Goal: Task Accomplishment & Management: Use online tool/utility

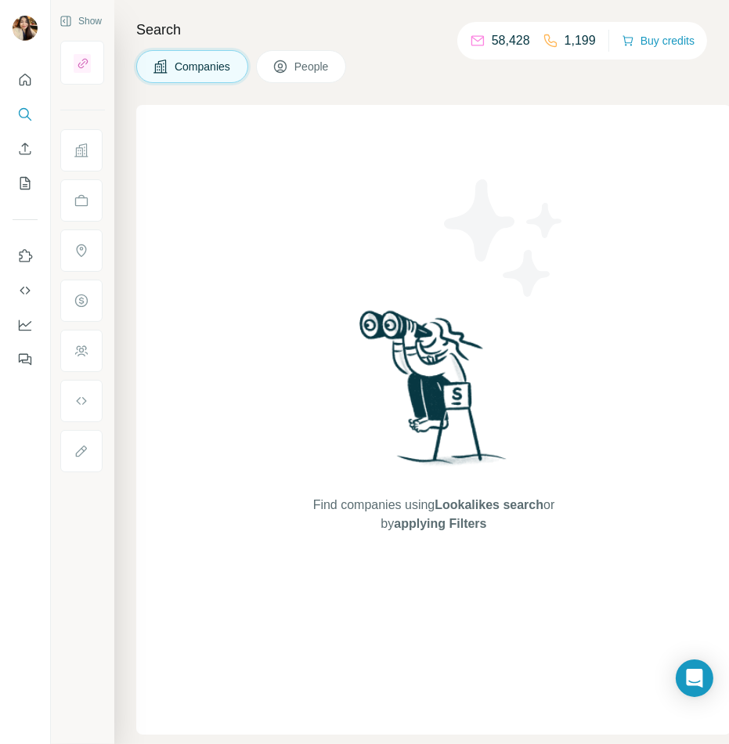
click at [375, 129] on div "Find companies using Lookalikes search or by applying Filters" at bounding box center [434, 420] width 282 height 630
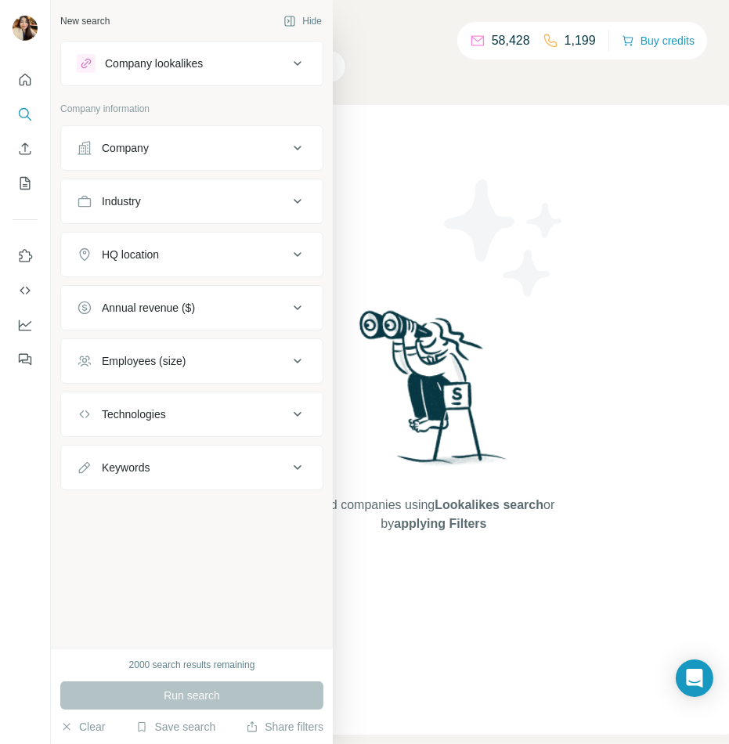
click at [149, 150] on div "Company" at bounding box center [125, 148] width 47 height 16
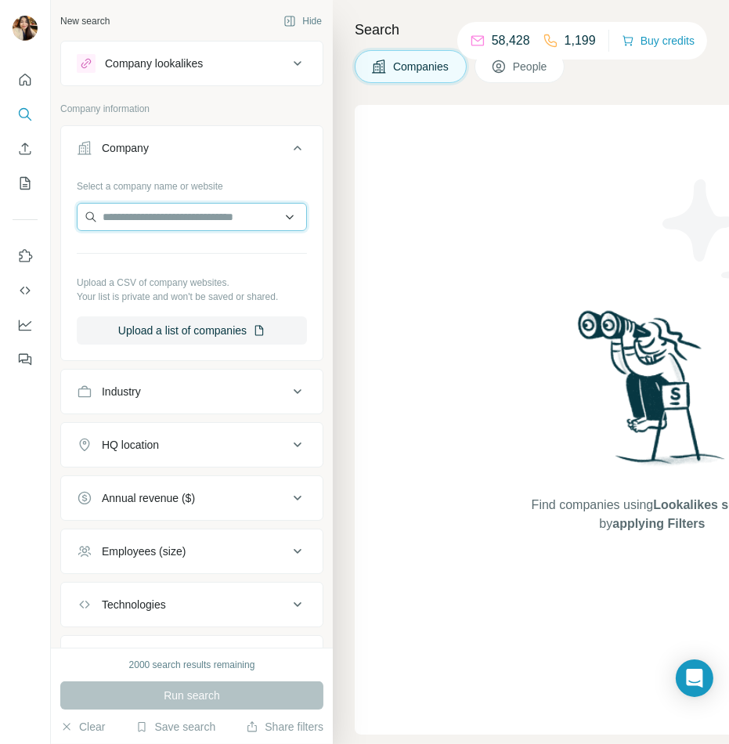
click at [182, 225] on input "text" at bounding box center [192, 217] width 230 height 28
paste input "**********"
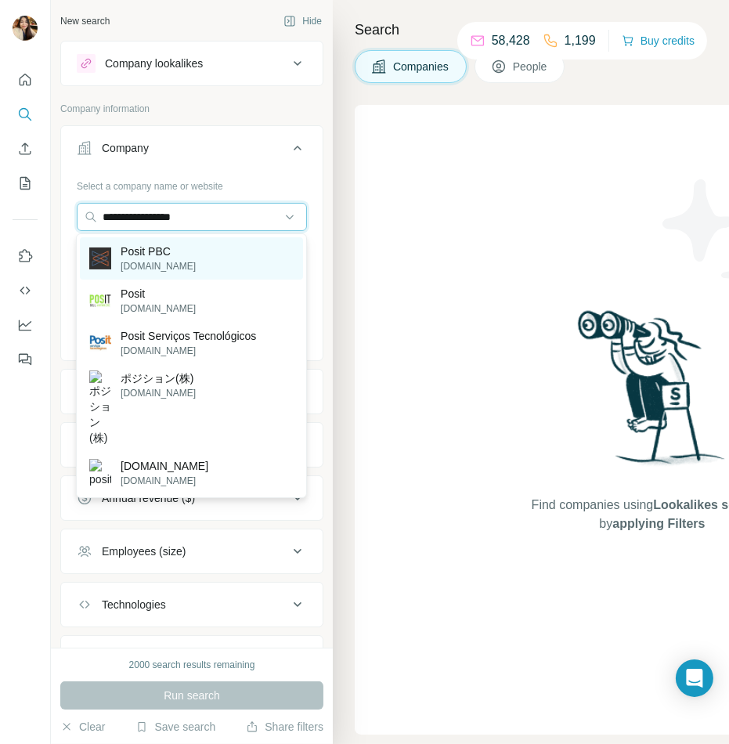
type input "**********"
click at [218, 262] on div "Posit PBC [DOMAIN_NAME]" at bounding box center [191, 258] width 223 height 42
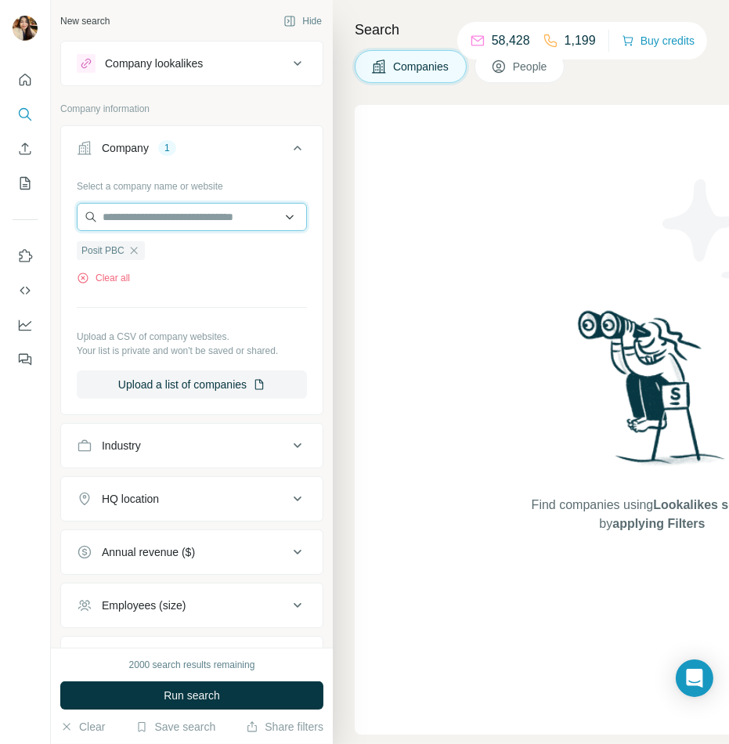
click at [161, 219] on input "text" at bounding box center [192, 217] width 230 height 28
paste input "**********"
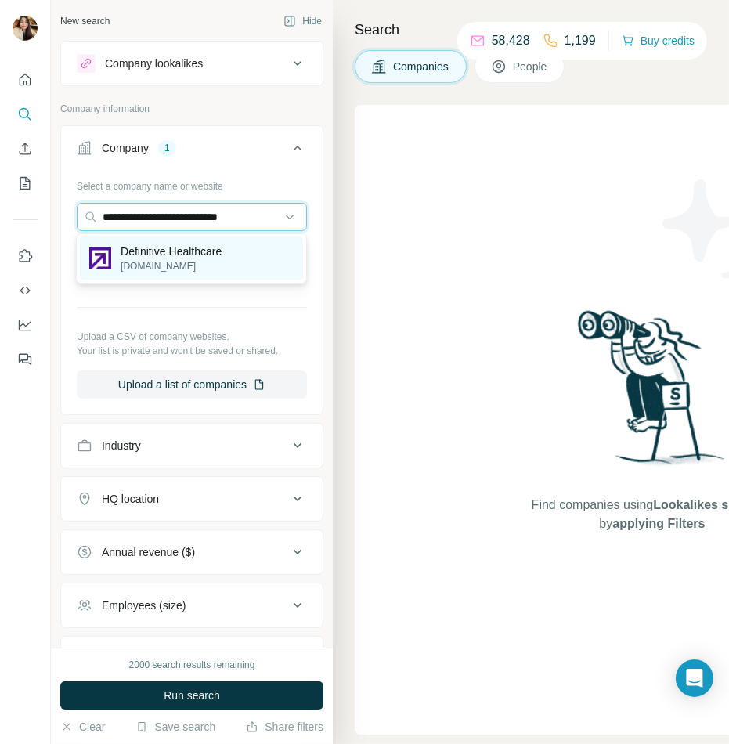
type input "**********"
click at [163, 254] on p "Definitive Healthcare" at bounding box center [171, 252] width 101 height 16
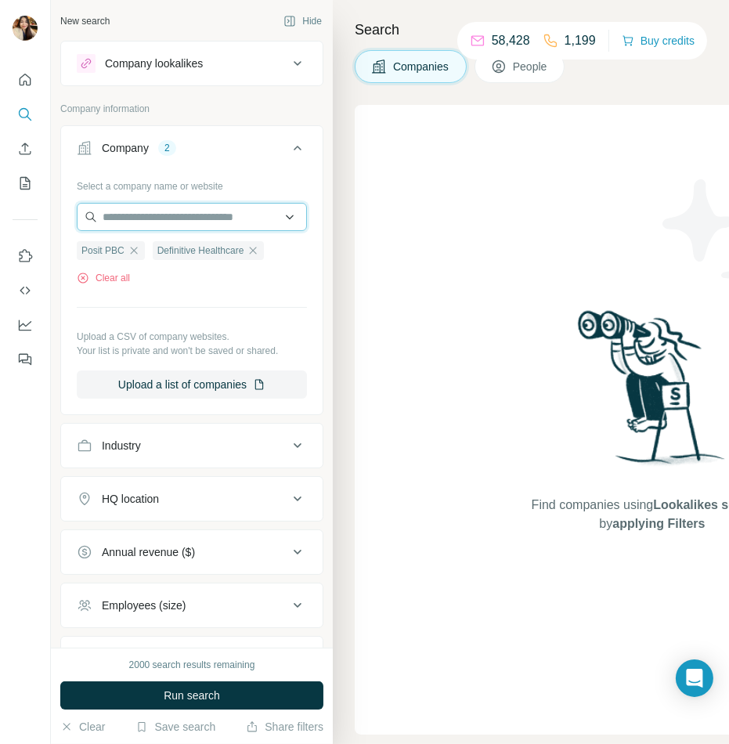
click at [208, 216] on input "text" at bounding box center [192, 217] width 230 height 28
paste input "**********"
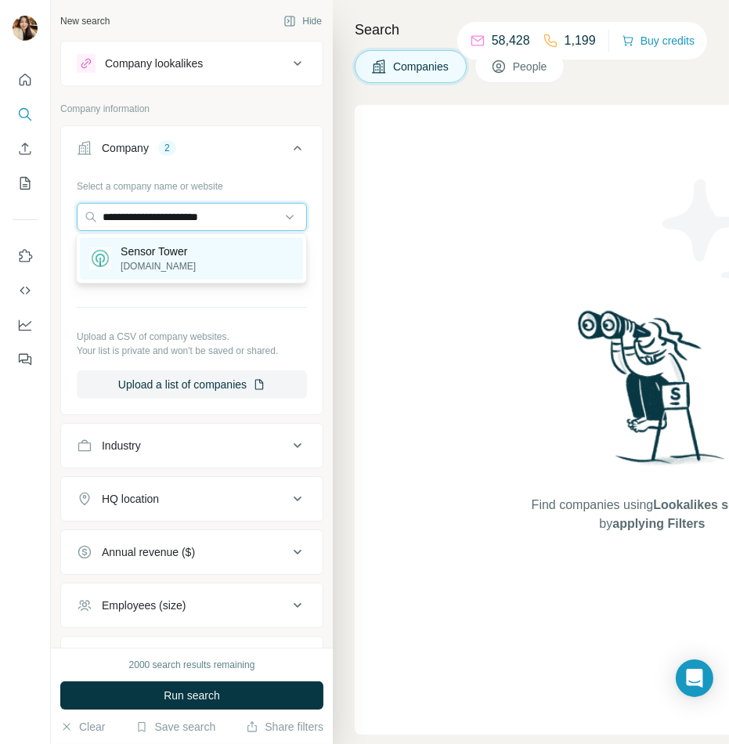
type input "**********"
click at [198, 249] on div "Sensor Tower [DOMAIN_NAME]" at bounding box center [191, 258] width 223 height 42
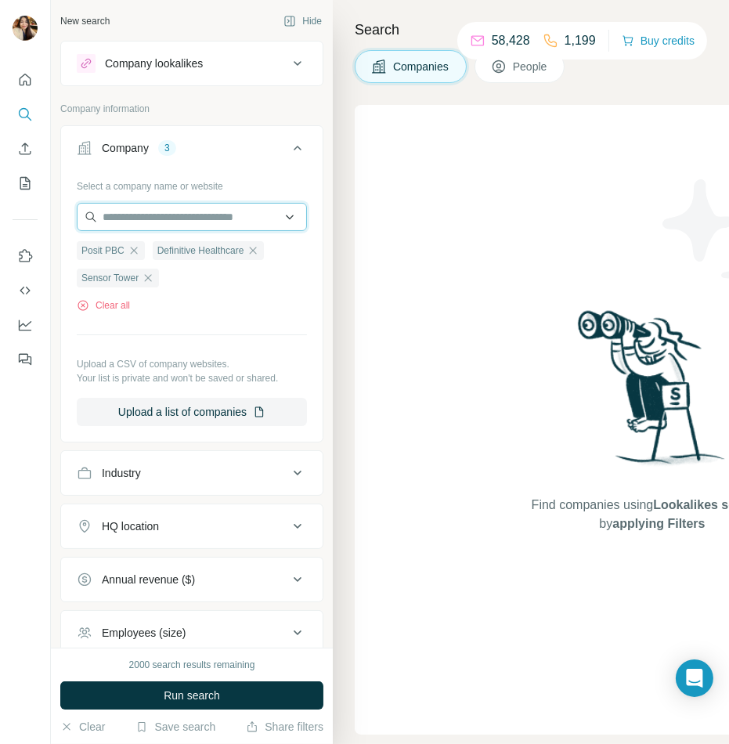
click at [231, 214] on input "text" at bounding box center [192, 217] width 230 height 28
paste input "**********"
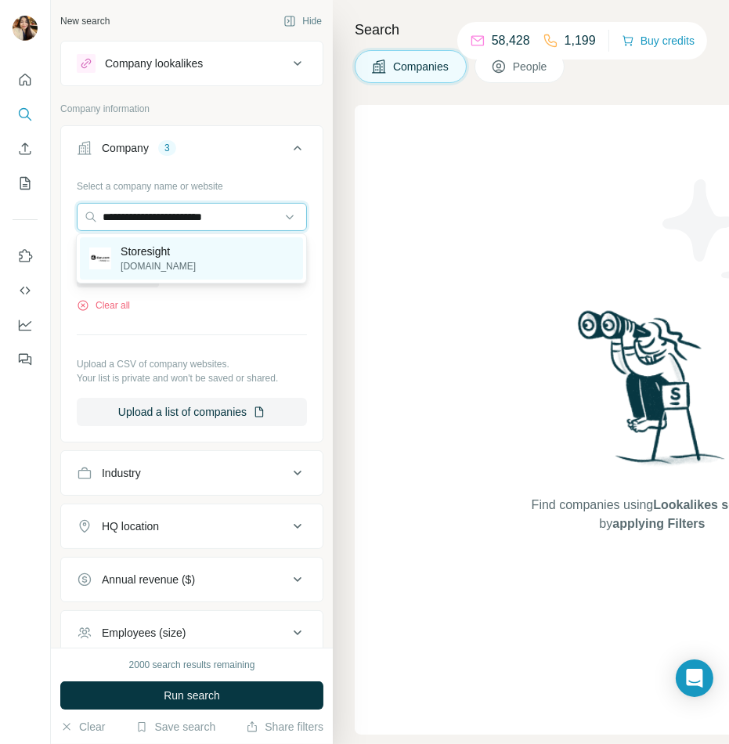
type input "**********"
click at [210, 255] on div "Storesight [DOMAIN_NAME]" at bounding box center [191, 258] width 223 height 42
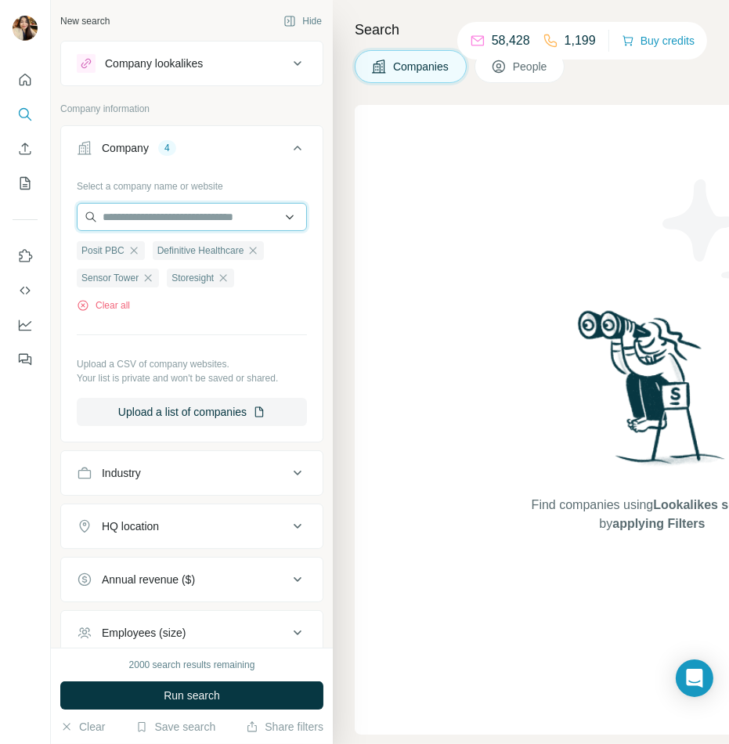
click at [211, 222] on input "text" at bounding box center [192, 217] width 230 height 28
paste input "**********"
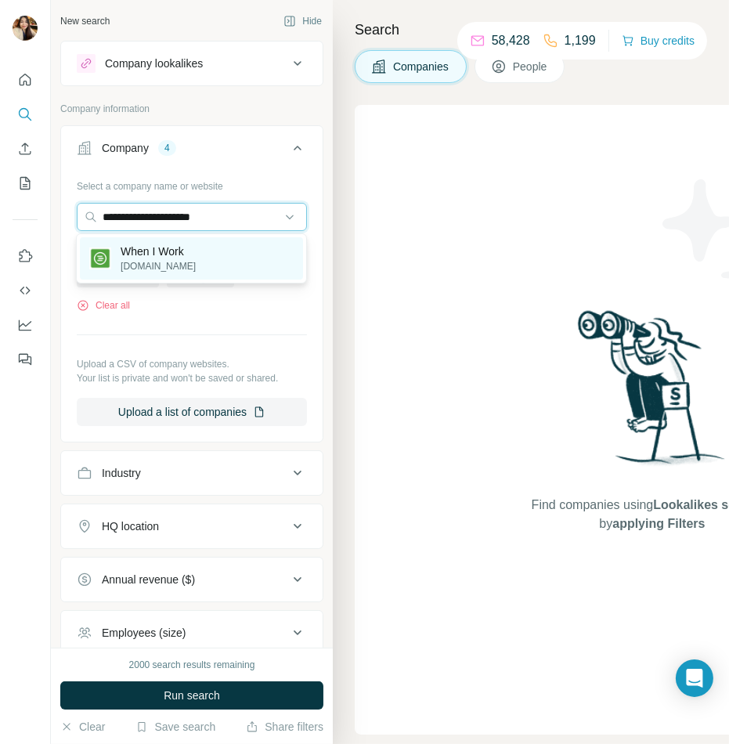
type input "**********"
click at [204, 255] on div "When I Work [DOMAIN_NAME]" at bounding box center [191, 258] width 223 height 42
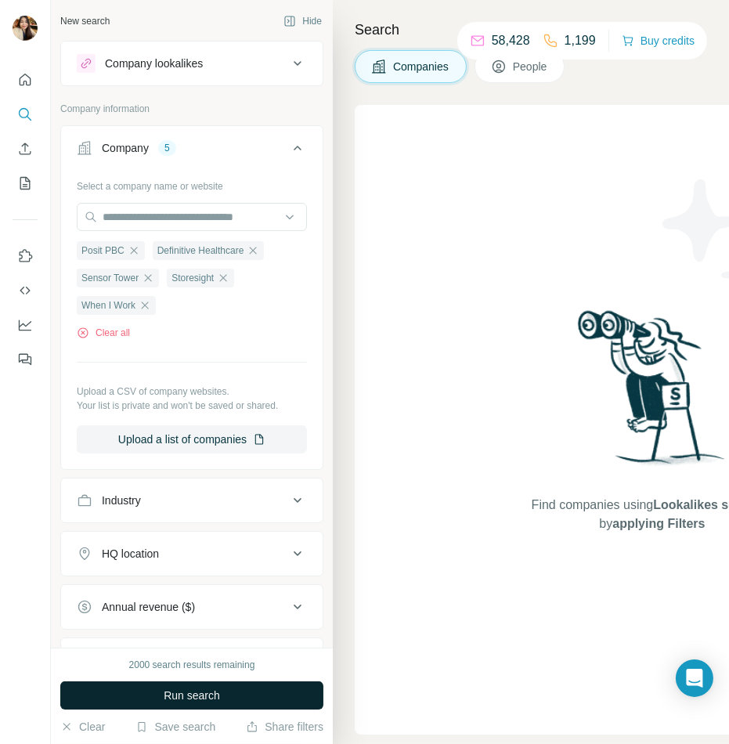
click at [193, 693] on span "Run search" at bounding box center [192, 696] width 56 height 16
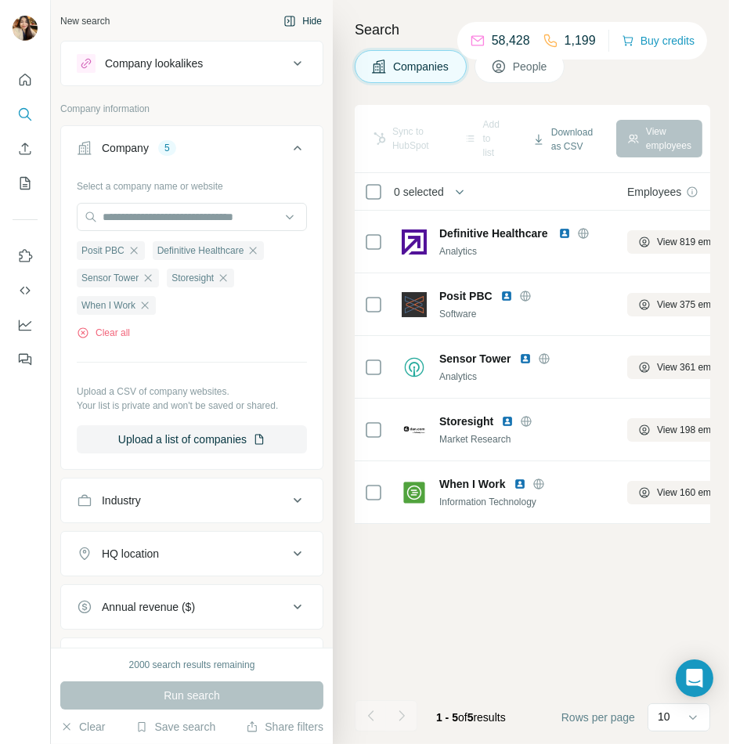
click at [291, 24] on icon "button" at bounding box center [290, 21] width 13 height 13
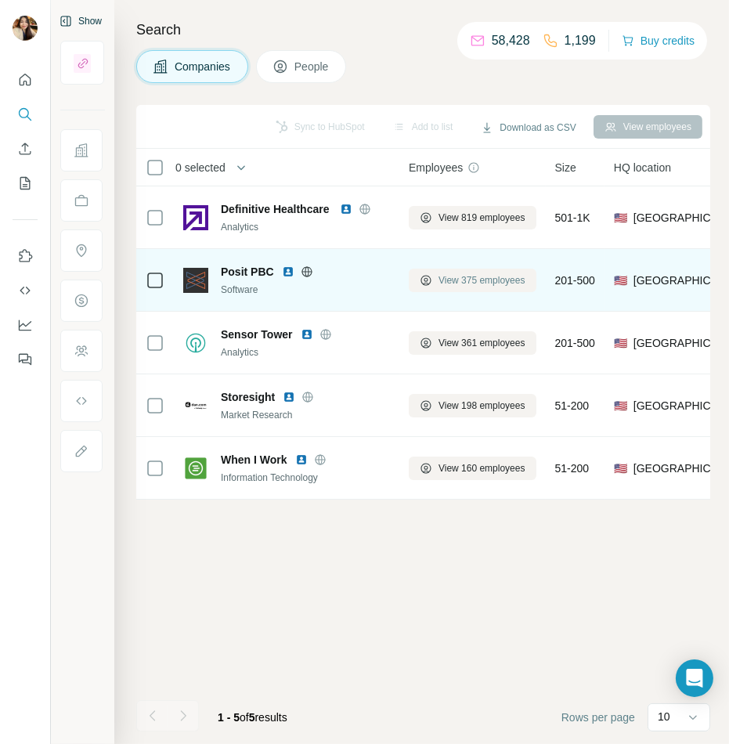
click at [497, 280] on span "View 375 employees" at bounding box center [482, 280] width 87 height 14
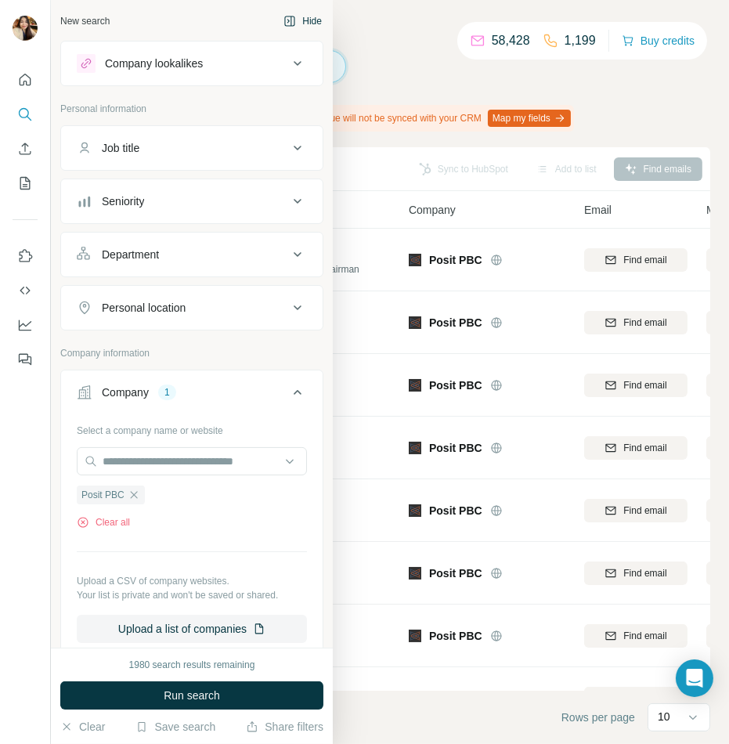
click at [110, 146] on div "Job title" at bounding box center [121, 148] width 38 height 16
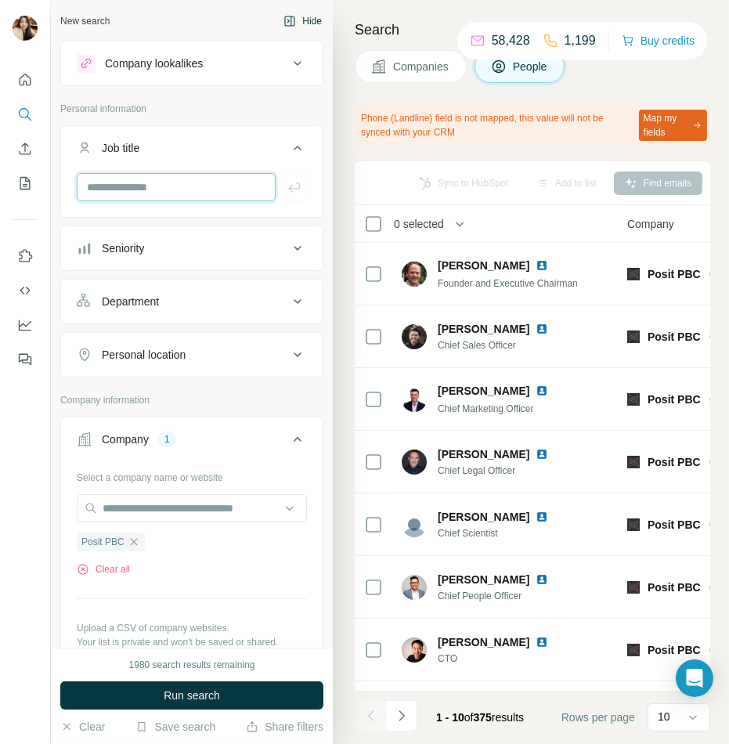
click at [142, 191] on input "text" at bounding box center [176, 187] width 199 height 28
type input "*******"
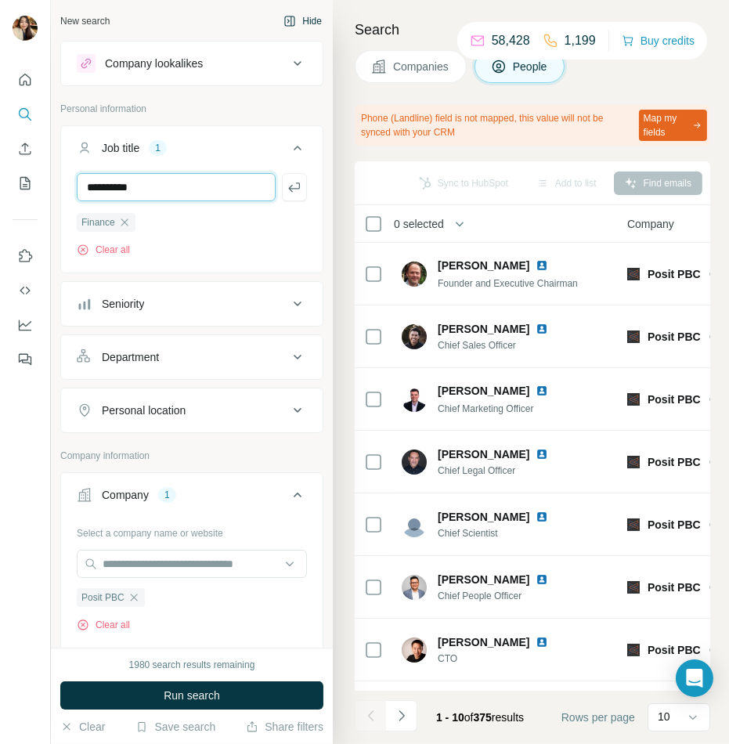
type input "**********"
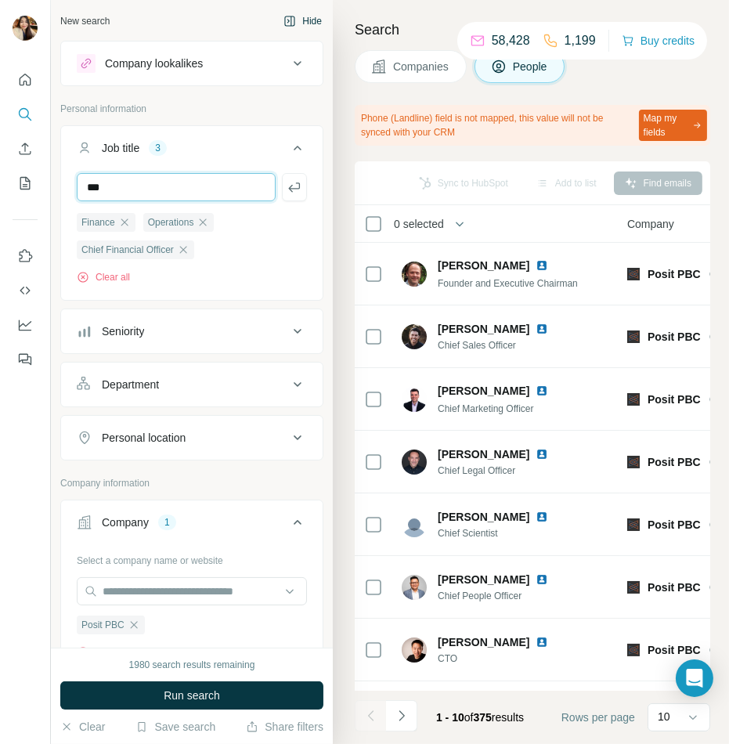
type input "**********"
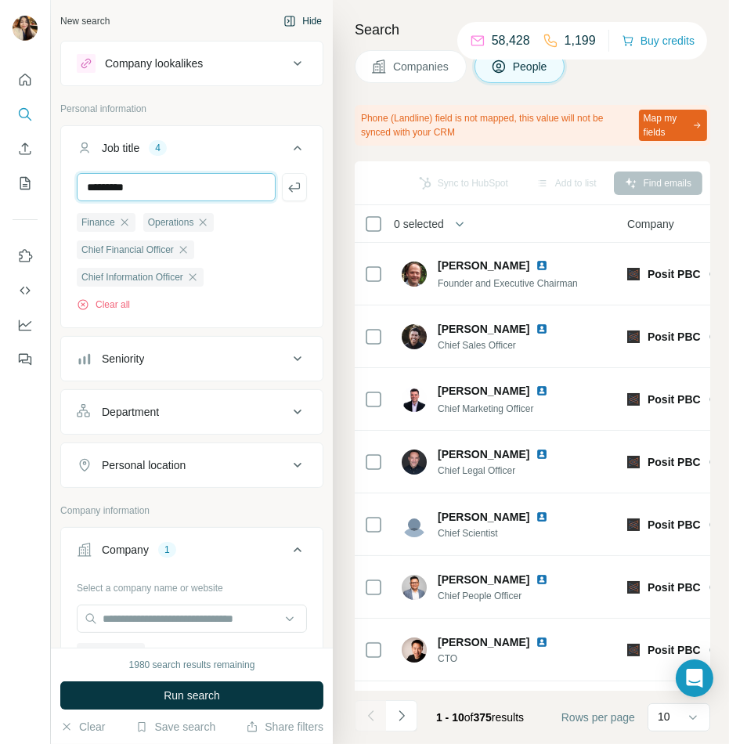
type input "*********"
type input "**********"
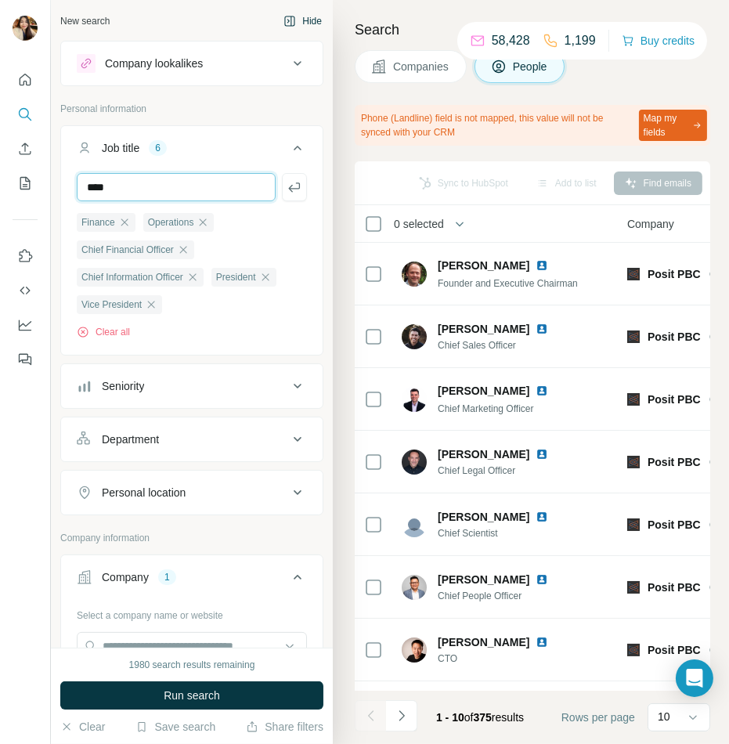
type input "*********"
type input "*******"
type input "**********"
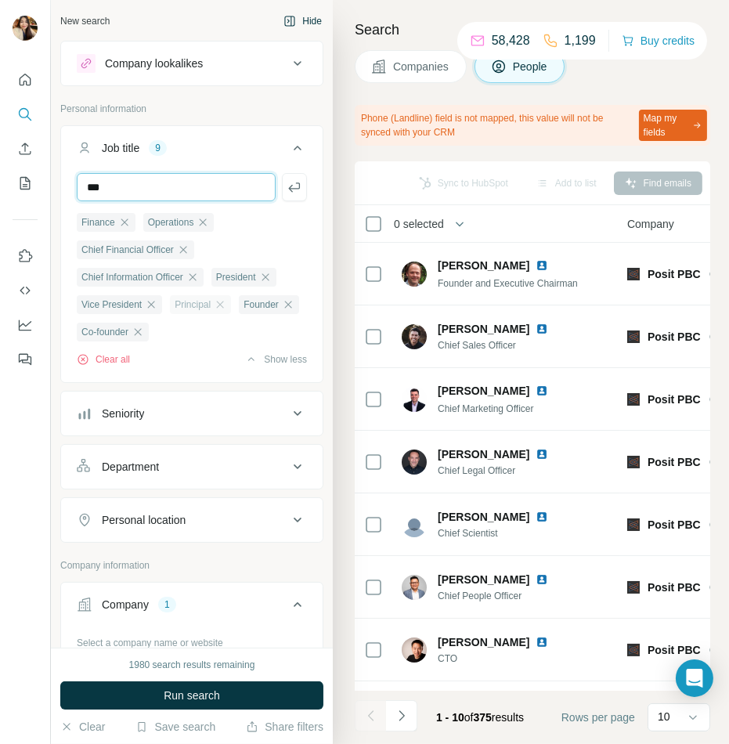
type input "***"
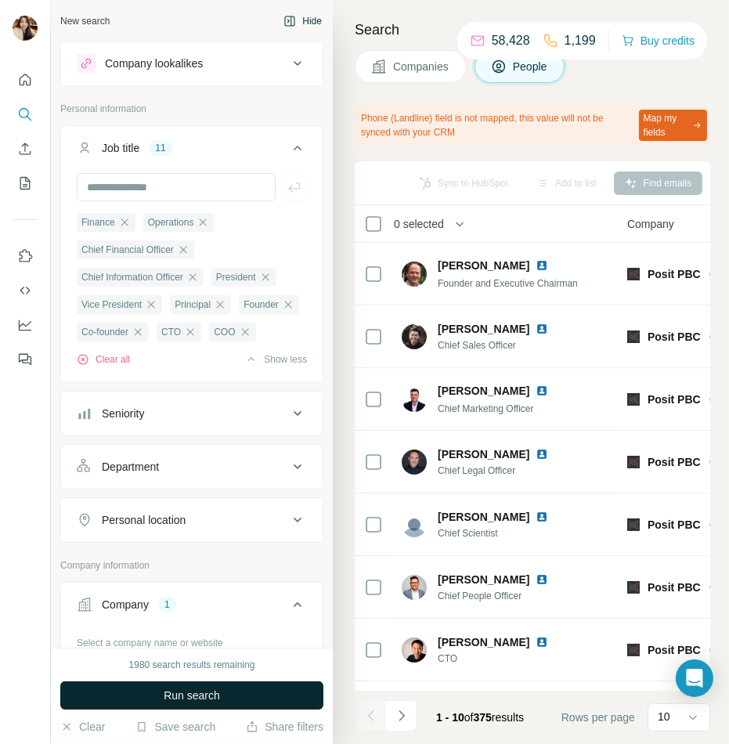
click at [249, 688] on button "Run search" at bounding box center [191, 696] width 263 height 28
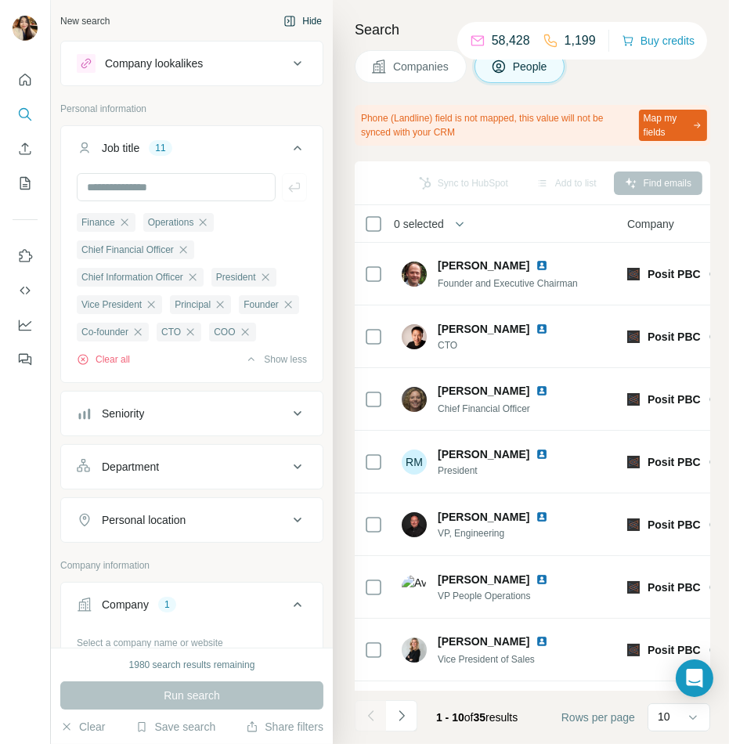
click at [304, 22] on button "Hide" at bounding box center [303, 21] width 60 height 24
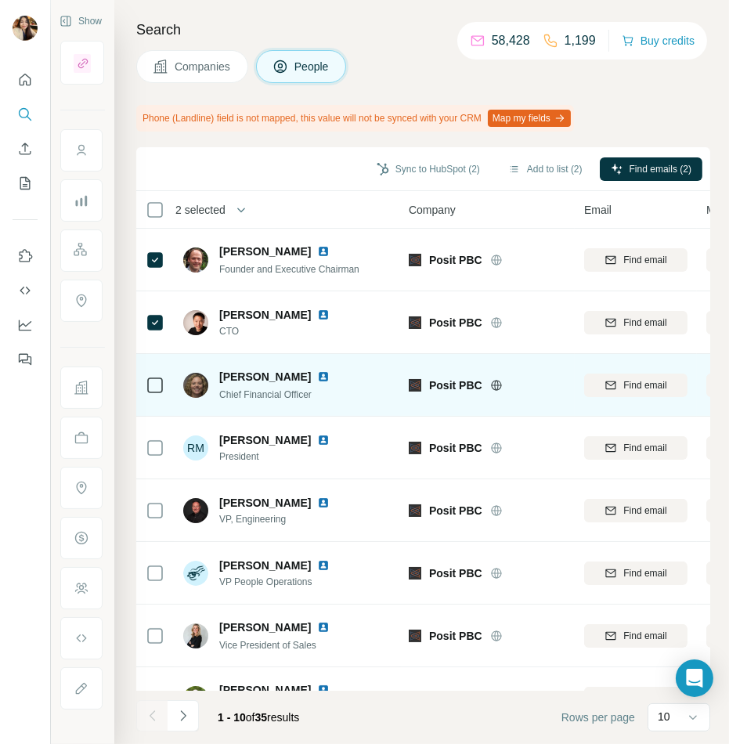
click at [148, 376] on icon at bounding box center [155, 385] width 19 height 19
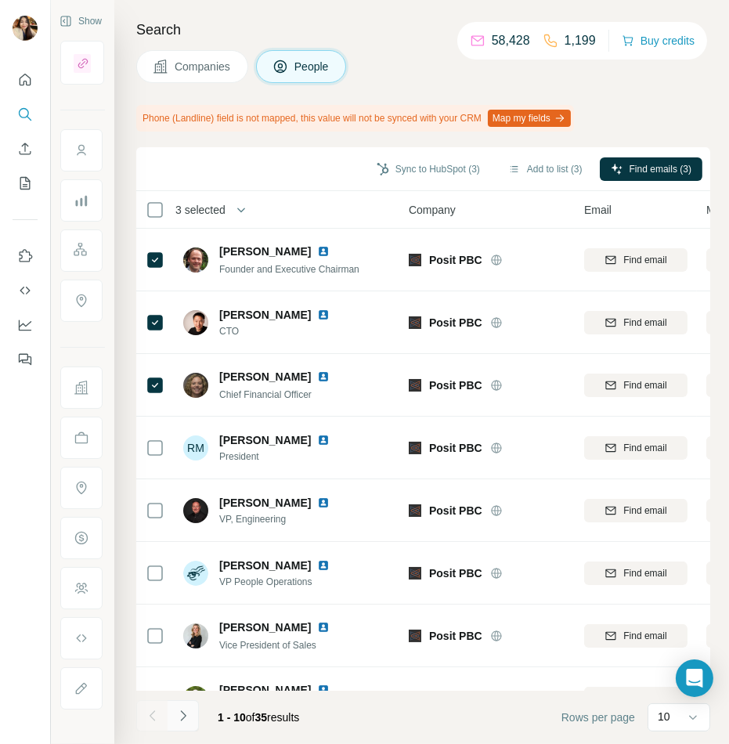
click at [190, 711] on icon "Navigate to next page" at bounding box center [183, 716] width 16 height 16
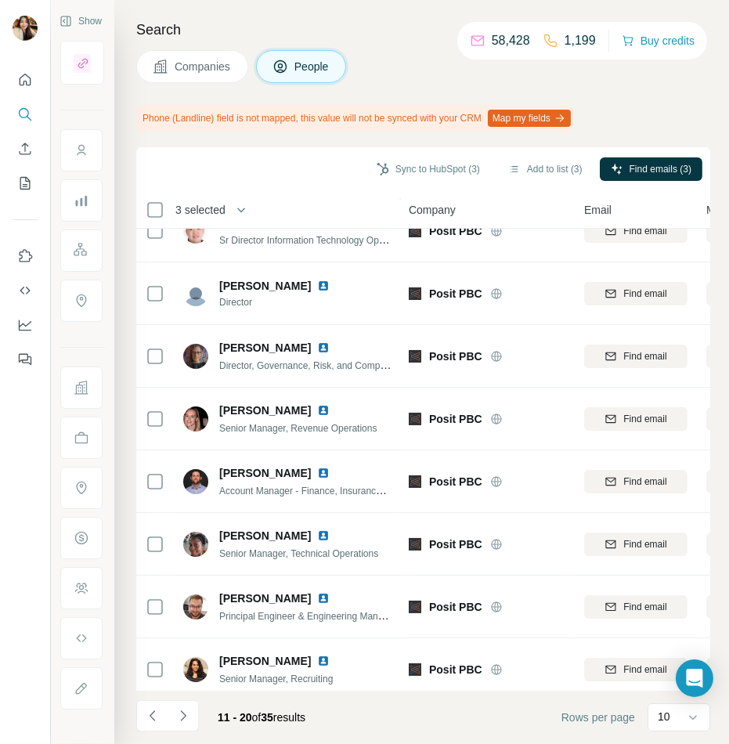
scroll to position [163, 0]
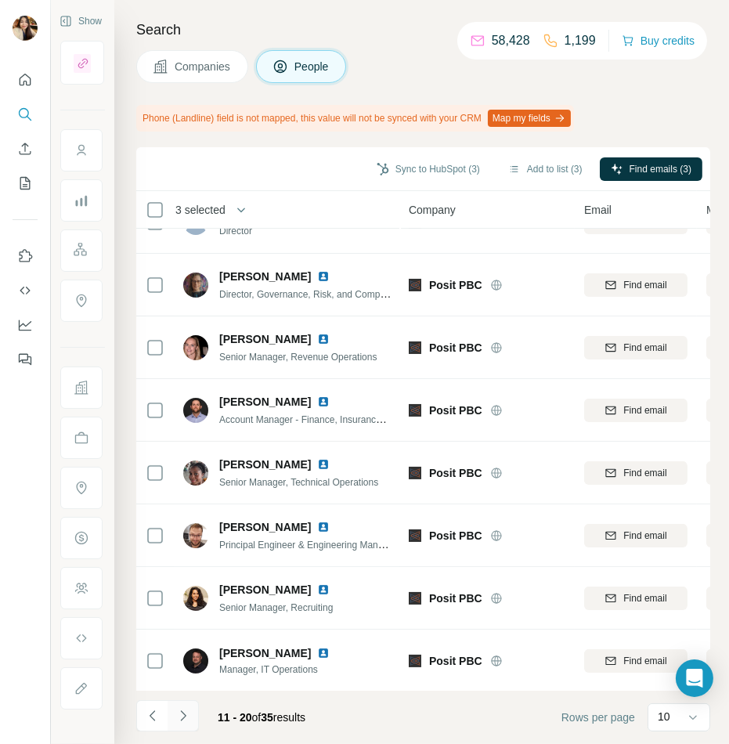
click at [184, 714] on icon "Navigate to next page" at bounding box center [183, 716] width 16 height 16
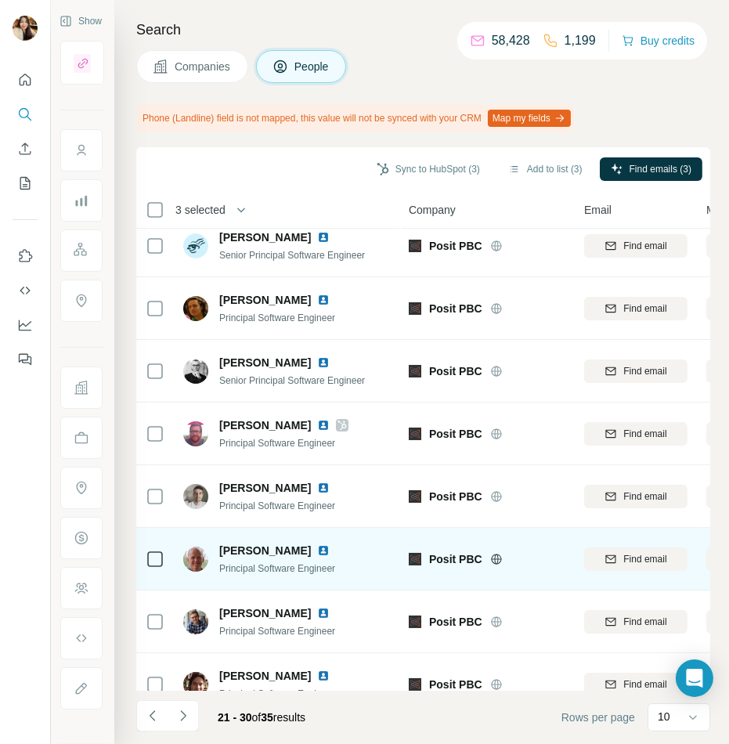
scroll to position [0, 0]
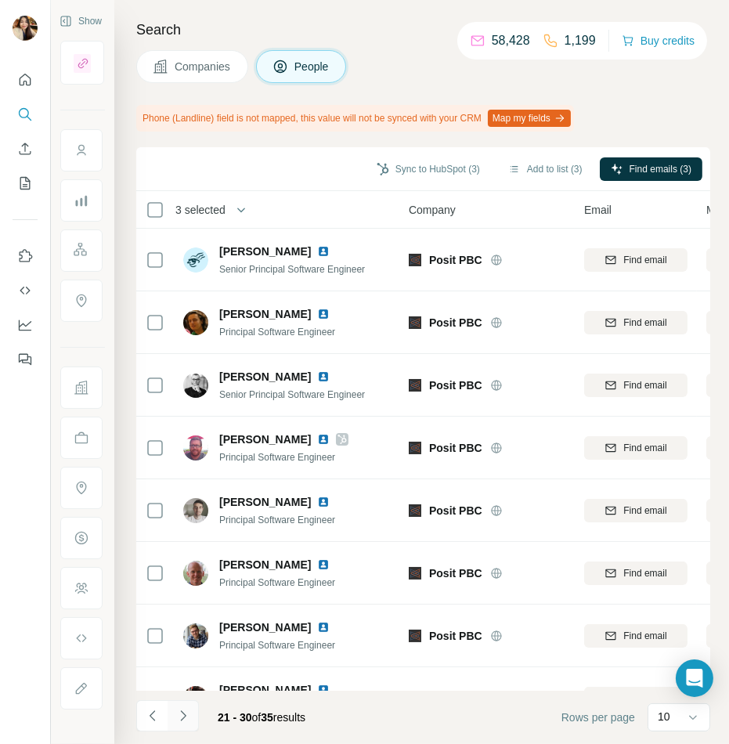
click at [179, 715] on icon "Navigate to next page" at bounding box center [183, 716] width 16 height 16
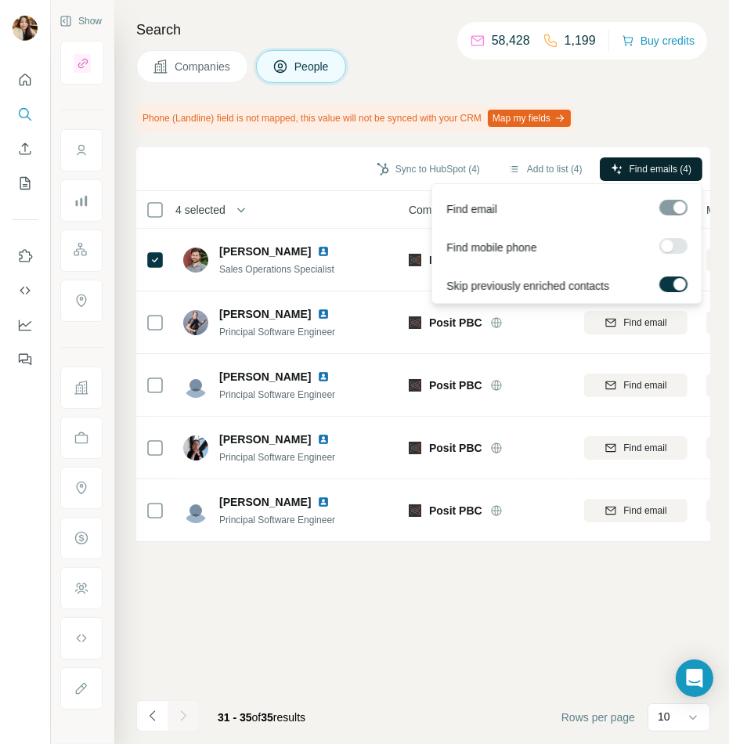
click at [630, 169] on span "Find emails (4)" at bounding box center [661, 169] width 62 height 14
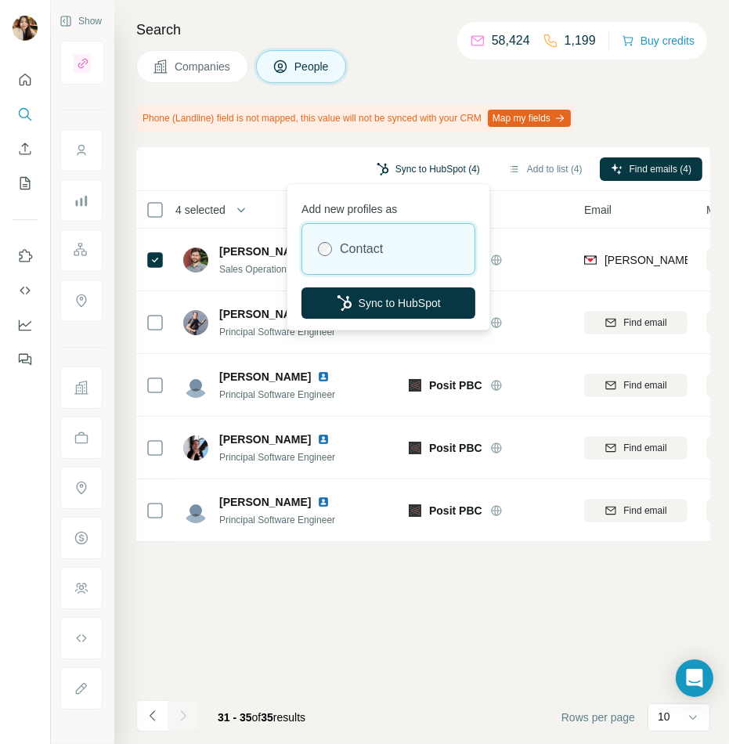
click at [408, 168] on button "Sync to HubSpot (4)" at bounding box center [428, 169] width 125 height 24
click at [398, 296] on button "Sync to HubSpot" at bounding box center [389, 303] width 174 height 31
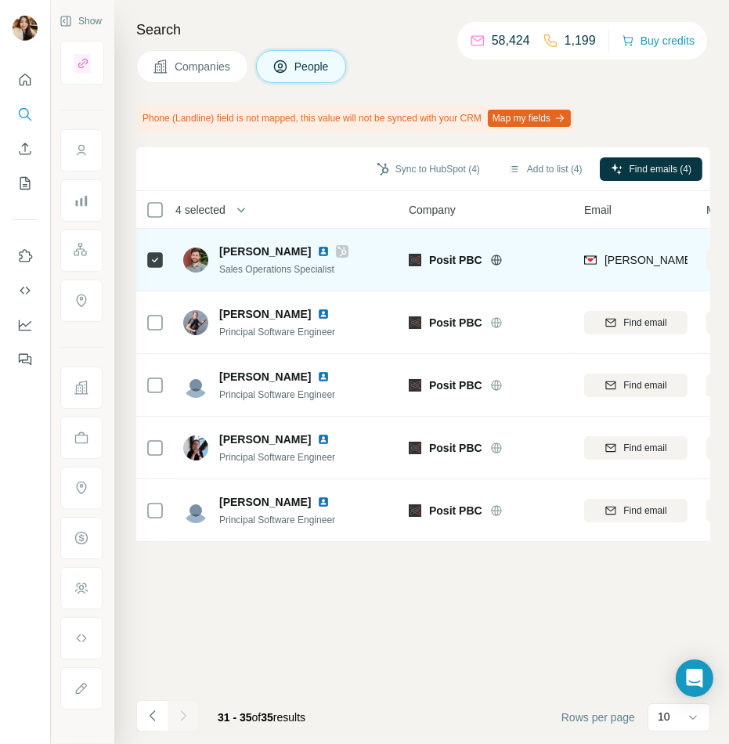
click at [338, 250] on icon at bounding box center [342, 251] width 9 height 13
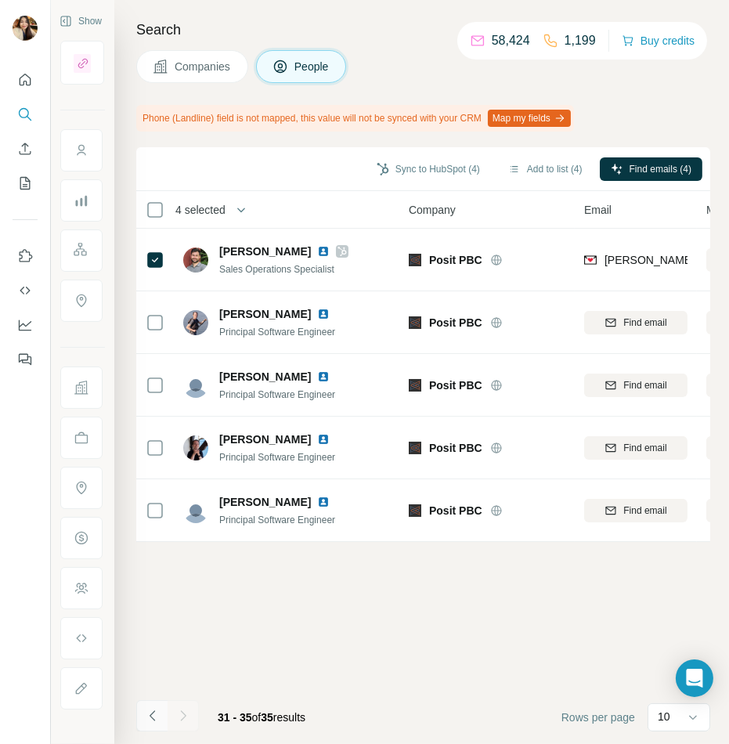
click at [163, 711] on button "Navigate to previous page" at bounding box center [151, 715] width 31 height 31
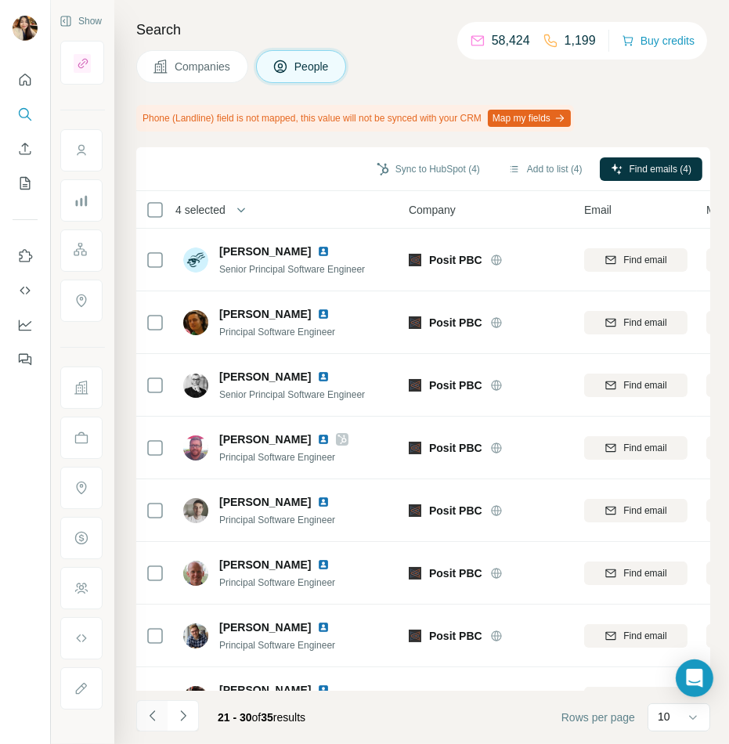
click at [143, 725] on button "Navigate to previous page" at bounding box center [151, 715] width 31 height 31
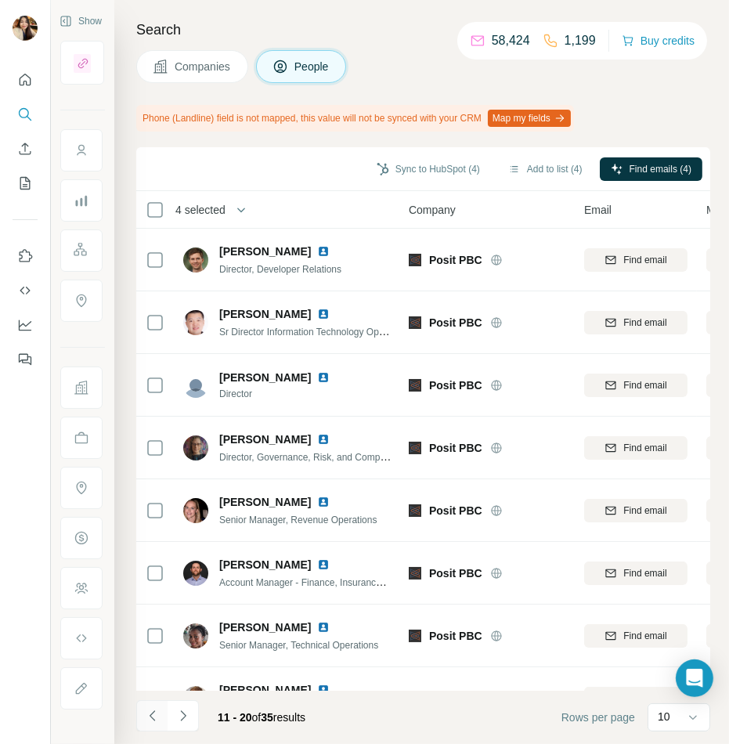
click at [156, 714] on icon "Navigate to previous page" at bounding box center [153, 716] width 16 height 16
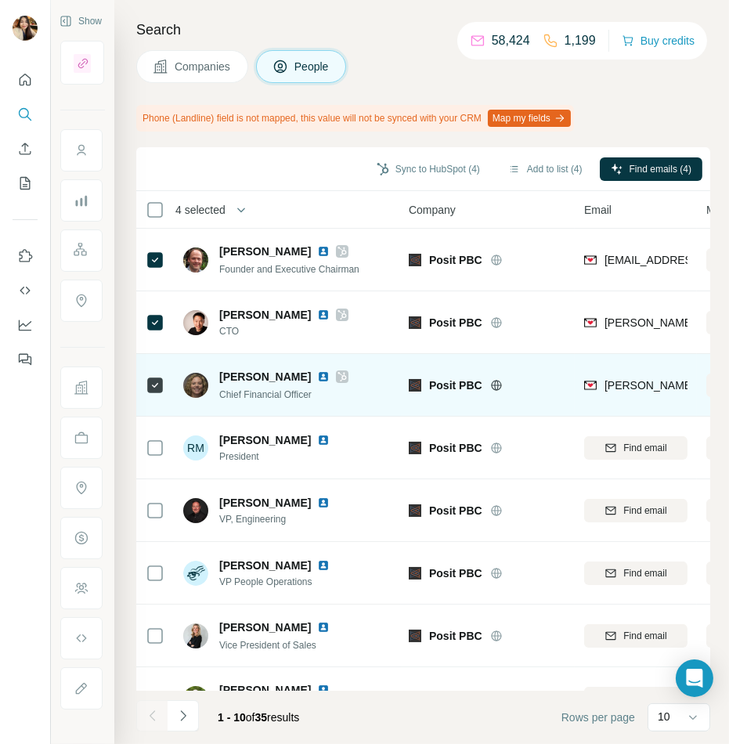
click at [338, 379] on icon at bounding box center [342, 377] width 9 height 13
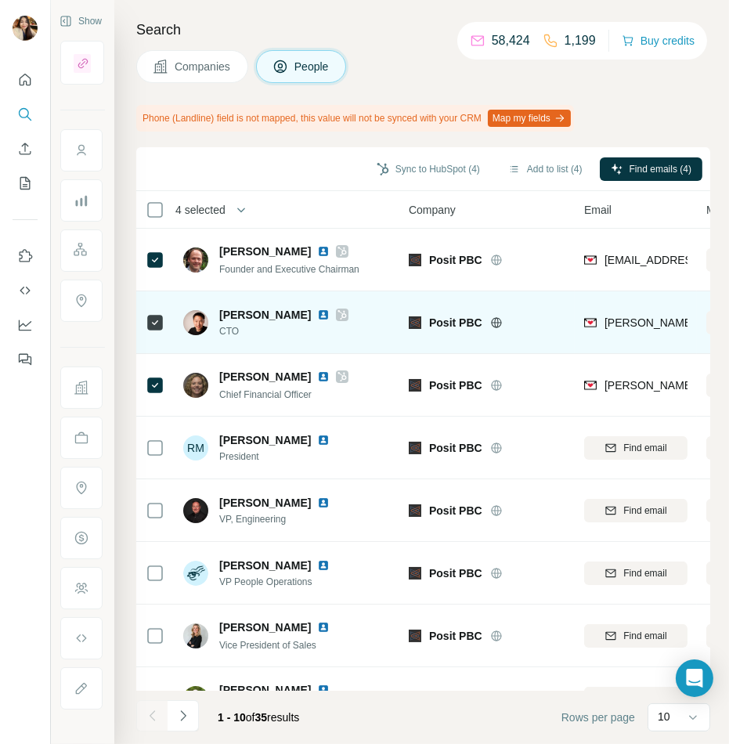
click at [338, 316] on icon at bounding box center [342, 314] width 9 height 9
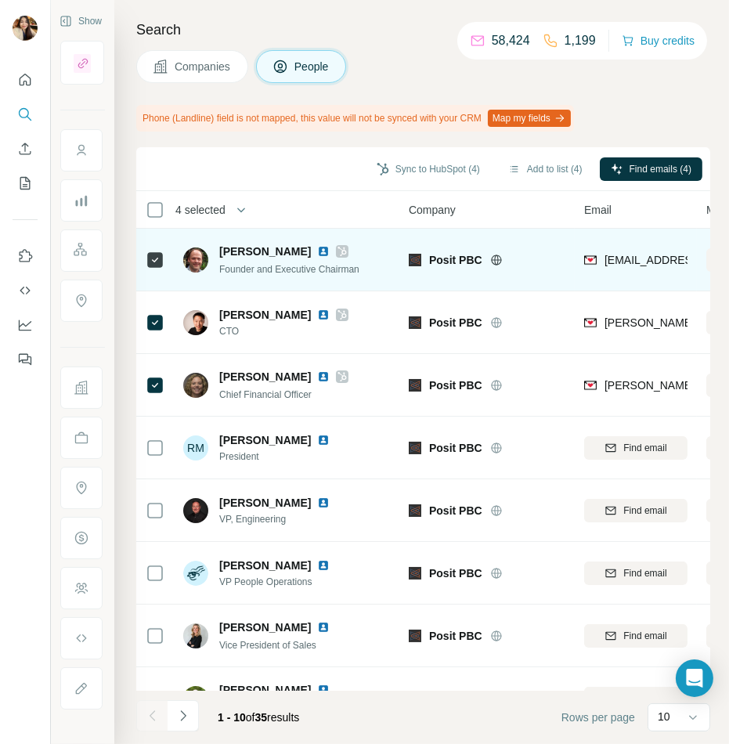
click at [338, 253] on icon at bounding box center [342, 251] width 9 height 9
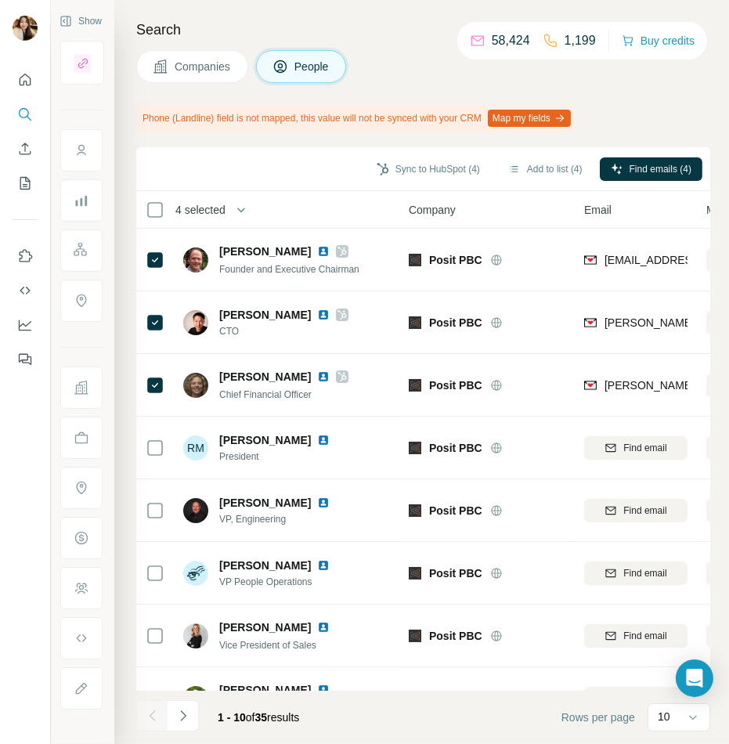
click at [222, 64] on span "Companies" at bounding box center [203, 67] width 57 height 16
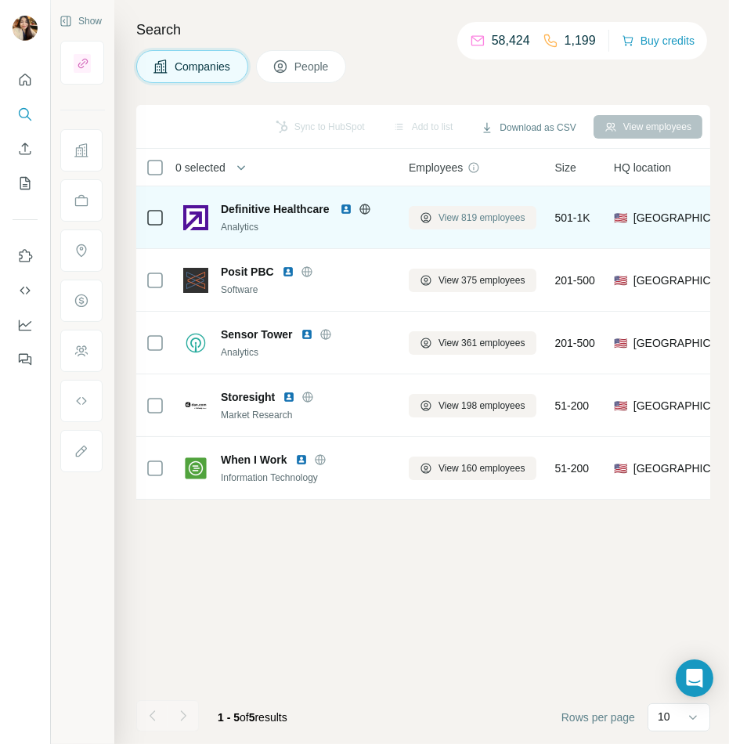
click at [425, 220] on icon at bounding box center [426, 218] width 13 height 13
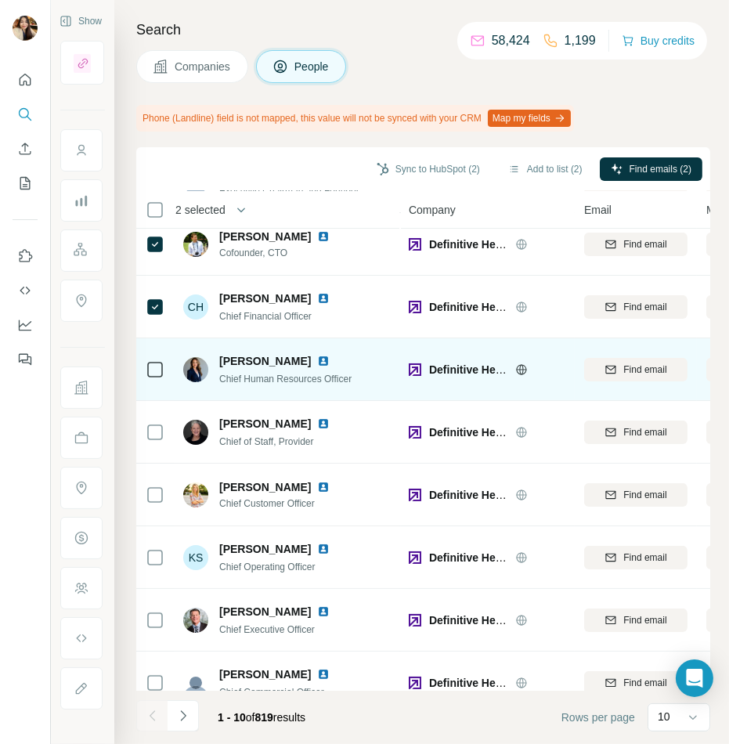
scroll to position [163, 0]
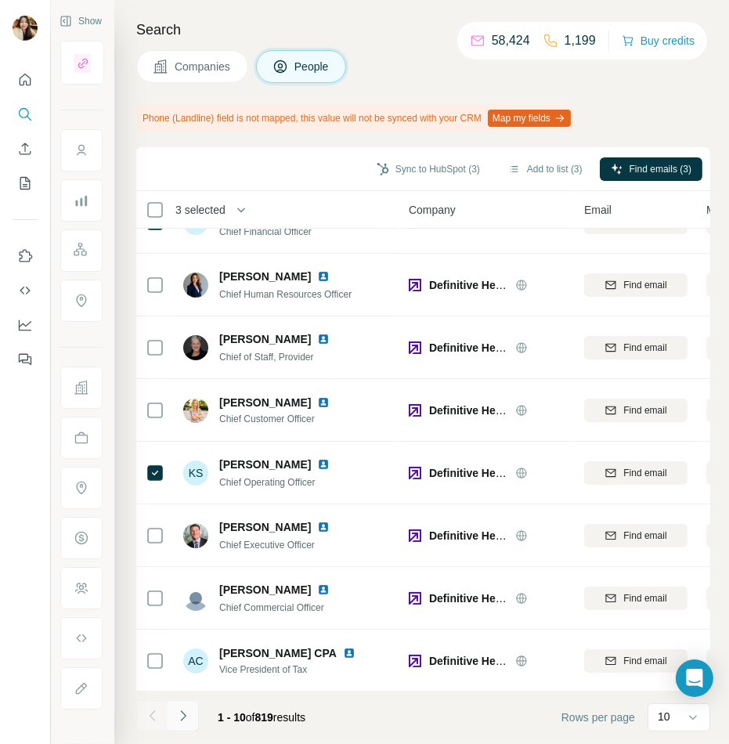
click at [179, 710] on icon "Navigate to next page" at bounding box center [183, 716] width 16 height 16
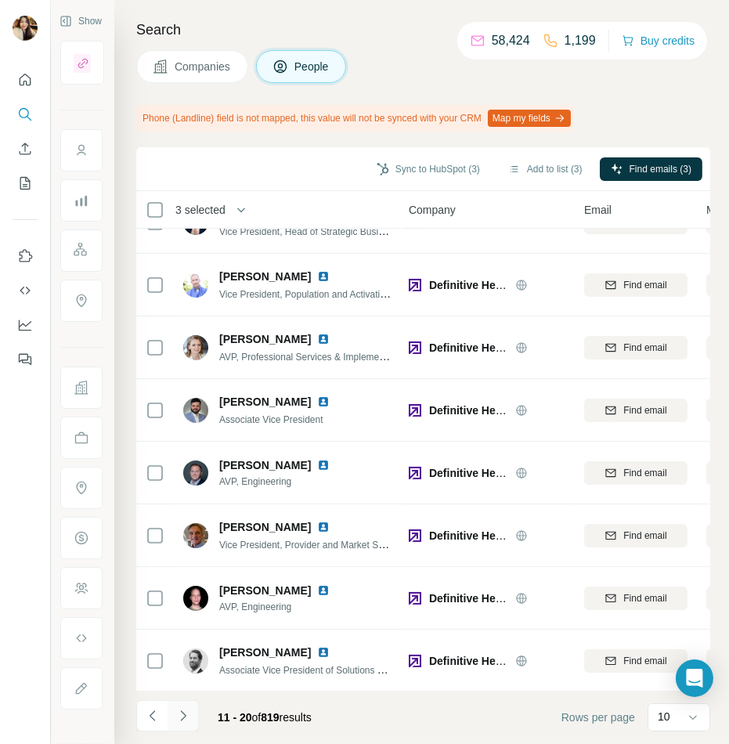
click at [181, 706] on button "Navigate to next page" at bounding box center [183, 715] width 31 height 31
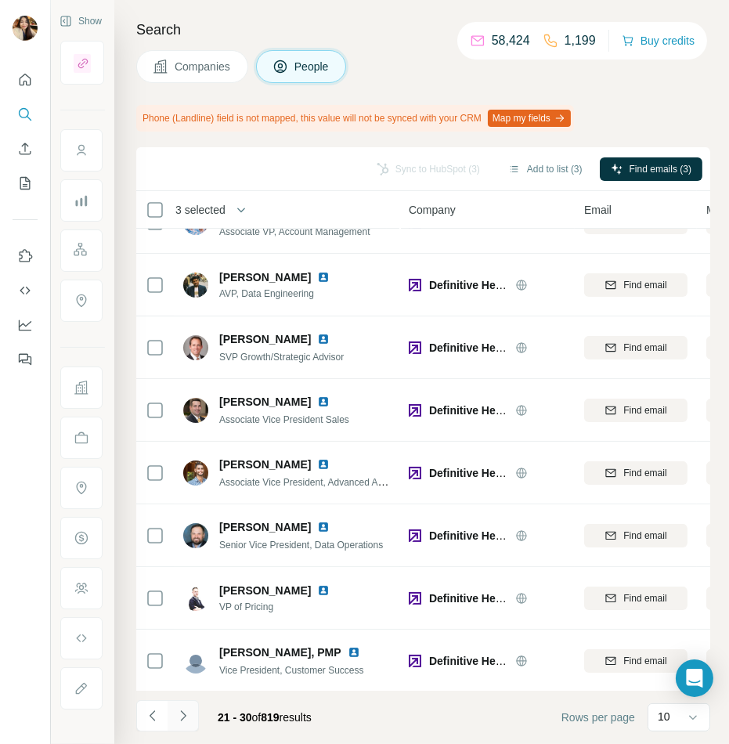
click at [178, 722] on icon "Navigate to next page" at bounding box center [183, 716] width 16 height 16
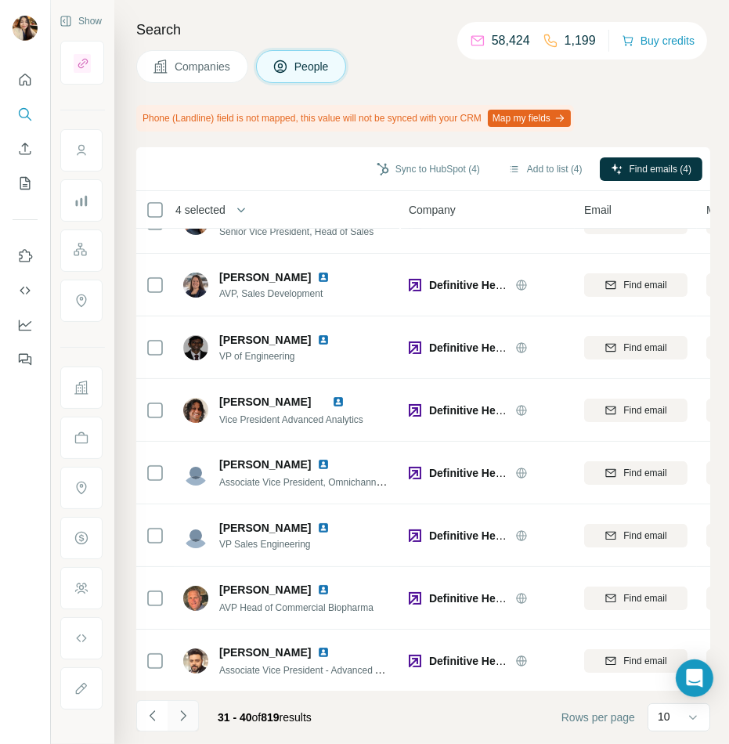
click at [177, 714] on icon "Navigate to next page" at bounding box center [183, 716] width 16 height 16
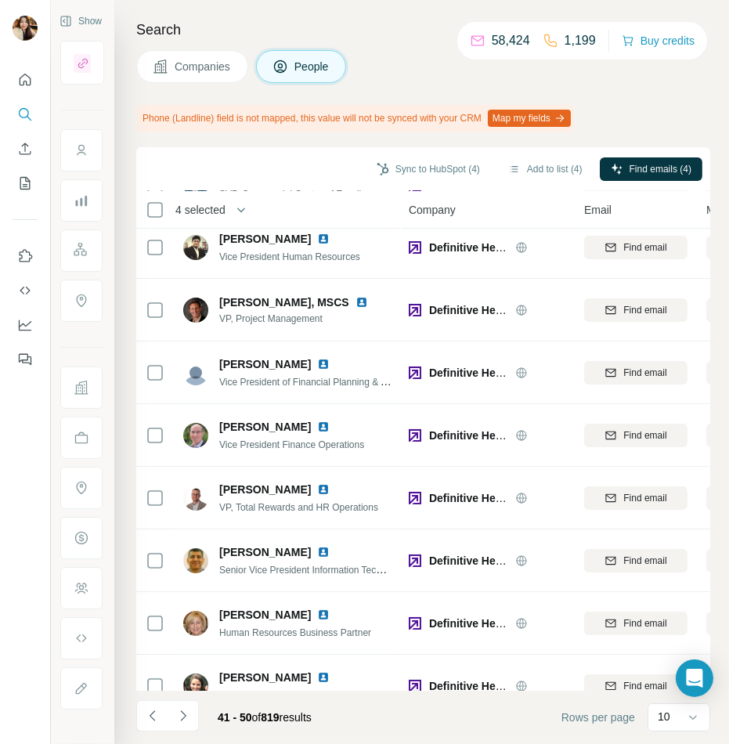
scroll to position [0, 0]
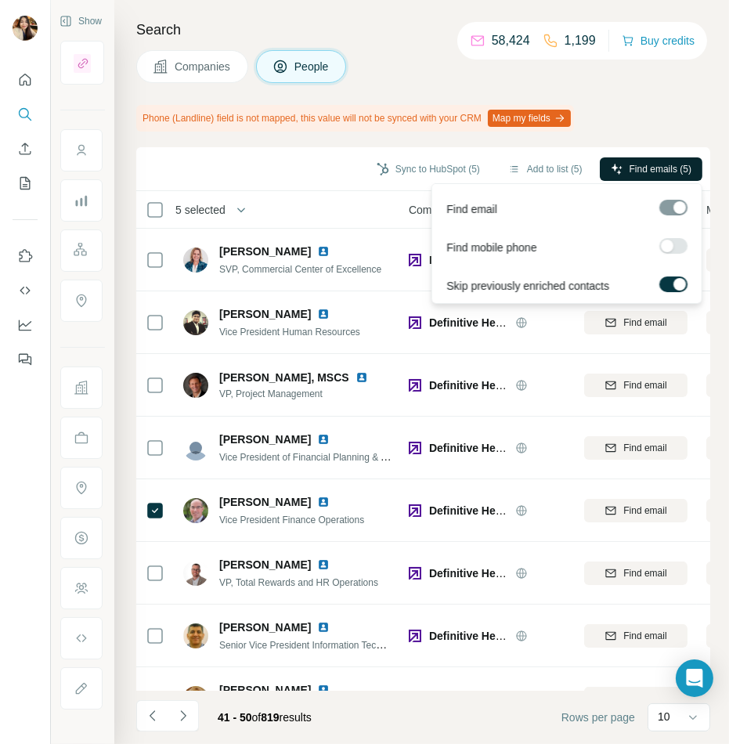
click at [643, 170] on span "Find emails (5)" at bounding box center [661, 169] width 62 height 14
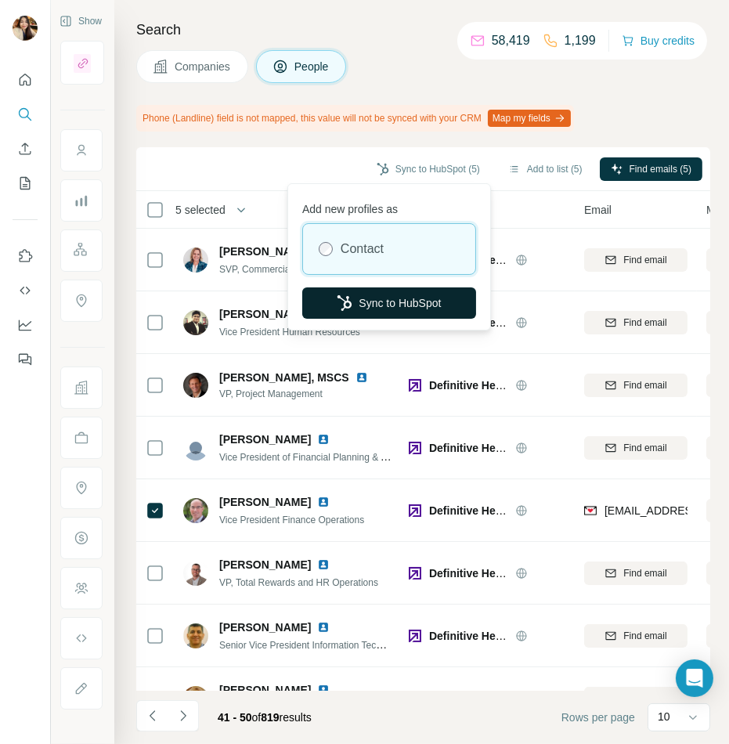
click at [385, 298] on button "Sync to HubSpot" at bounding box center [389, 303] width 174 height 31
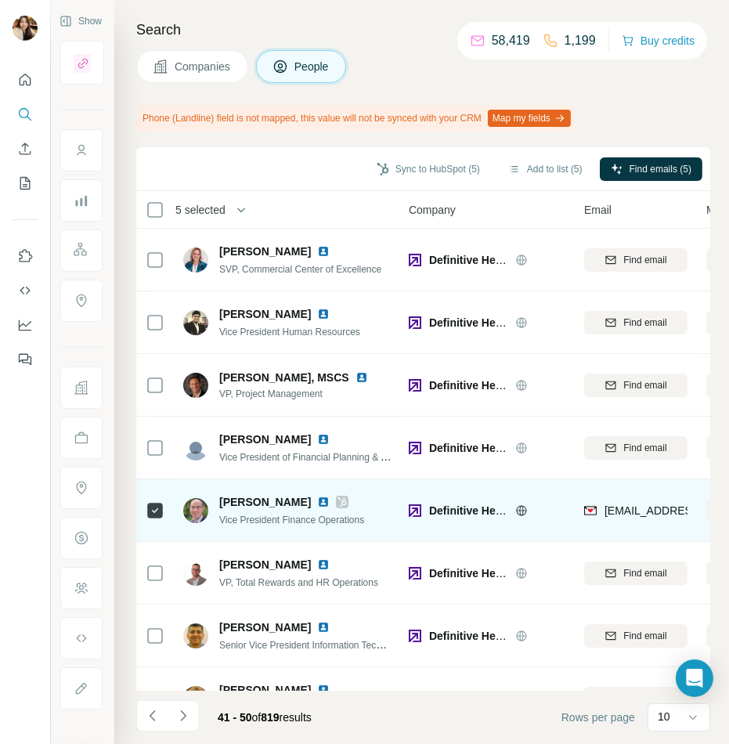
click at [338, 500] on icon at bounding box center [342, 502] width 9 height 13
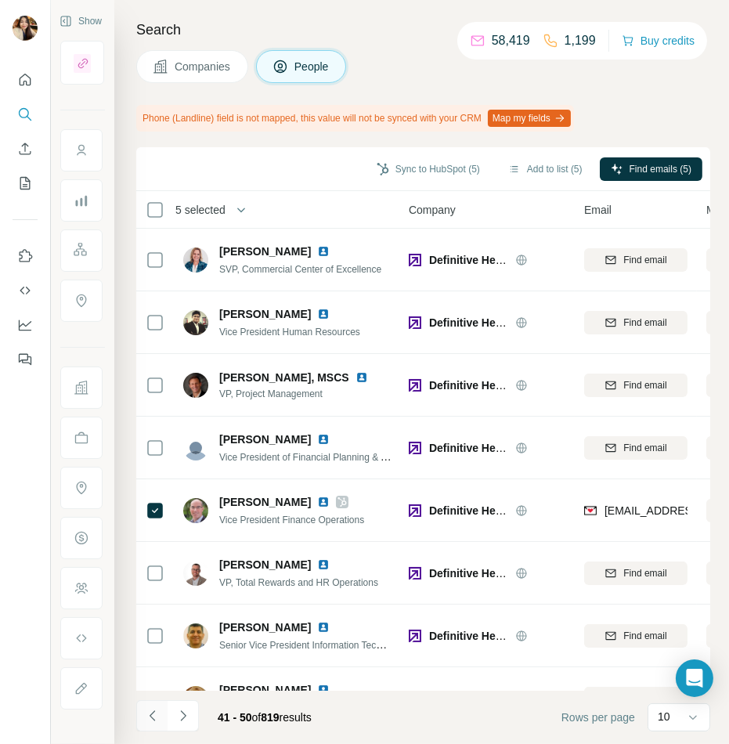
click at [153, 710] on icon "Navigate to previous page" at bounding box center [153, 716] width 16 height 16
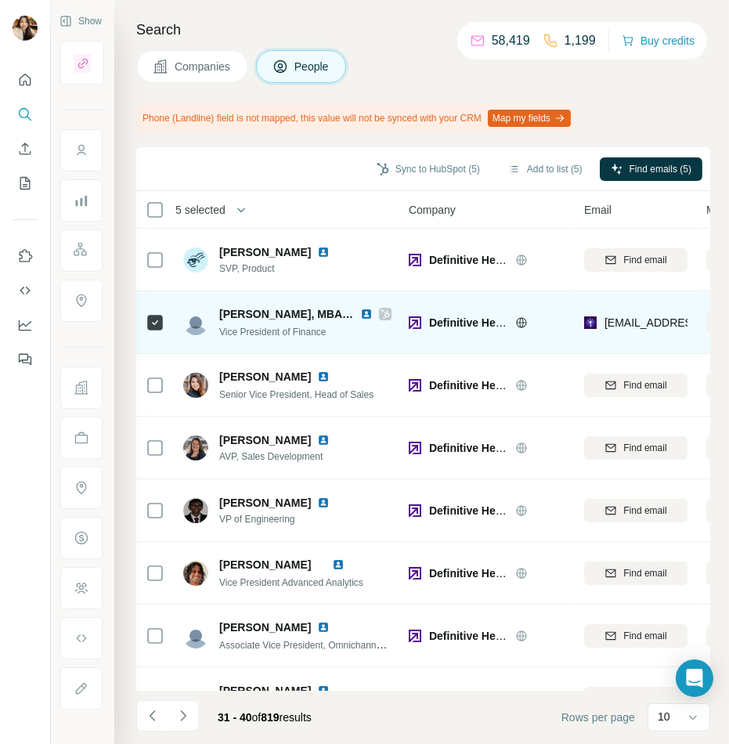
click at [381, 312] on icon at bounding box center [385, 313] width 9 height 9
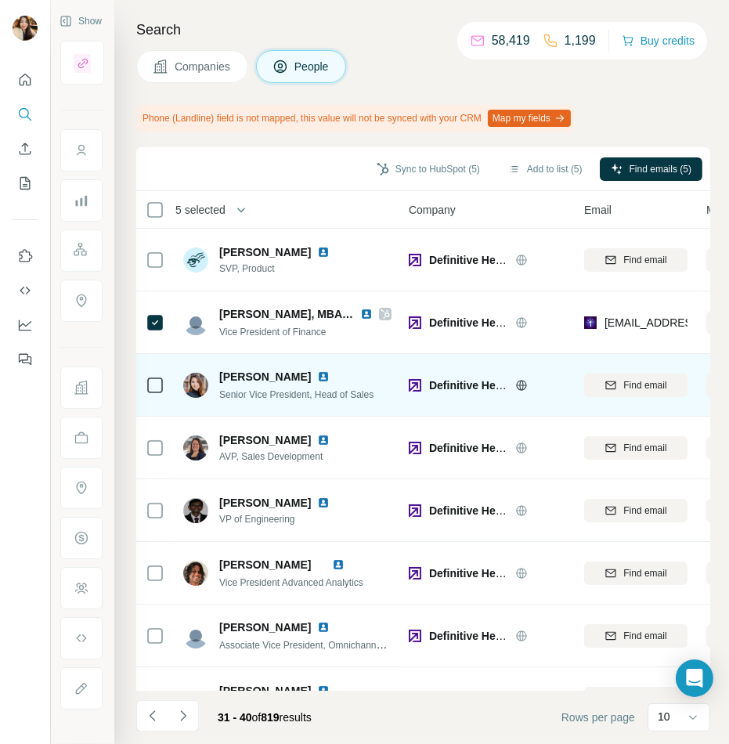
scroll to position [163, 0]
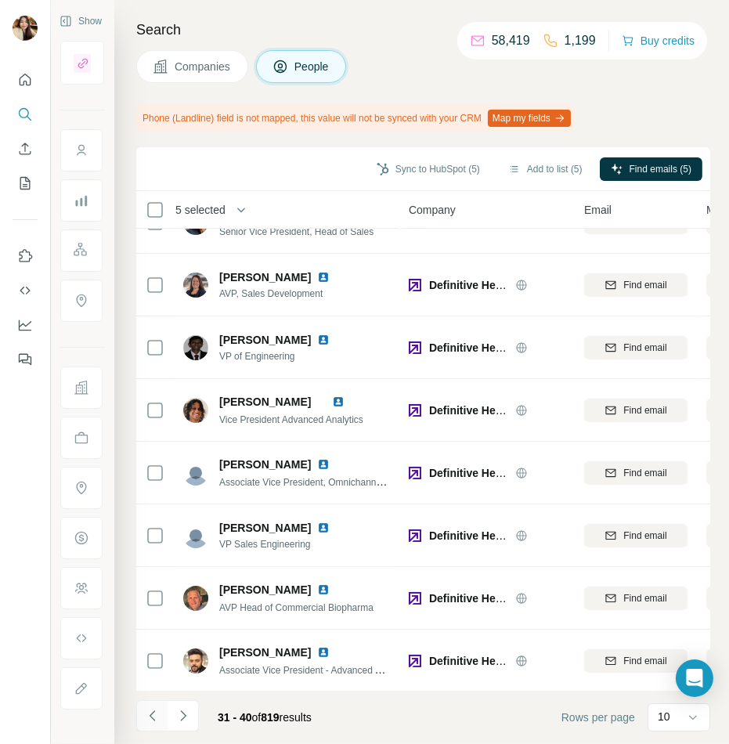
click at [150, 722] on icon "Navigate to previous page" at bounding box center [153, 716] width 16 height 16
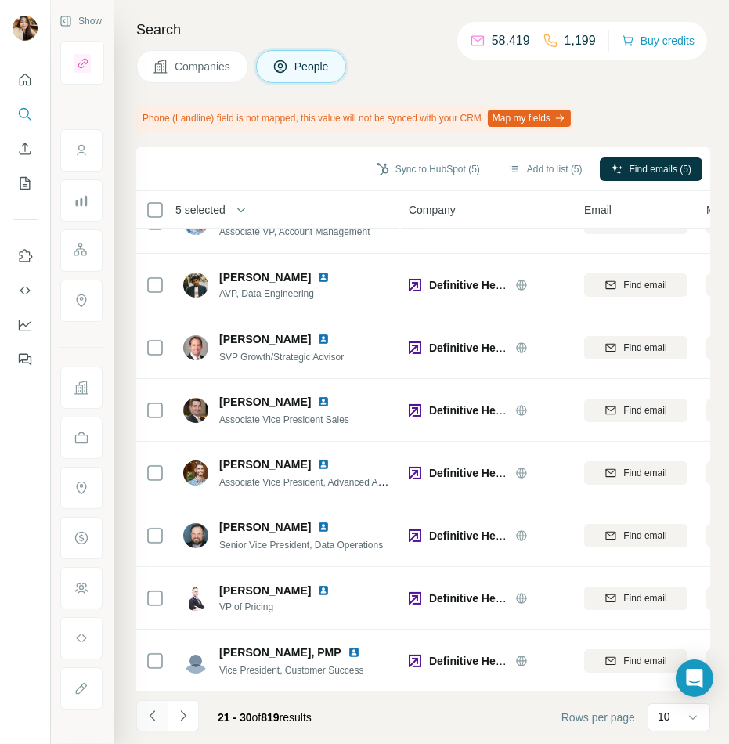
click at [152, 709] on icon "Navigate to previous page" at bounding box center [153, 716] width 16 height 16
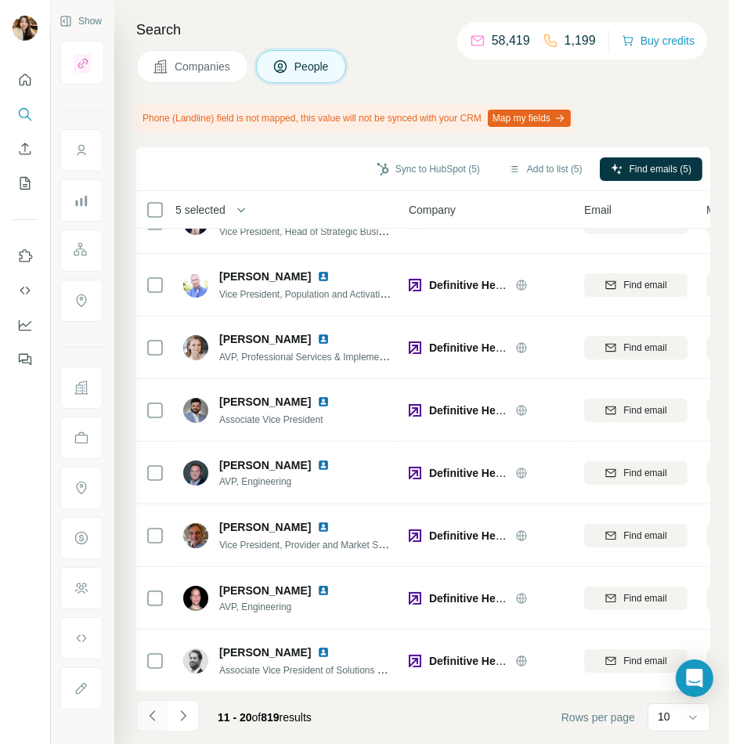
click at [151, 722] on icon "Navigate to previous page" at bounding box center [153, 716] width 16 height 16
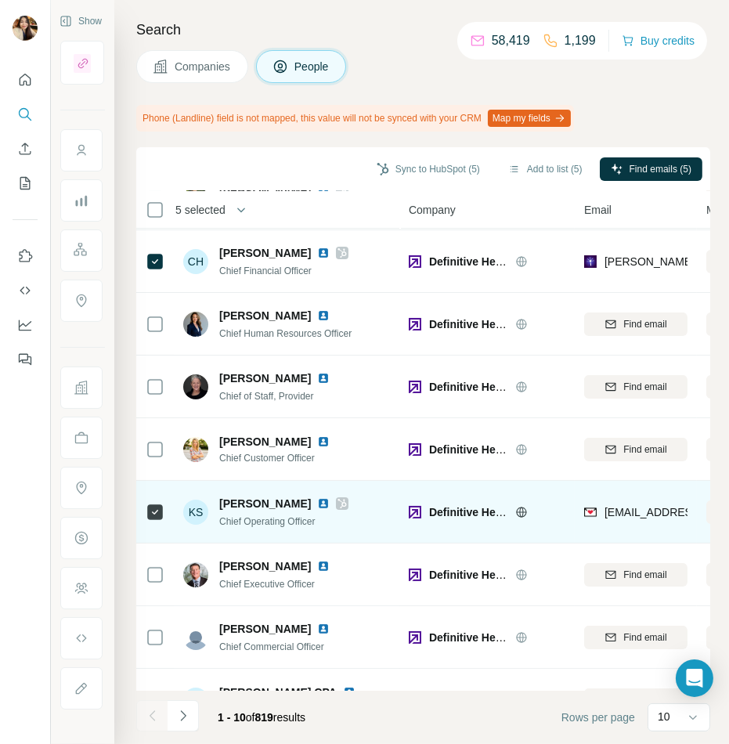
scroll to position [123, 0]
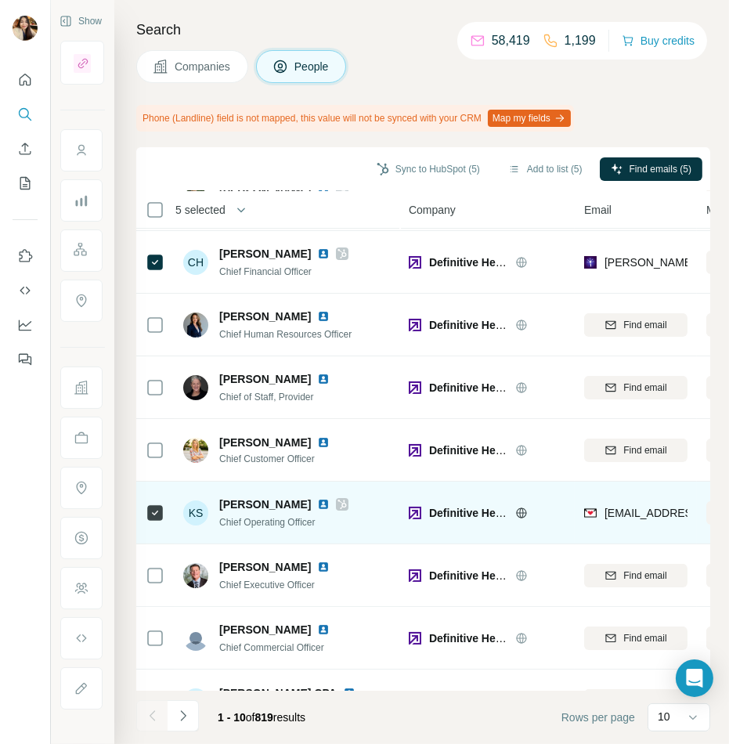
click at [347, 501] on icon at bounding box center [342, 504] width 9 height 13
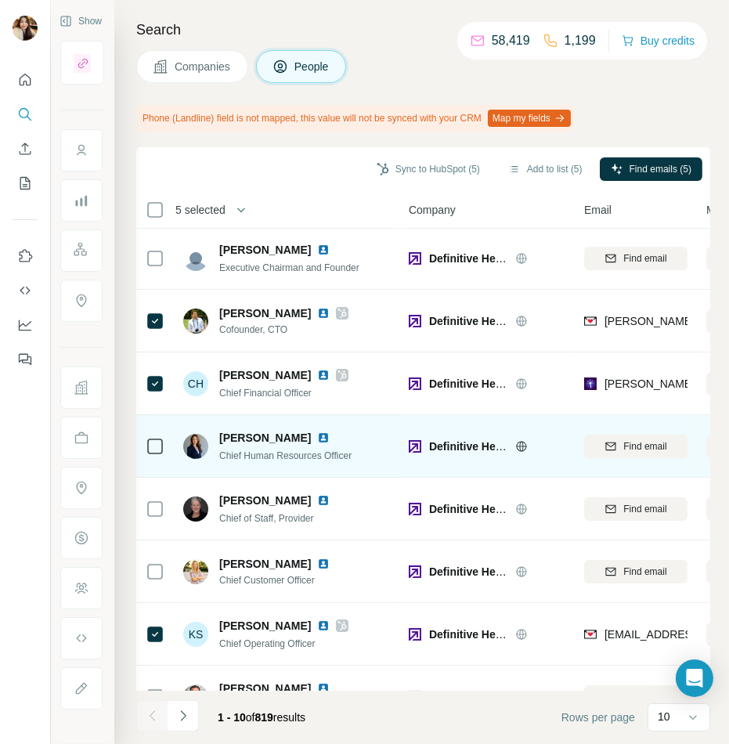
scroll to position [0, 0]
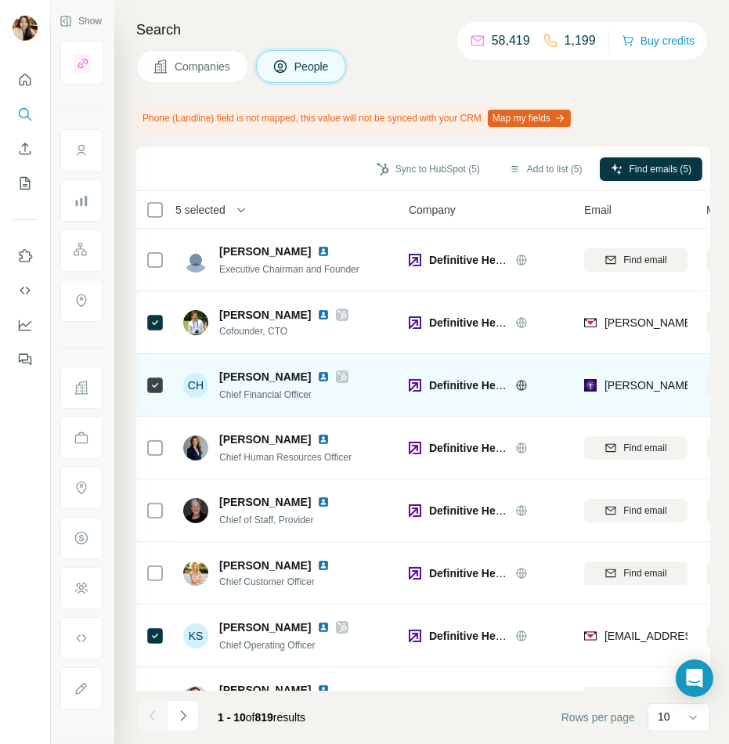
click at [338, 375] on icon at bounding box center [342, 376] width 9 height 9
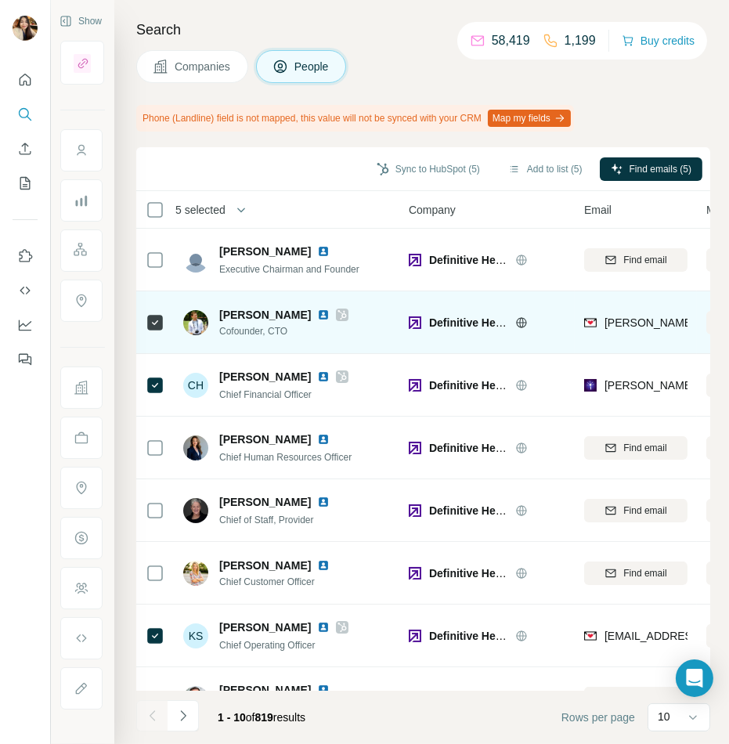
click at [338, 310] on icon at bounding box center [342, 315] width 9 height 13
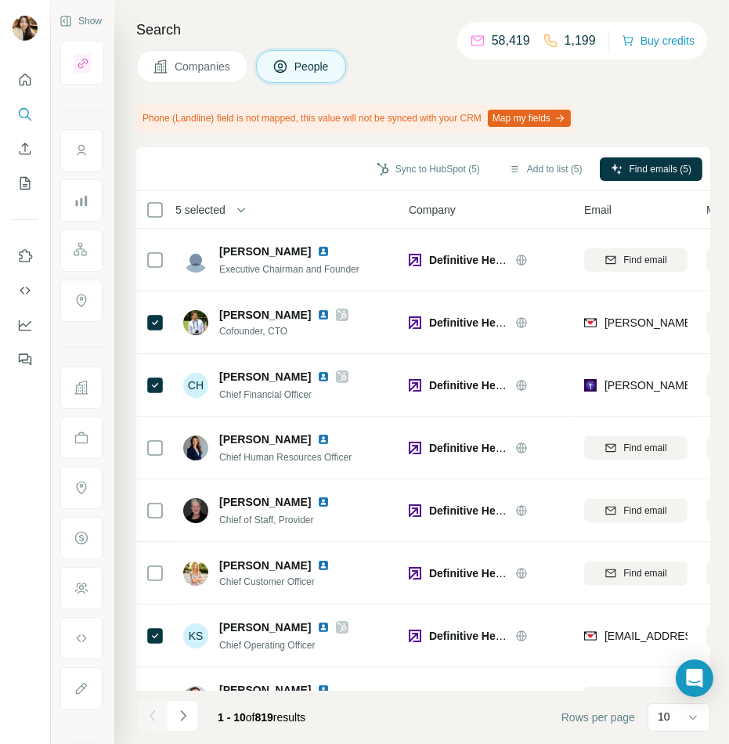
click at [210, 68] on span "Companies" at bounding box center [203, 67] width 57 height 16
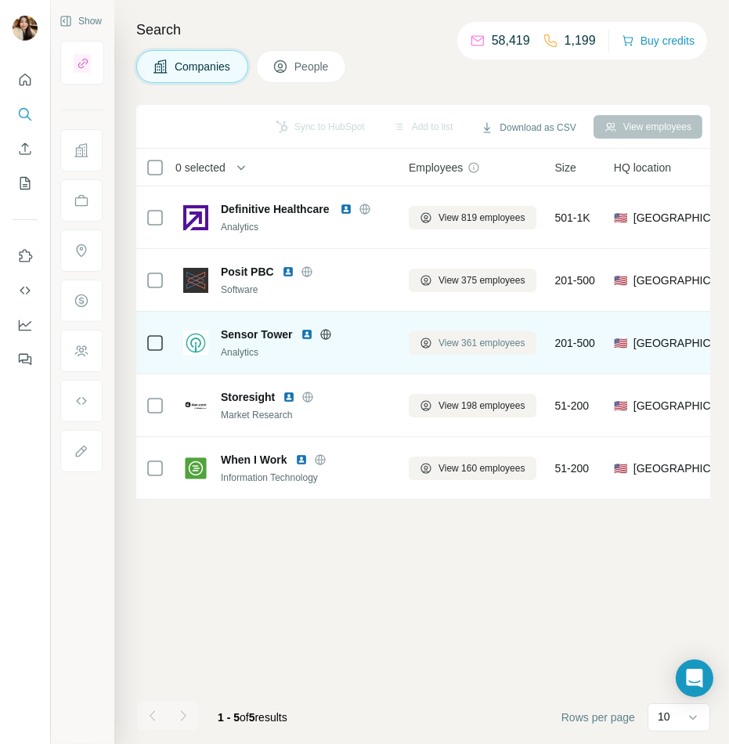
click at [446, 345] on span "View 361 employees" at bounding box center [482, 343] width 87 height 14
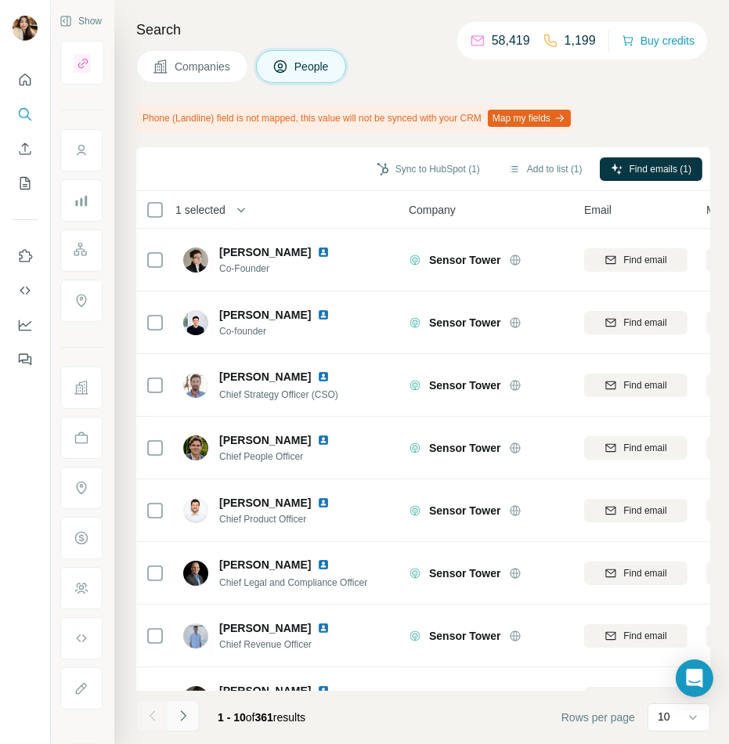
click at [186, 719] on icon "Navigate to next page" at bounding box center [183, 716] width 16 height 16
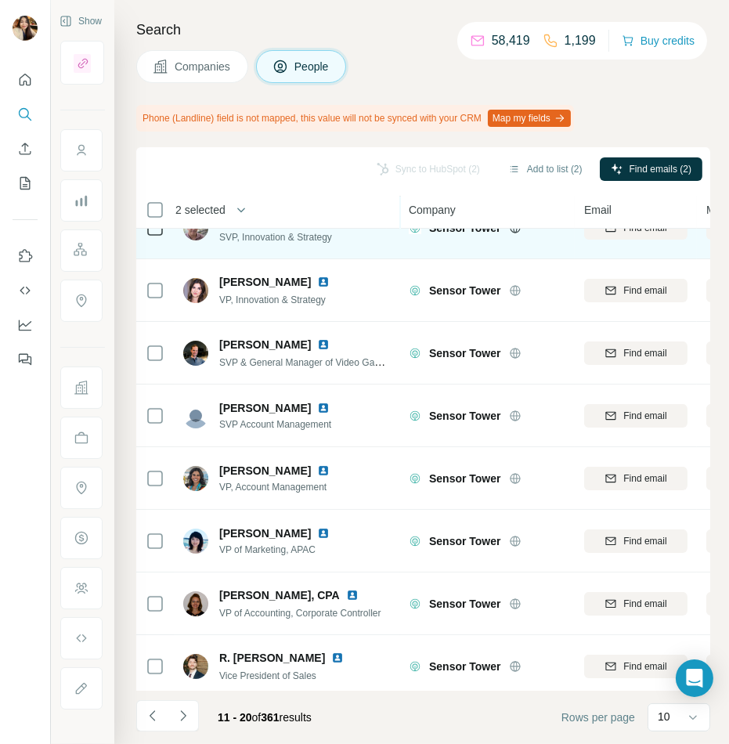
scroll to position [163, 0]
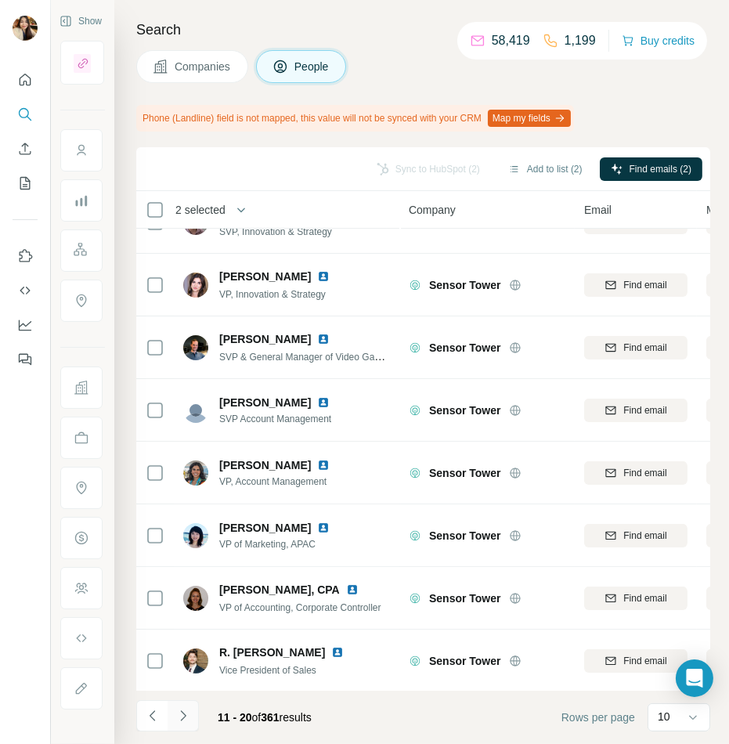
click at [172, 722] on button "Navigate to next page" at bounding box center [183, 715] width 31 height 31
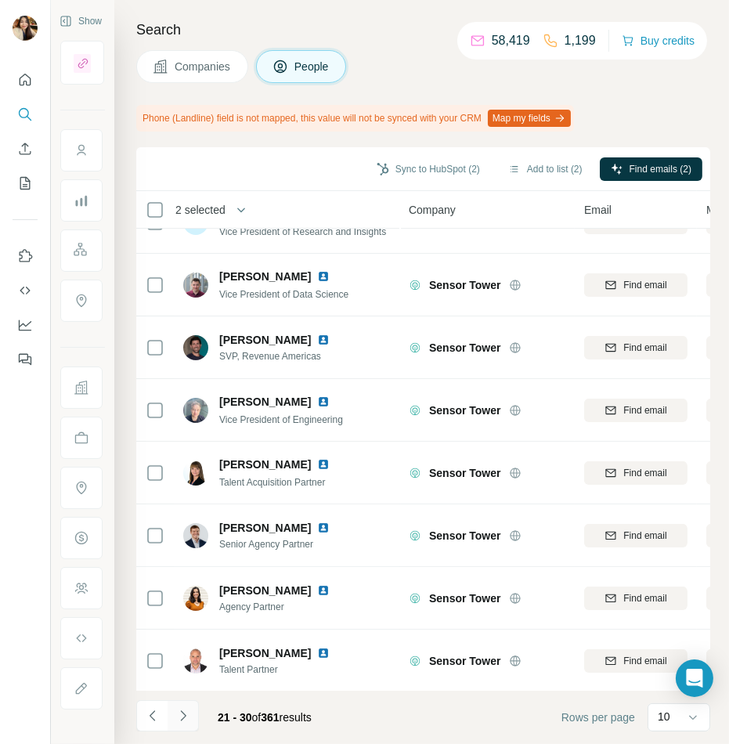
click at [184, 709] on icon "Navigate to next page" at bounding box center [183, 716] width 16 height 16
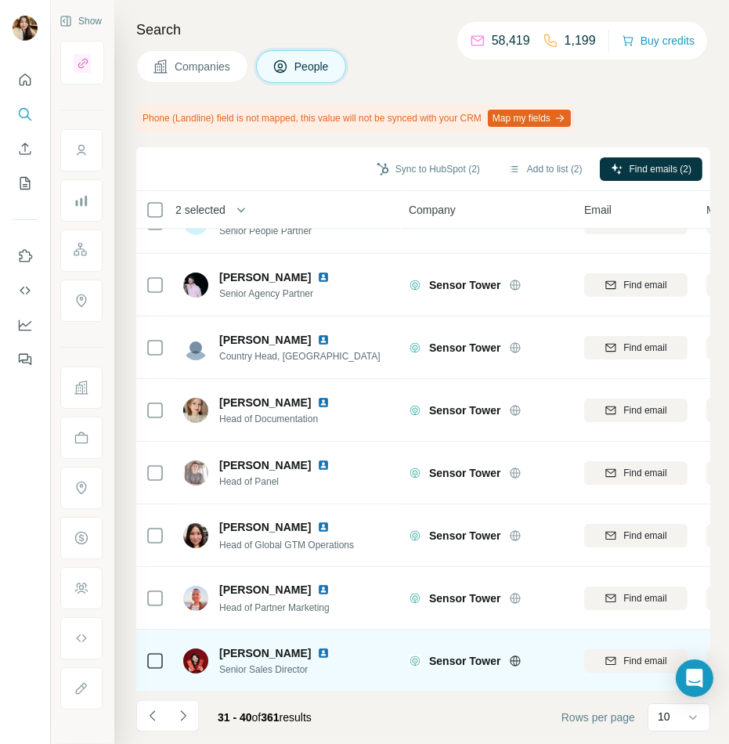
scroll to position [0, 0]
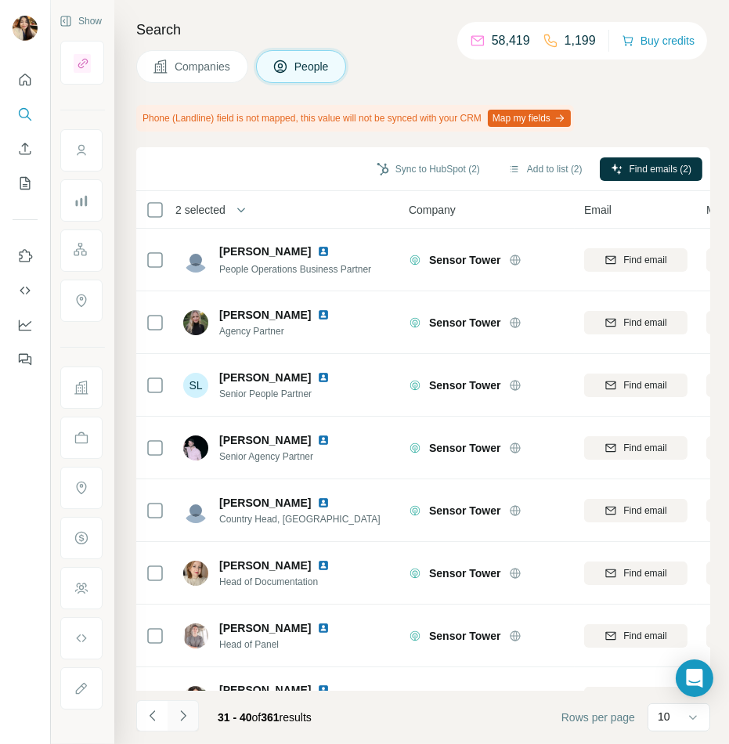
click at [184, 724] on button "Navigate to next page" at bounding box center [183, 715] width 31 height 31
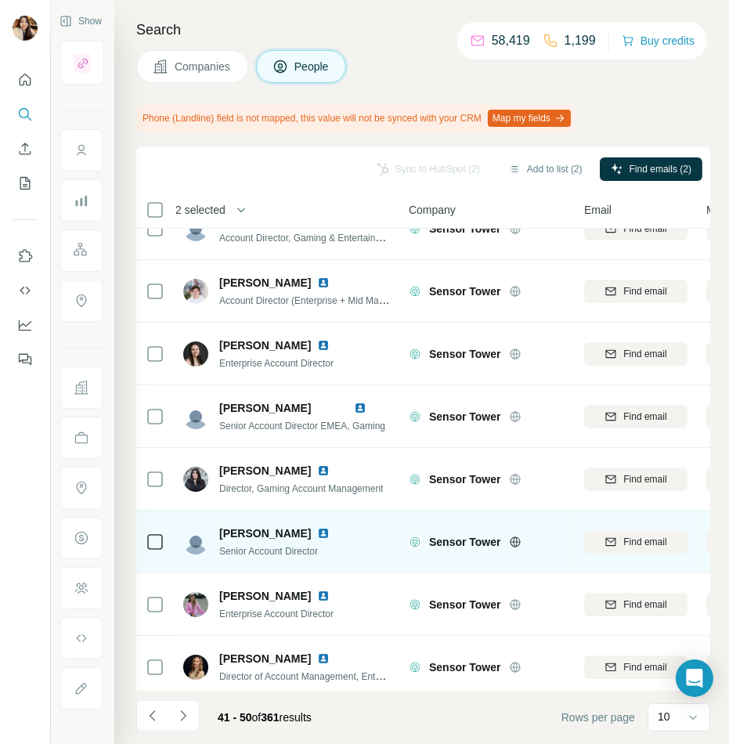
scroll to position [163, 0]
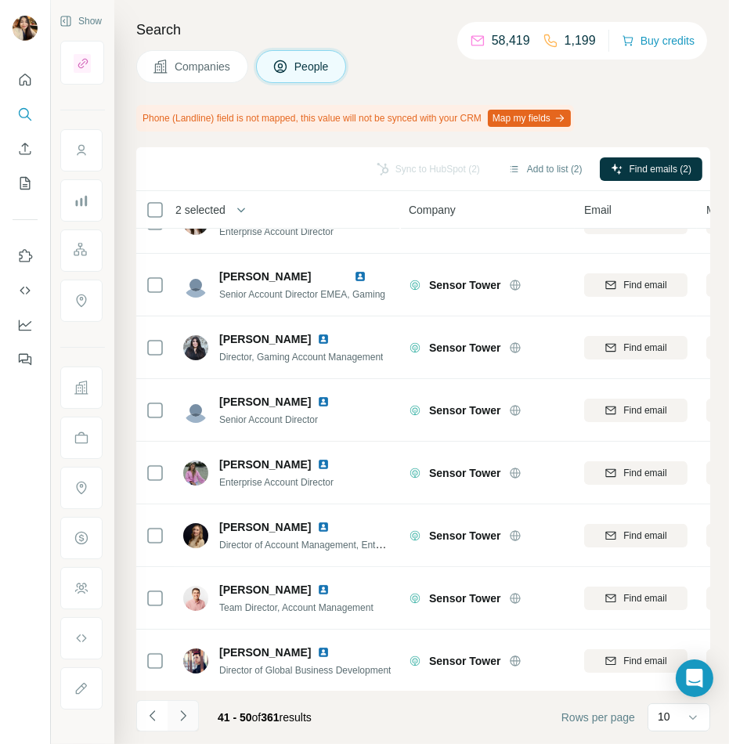
click at [183, 720] on icon "Navigate to next page" at bounding box center [183, 716] width 16 height 16
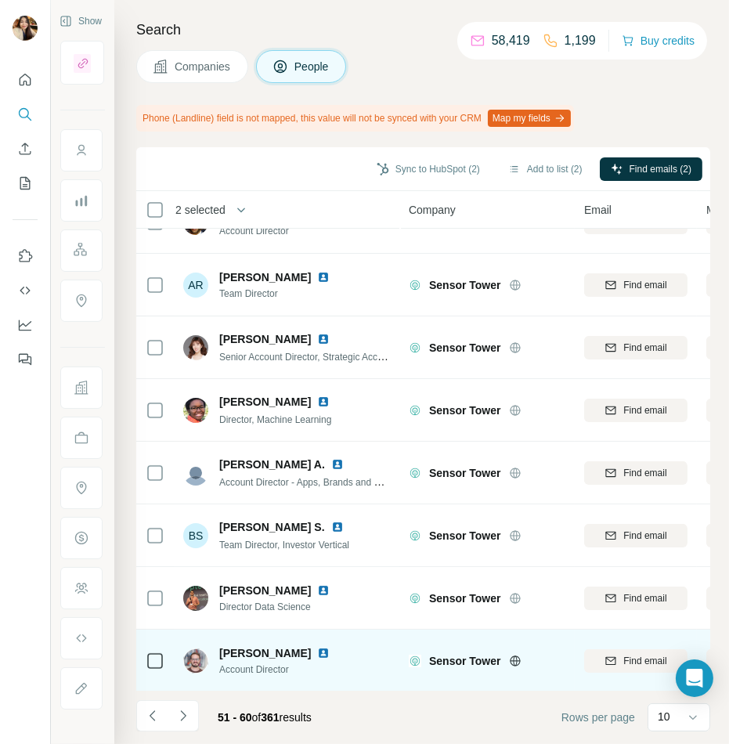
scroll to position [0, 0]
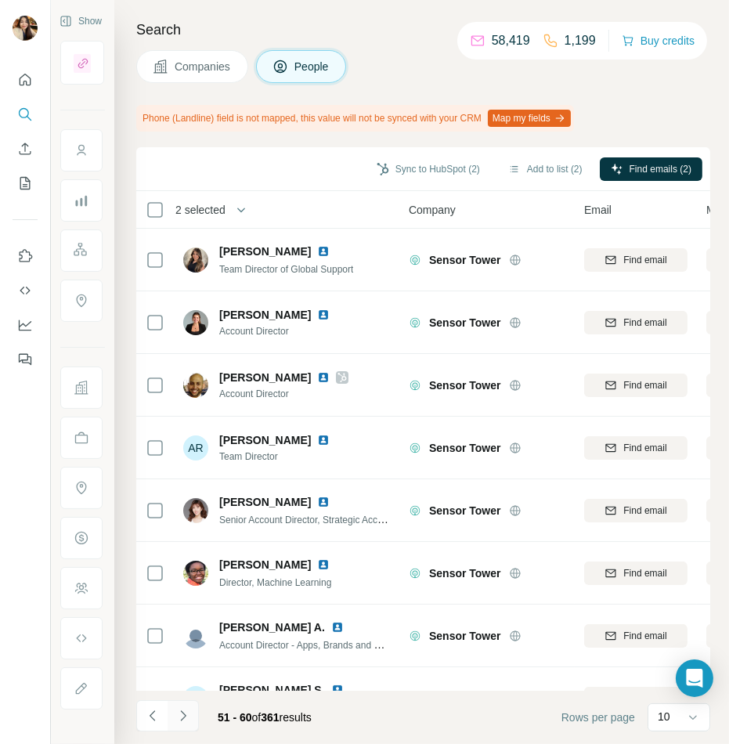
click at [184, 717] on icon "Navigate to next page" at bounding box center [182, 716] width 5 height 10
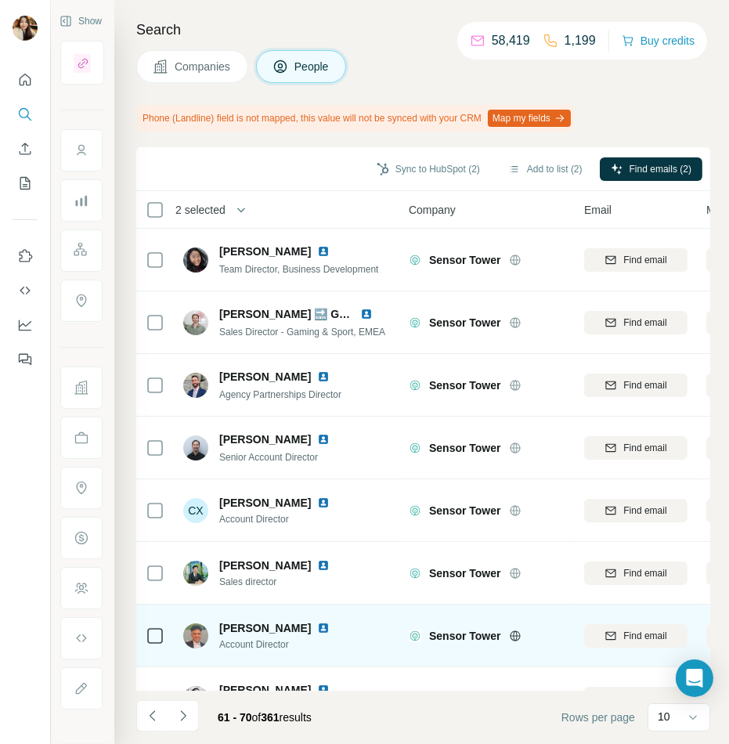
scroll to position [163, 0]
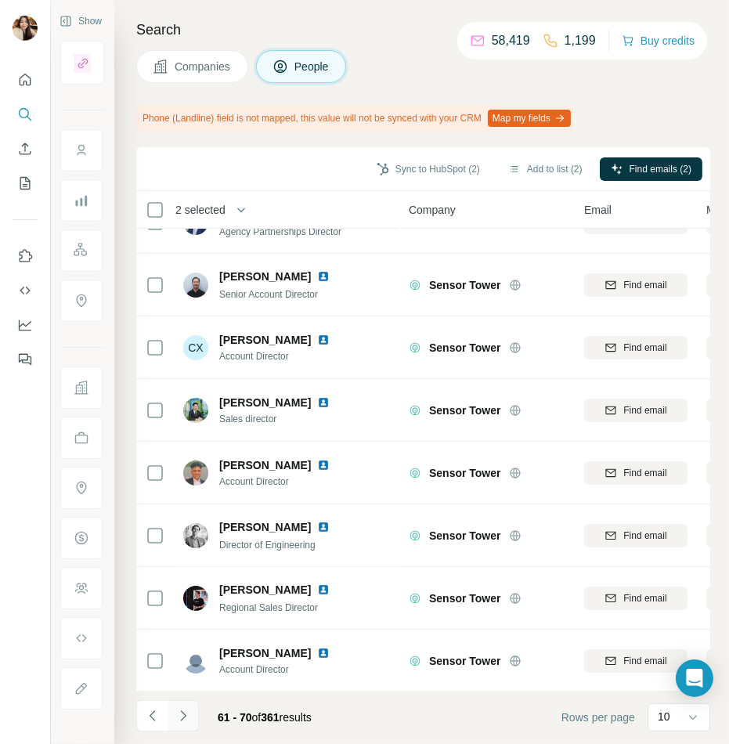
click at [182, 715] on icon "Navigate to next page" at bounding box center [183, 716] width 16 height 16
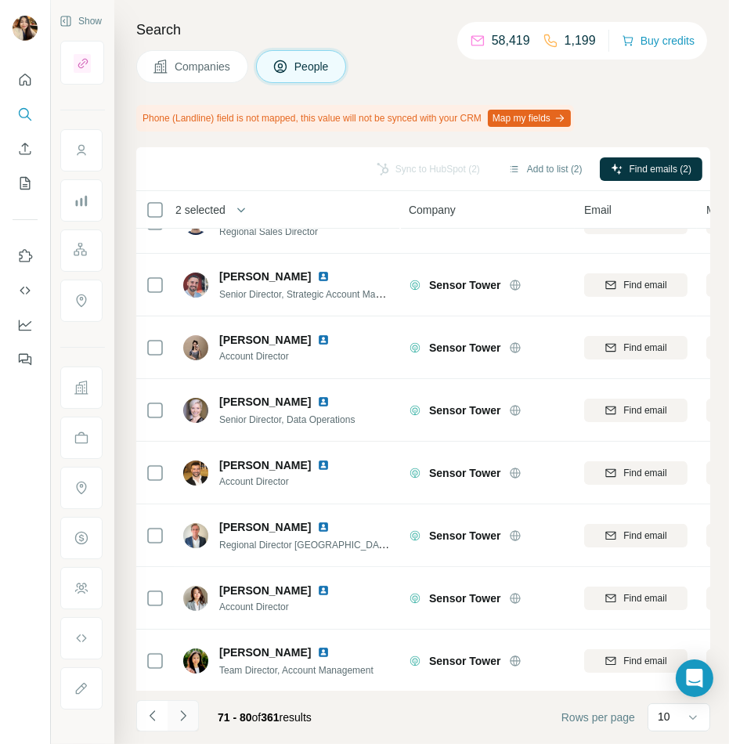
click at [184, 712] on icon "Navigate to next page" at bounding box center [183, 716] width 16 height 16
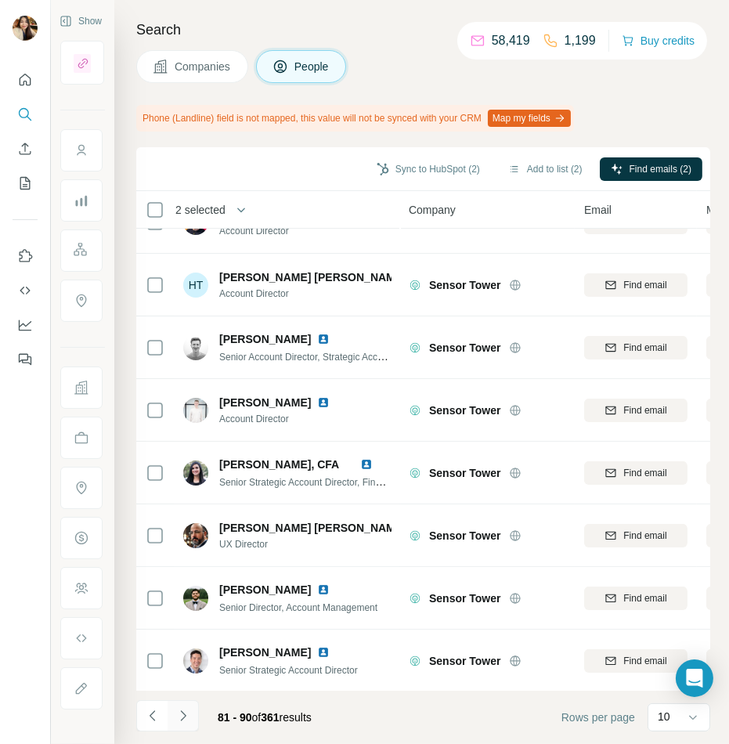
click at [178, 725] on button "Navigate to next page" at bounding box center [183, 715] width 31 height 31
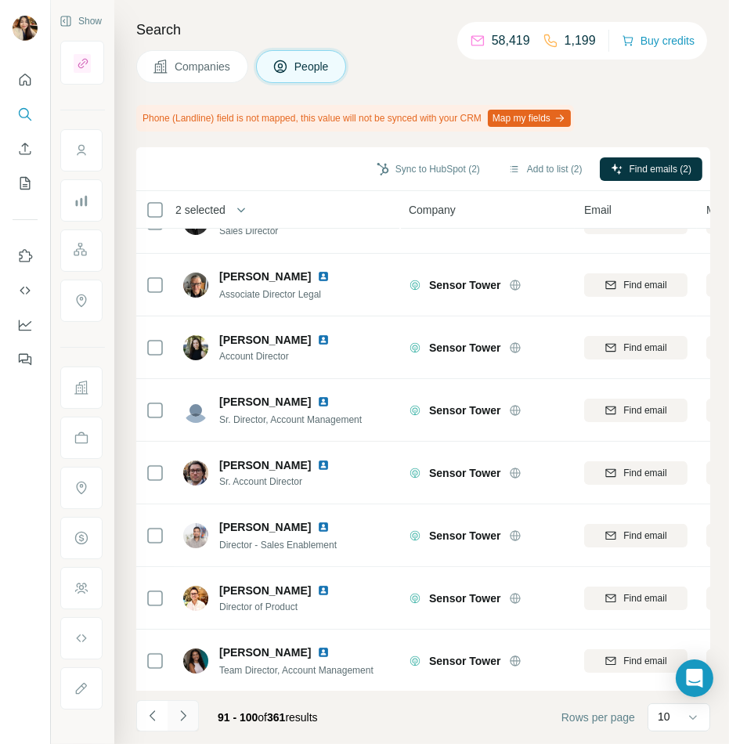
click at [188, 716] on icon "Navigate to next page" at bounding box center [183, 716] width 16 height 16
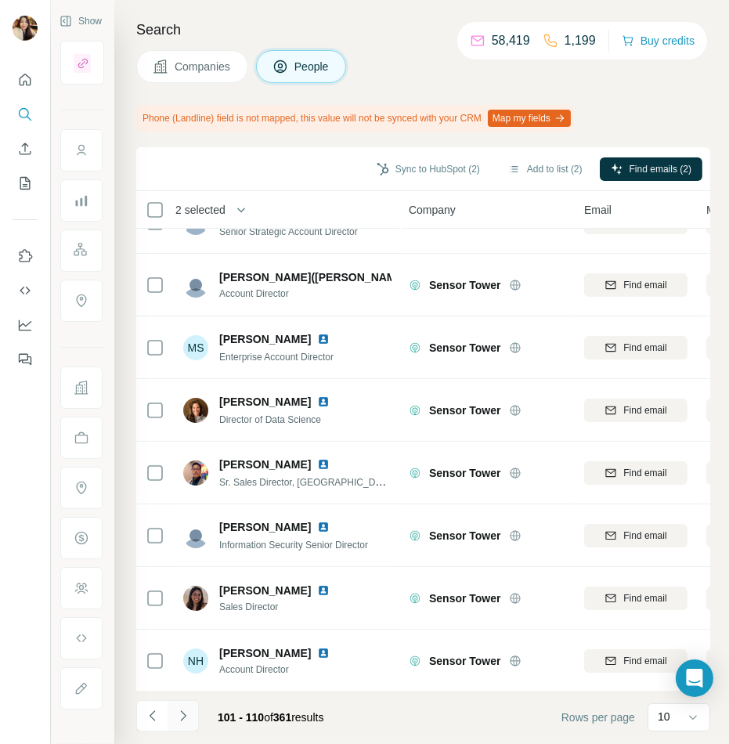
click at [180, 714] on icon "Navigate to next page" at bounding box center [183, 716] width 16 height 16
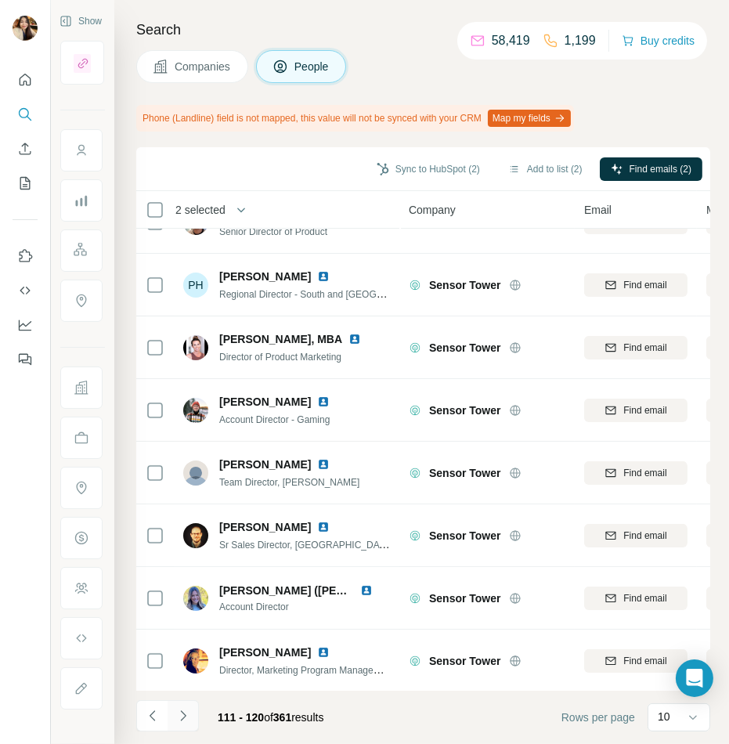
click at [183, 718] on icon "Navigate to next page" at bounding box center [182, 716] width 5 height 10
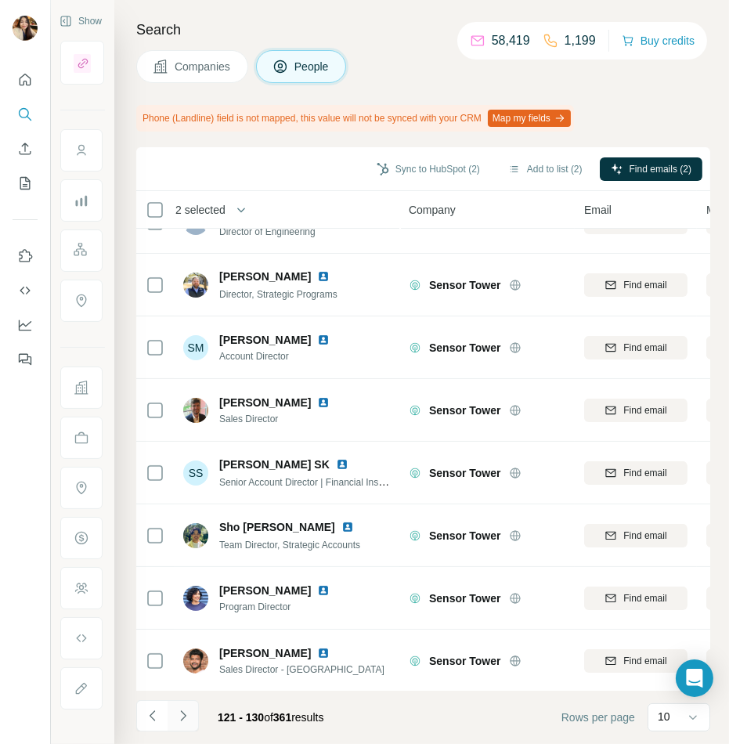
click at [185, 714] on icon "Navigate to next page" at bounding box center [183, 716] width 16 height 16
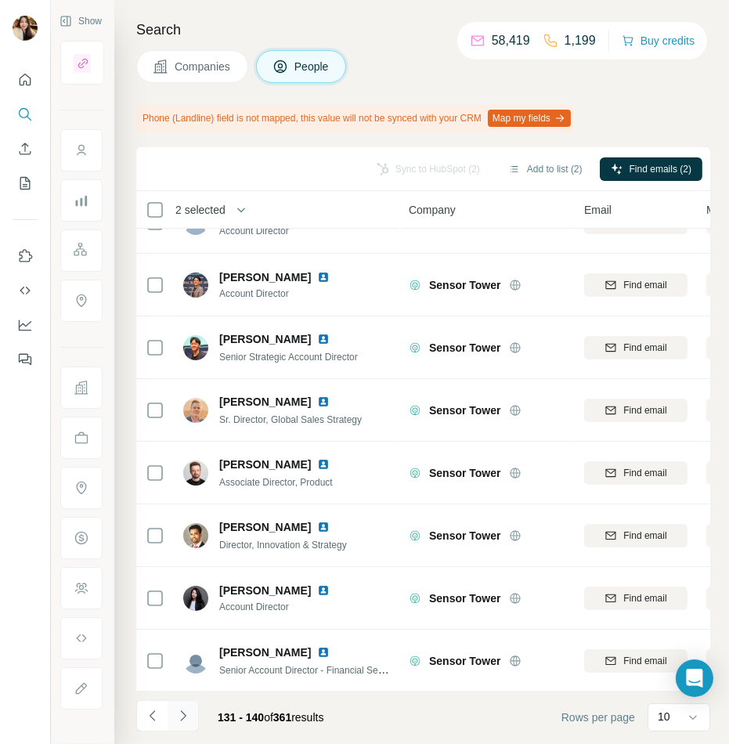
click at [181, 719] on icon "Navigate to next page" at bounding box center [182, 716] width 5 height 10
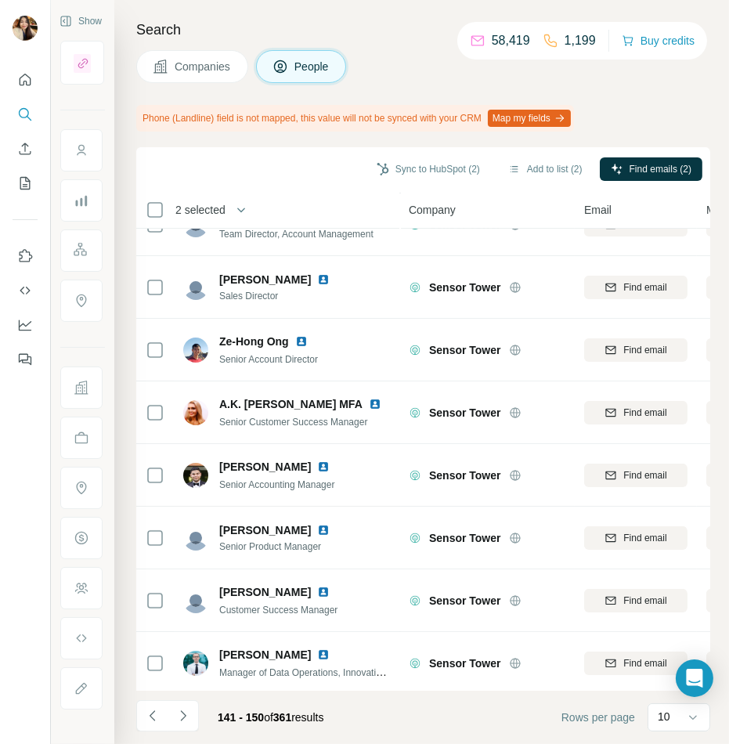
scroll to position [0, 0]
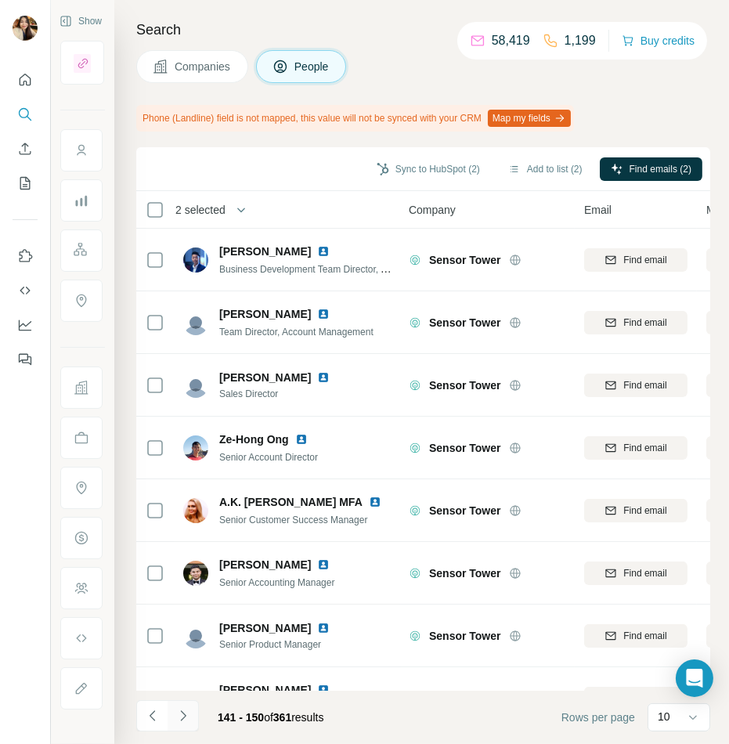
click at [177, 719] on icon "Navigate to next page" at bounding box center [183, 716] width 16 height 16
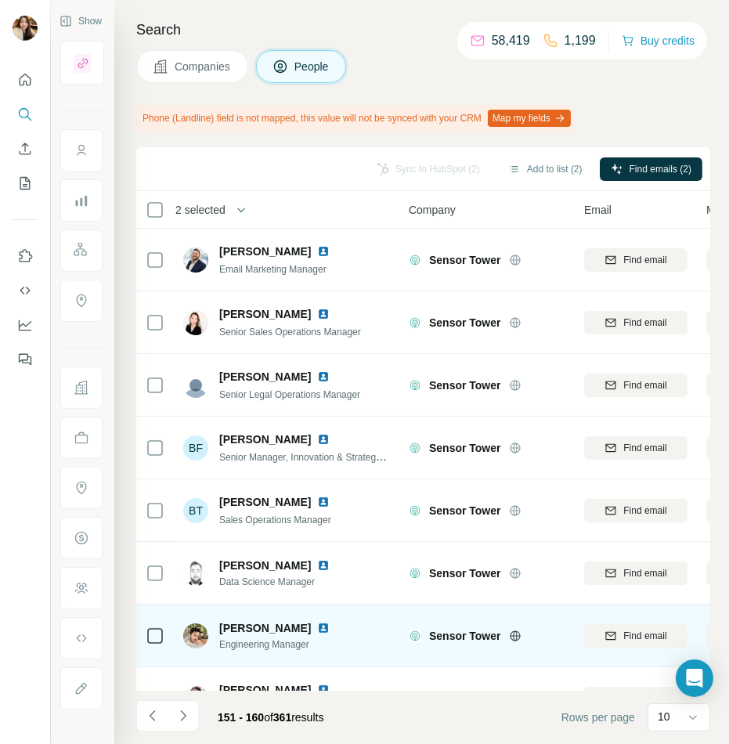
scroll to position [163, 0]
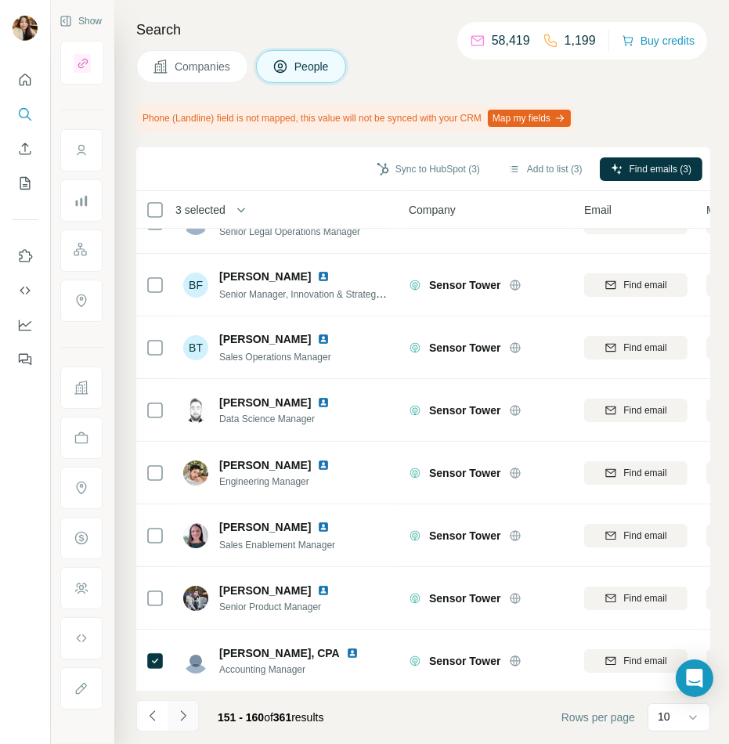
click at [194, 707] on button "Navigate to next page" at bounding box center [183, 715] width 31 height 31
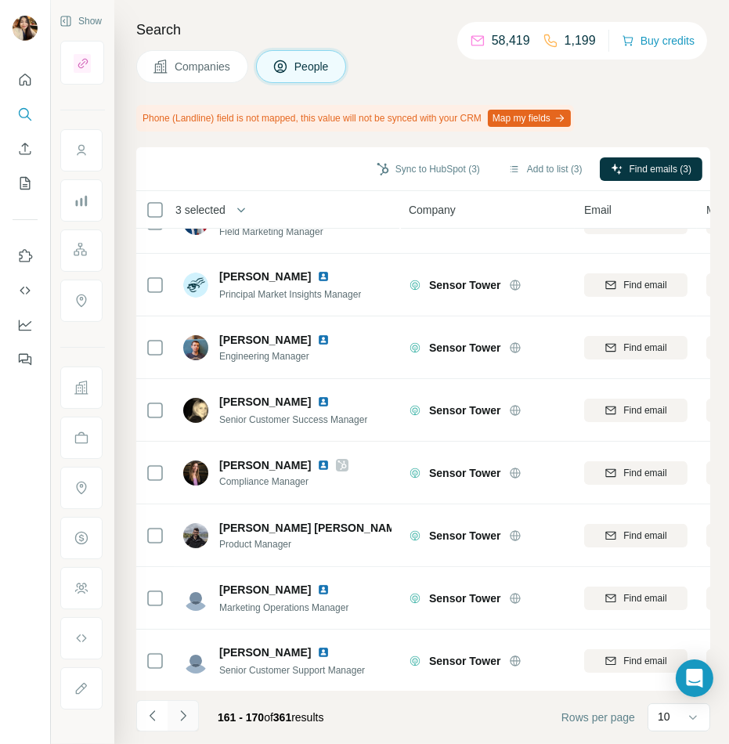
click at [187, 718] on icon "Navigate to next page" at bounding box center [183, 716] width 16 height 16
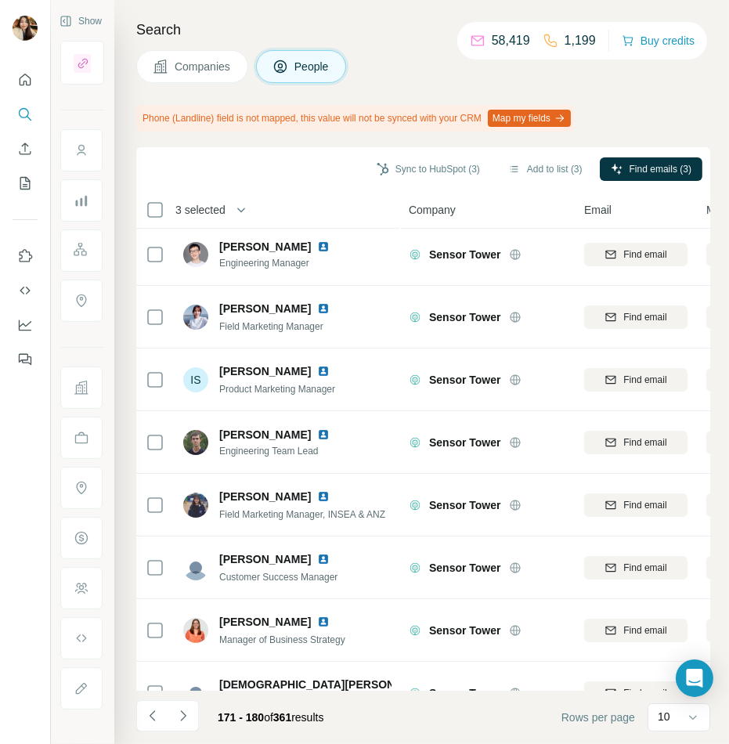
scroll to position [0, 0]
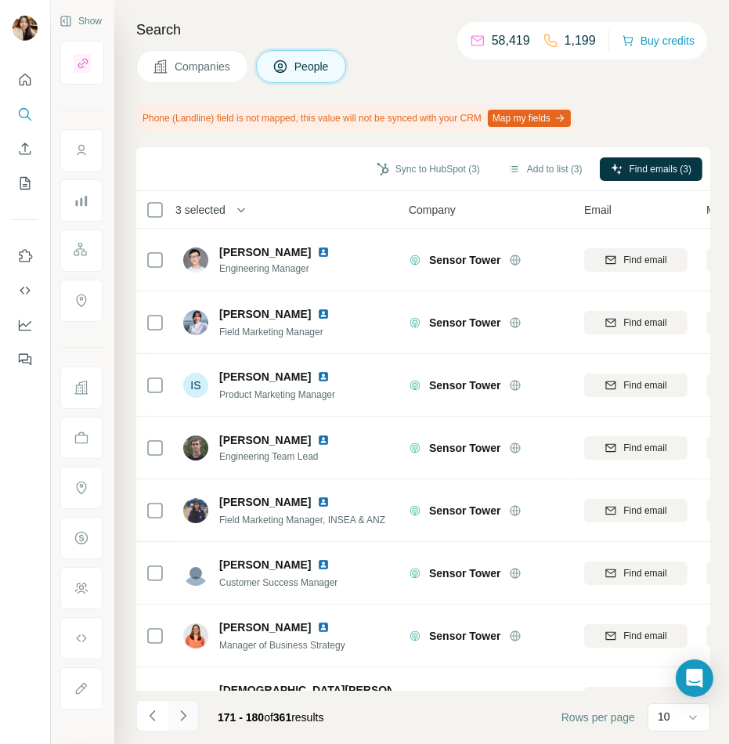
click at [194, 712] on button "Navigate to next page" at bounding box center [183, 715] width 31 height 31
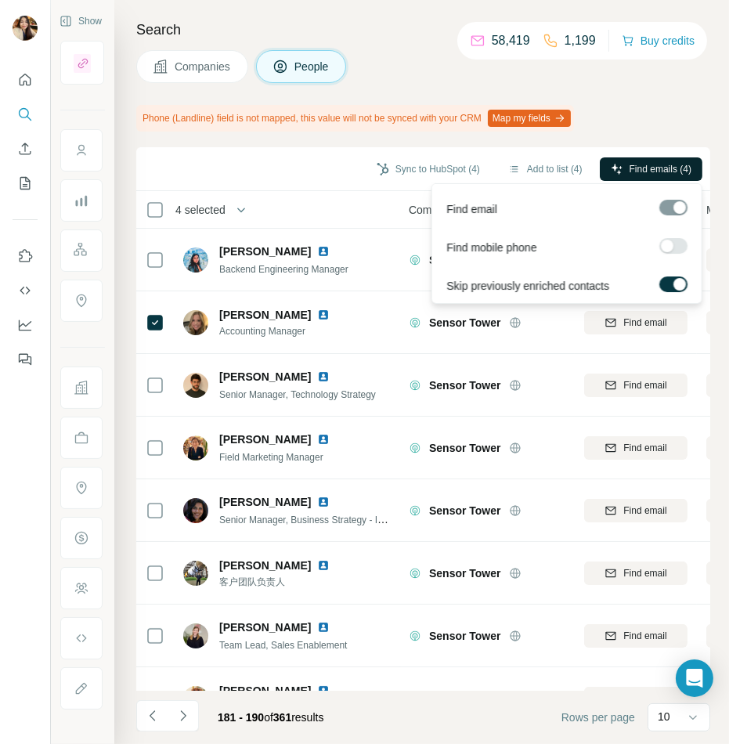
click at [624, 172] on button "Find emails (4)" at bounding box center [651, 169] width 103 height 24
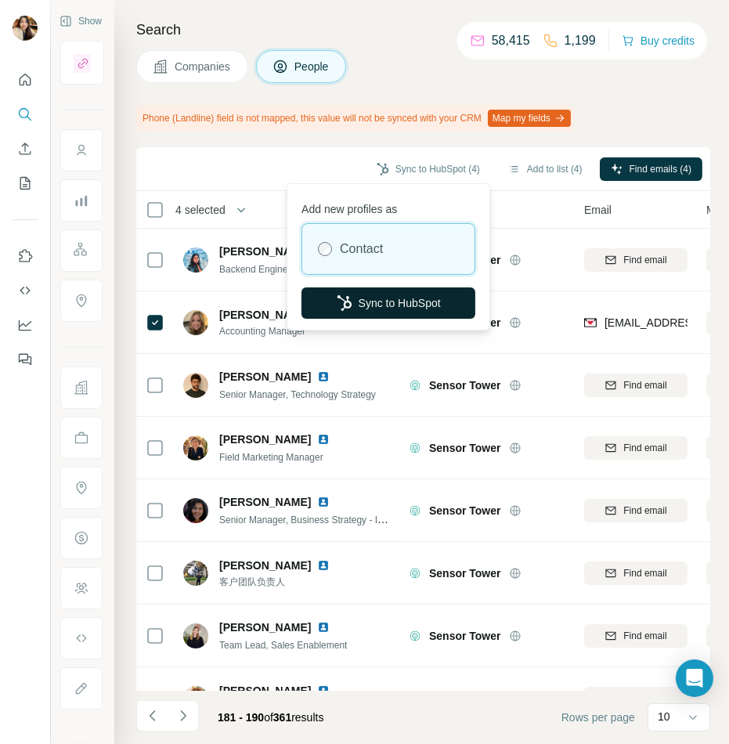
click at [423, 310] on button "Sync to HubSpot" at bounding box center [389, 303] width 174 height 31
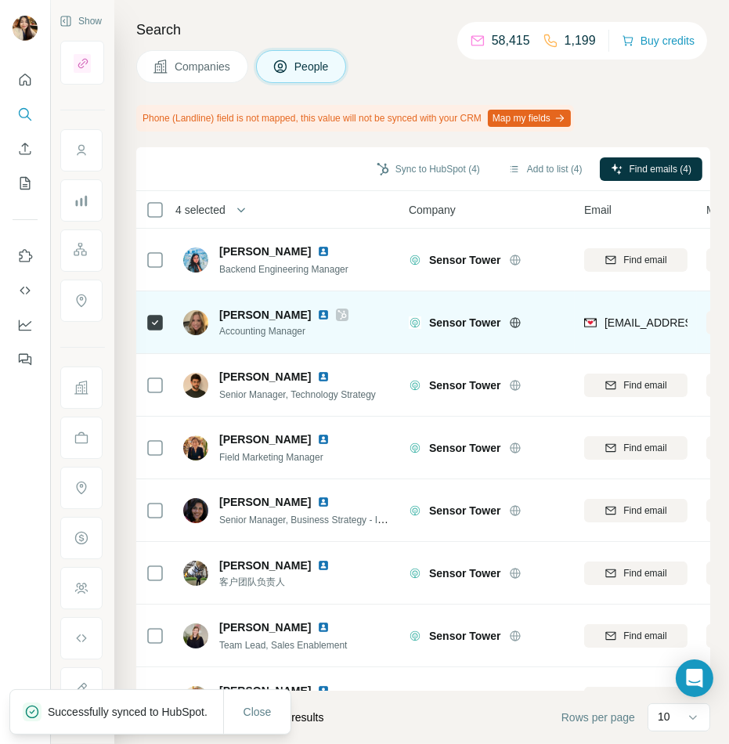
click at [347, 313] on icon at bounding box center [342, 315] width 9 height 13
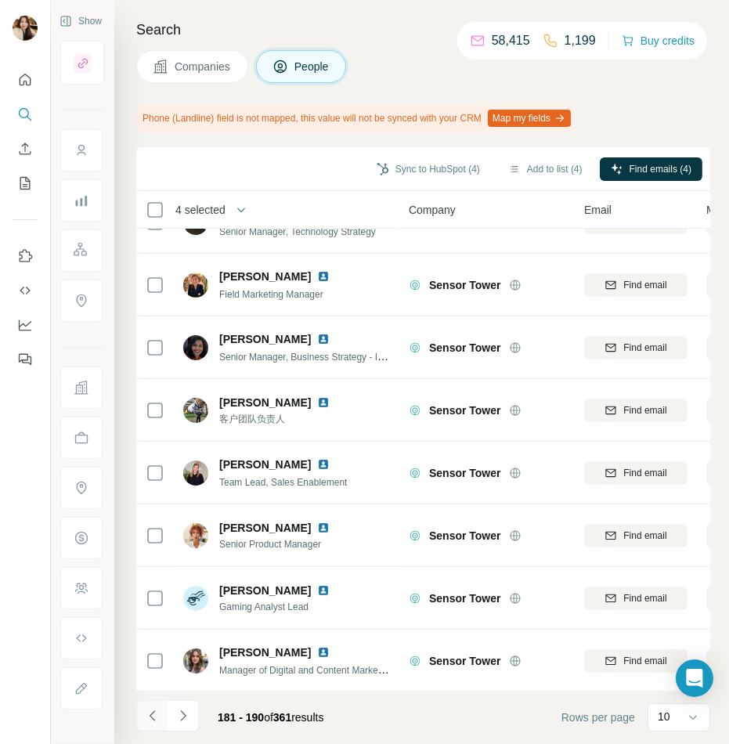
click at [152, 710] on icon "Navigate to previous page" at bounding box center [153, 716] width 16 height 16
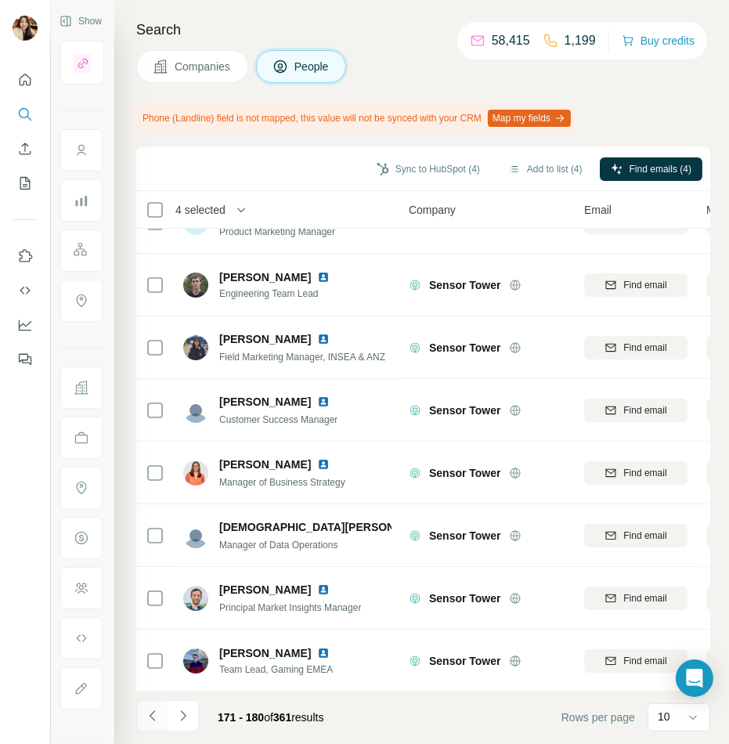
click at [155, 719] on icon "Navigate to previous page" at bounding box center [153, 716] width 16 height 16
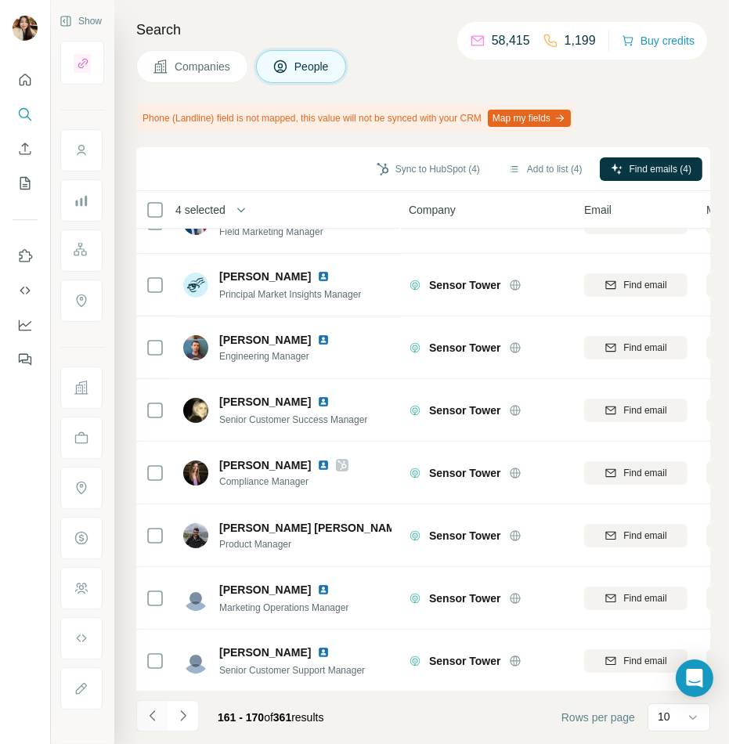
click at [148, 711] on icon "Navigate to previous page" at bounding box center [153, 716] width 16 height 16
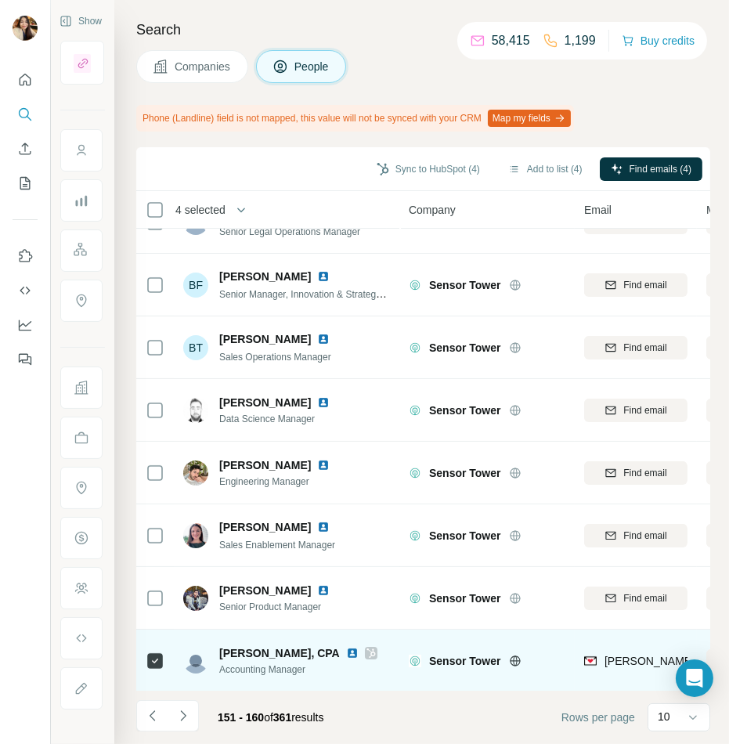
click at [367, 651] on icon at bounding box center [371, 653] width 9 height 13
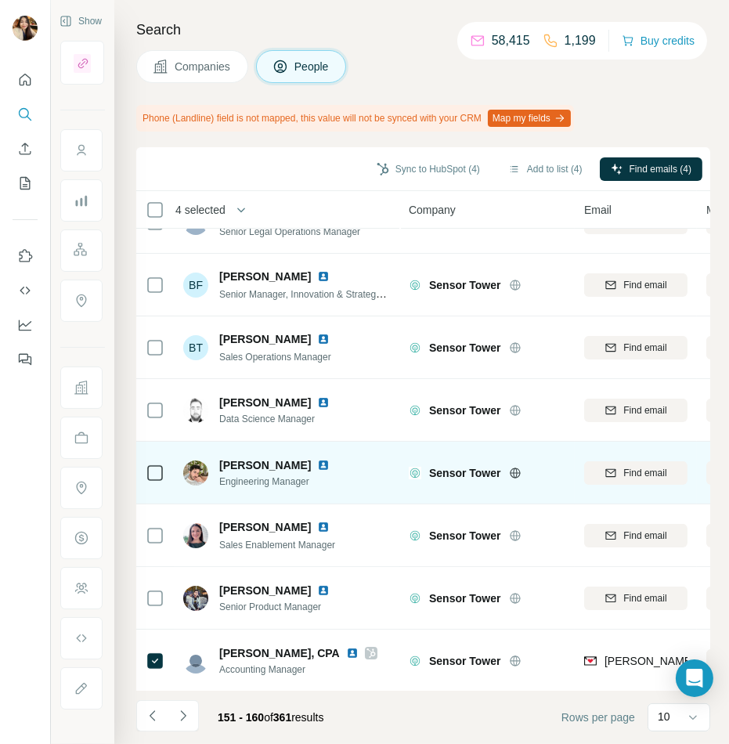
scroll to position [0, 0]
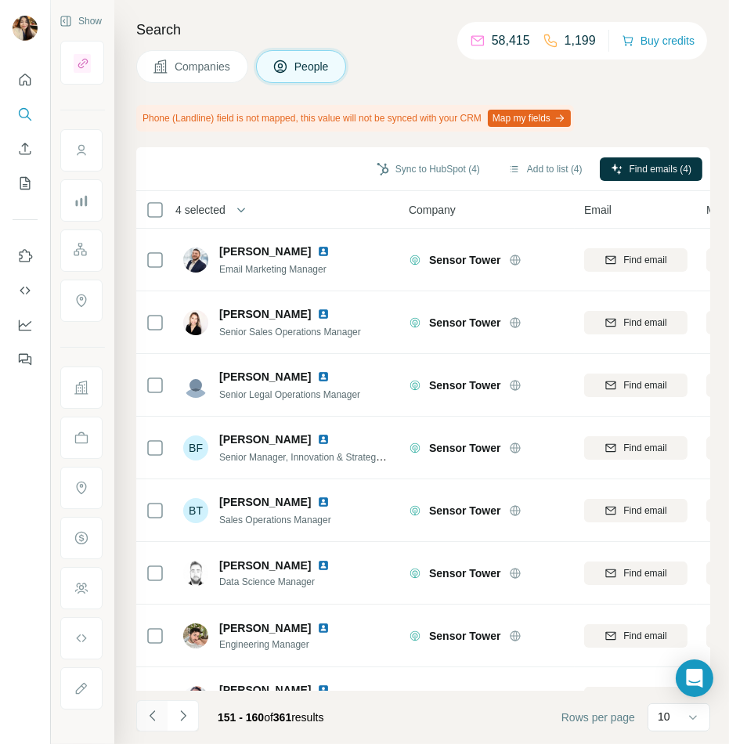
click at [152, 713] on icon "Navigate to previous page" at bounding box center [151, 716] width 5 height 10
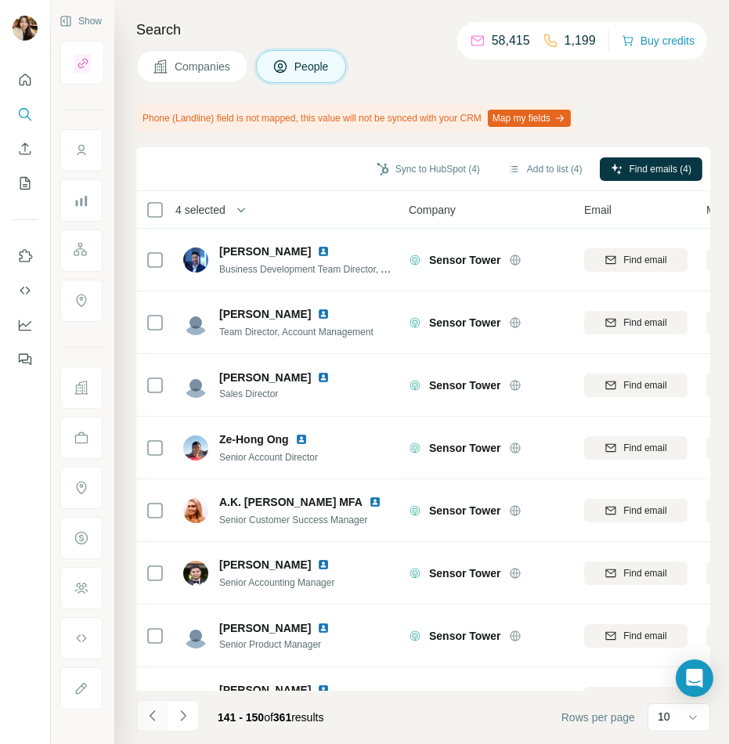
click at [151, 719] on icon "Navigate to previous page" at bounding box center [153, 716] width 16 height 16
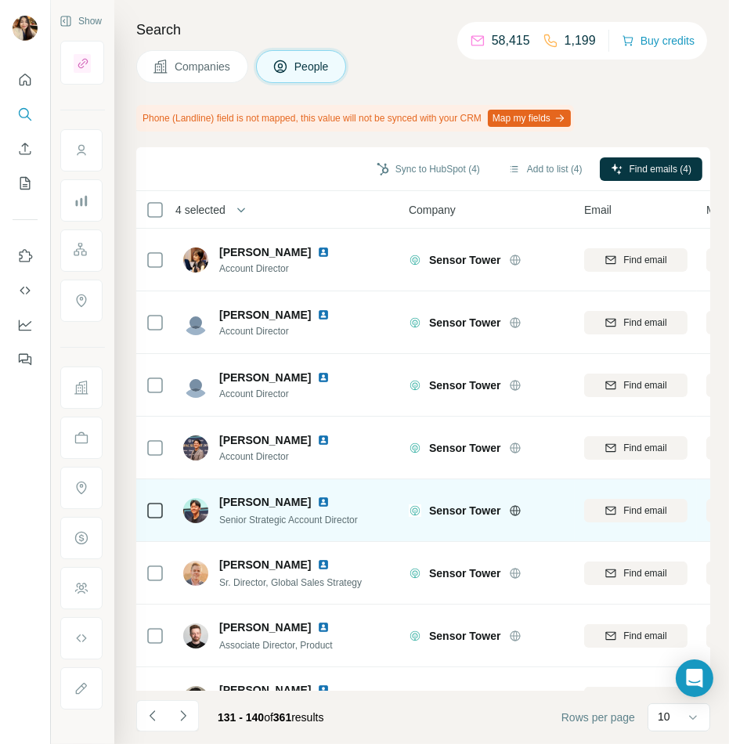
scroll to position [163, 0]
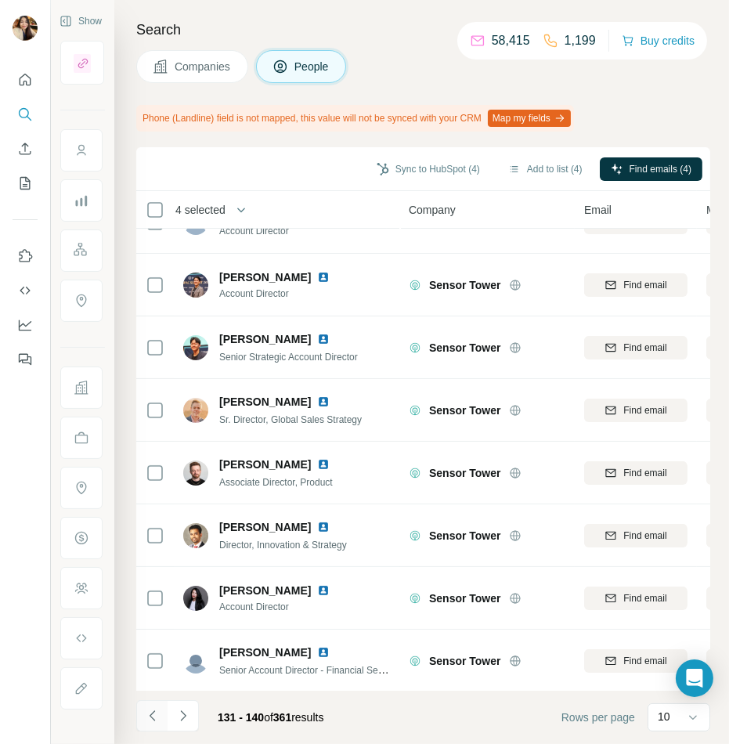
click at [143, 724] on button "Navigate to previous page" at bounding box center [151, 715] width 31 height 31
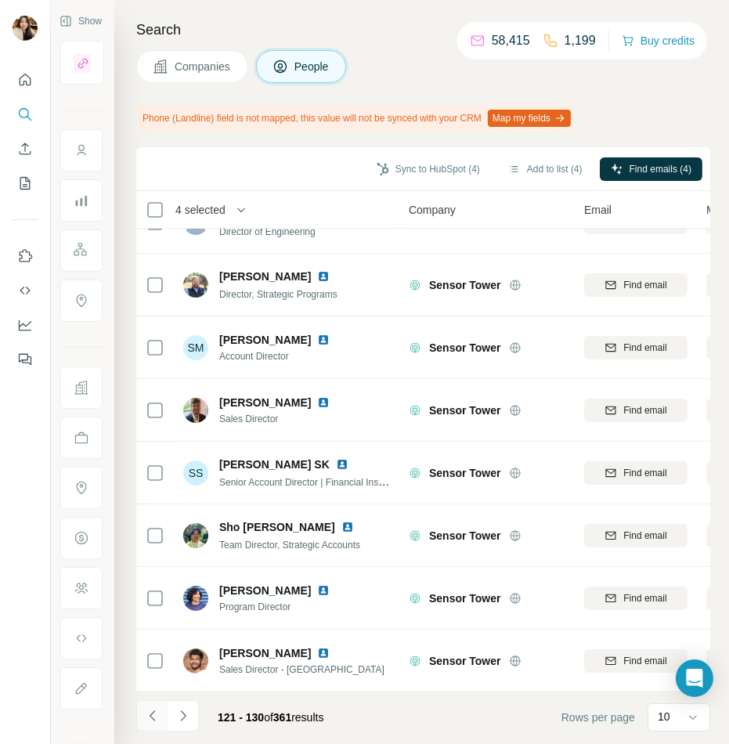
click at [150, 725] on button "Navigate to previous page" at bounding box center [151, 715] width 31 height 31
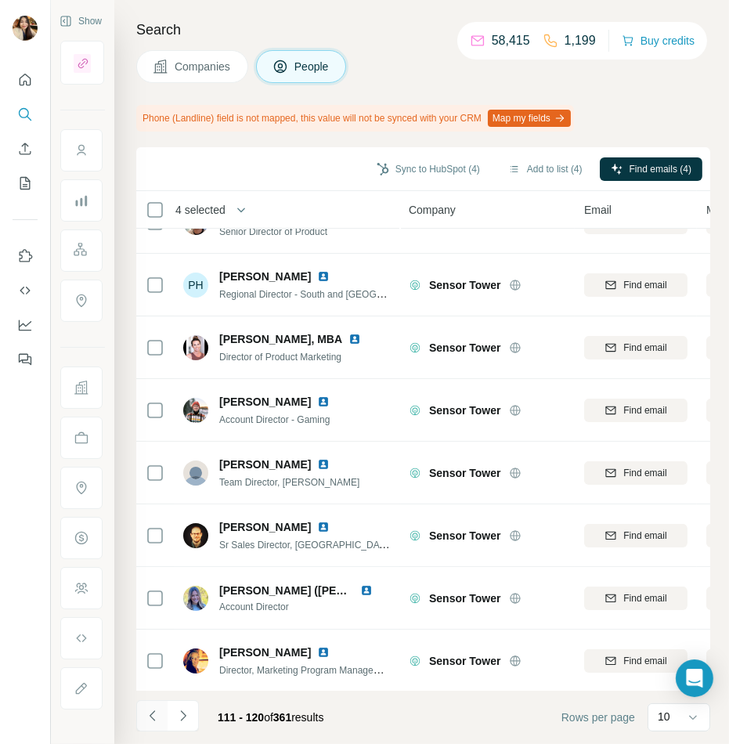
click at [154, 713] on icon "Navigate to previous page" at bounding box center [153, 716] width 16 height 16
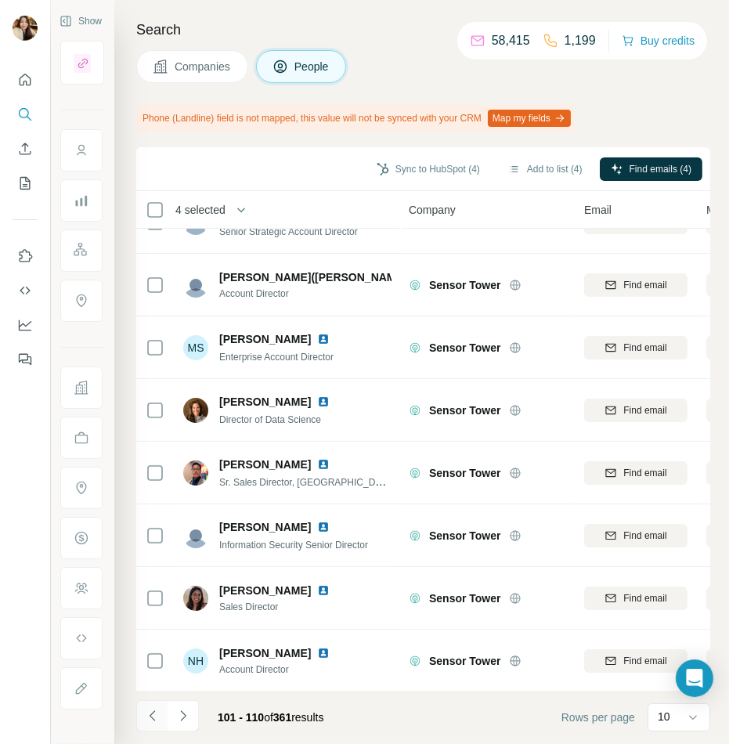
click at [148, 717] on icon "Navigate to previous page" at bounding box center [153, 716] width 16 height 16
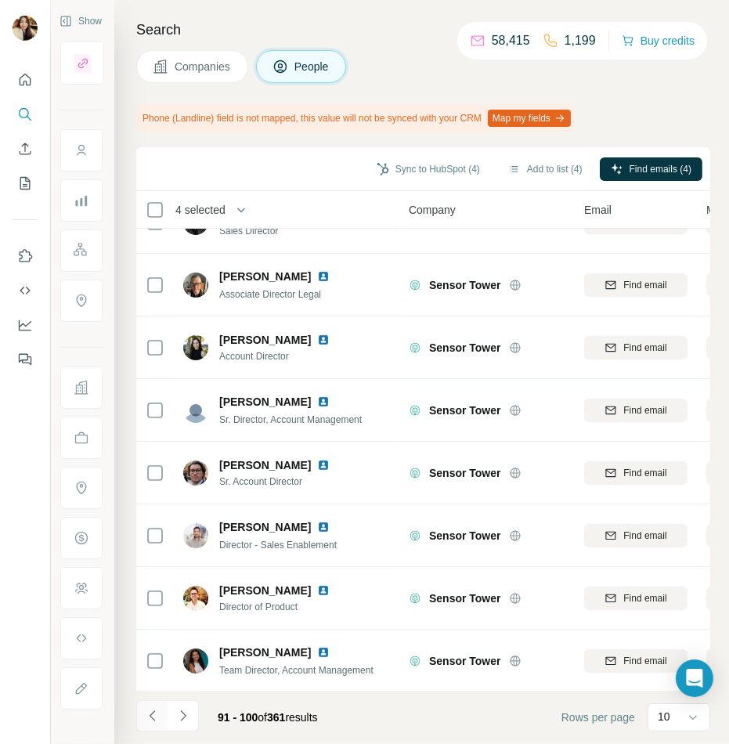
click at [154, 702] on button "Navigate to previous page" at bounding box center [151, 715] width 31 height 31
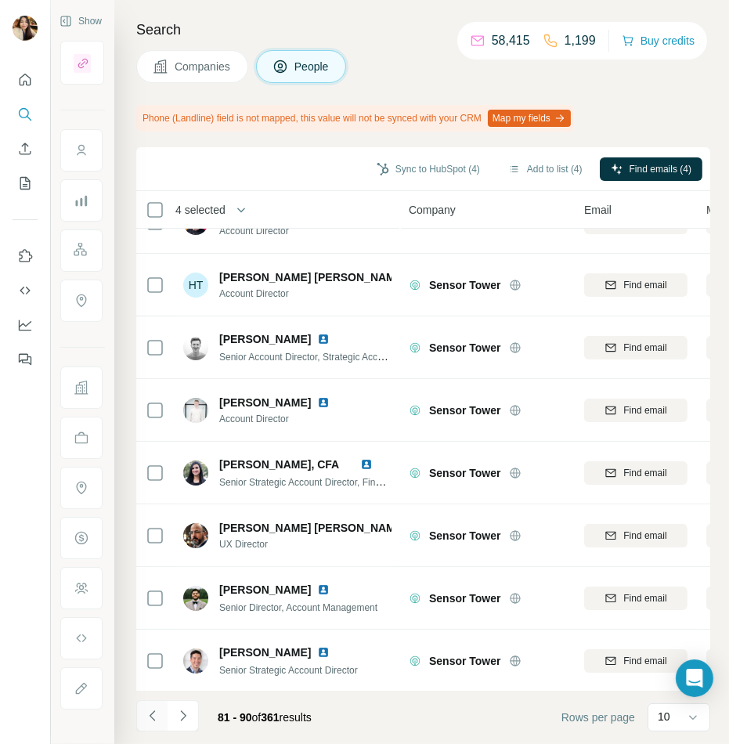
click at [149, 706] on button "Navigate to previous page" at bounding box center [151, 715] width 31 height 31
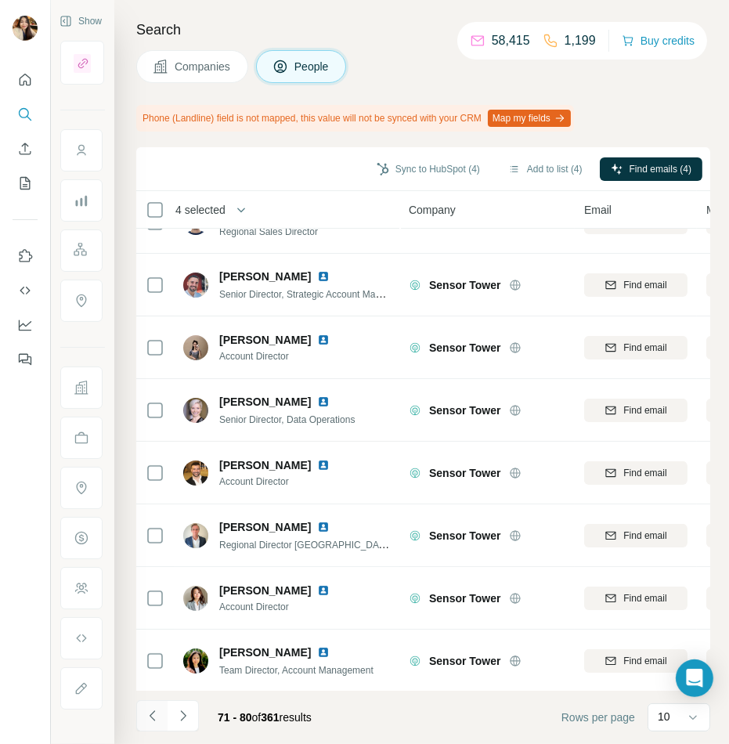
click at [152, 729] on button "Navigate to previous page" at bounding box center [151, 715] width 31 height 31
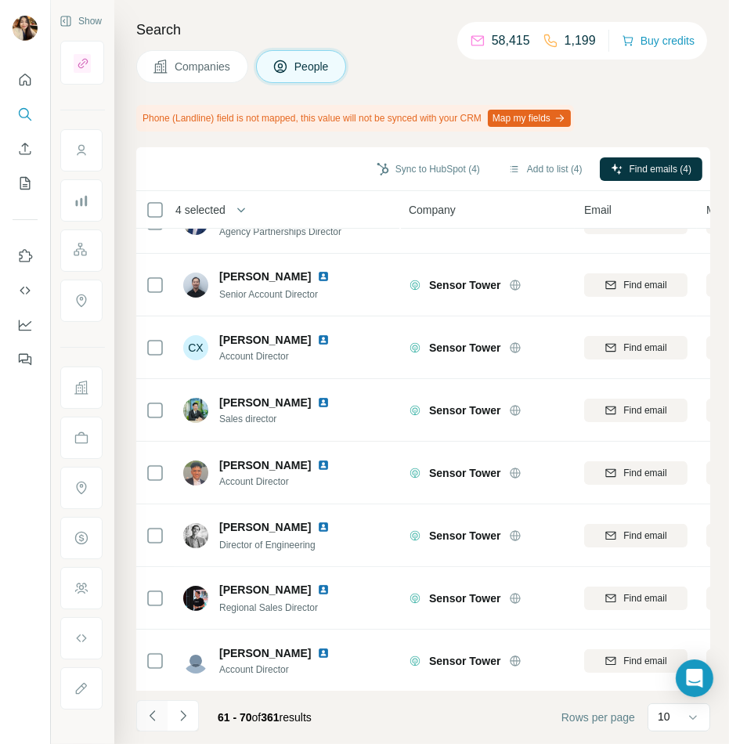
click at [143, 712] on button "Navigate to previous page" at bounding box center [151, 715] width 31 height 31
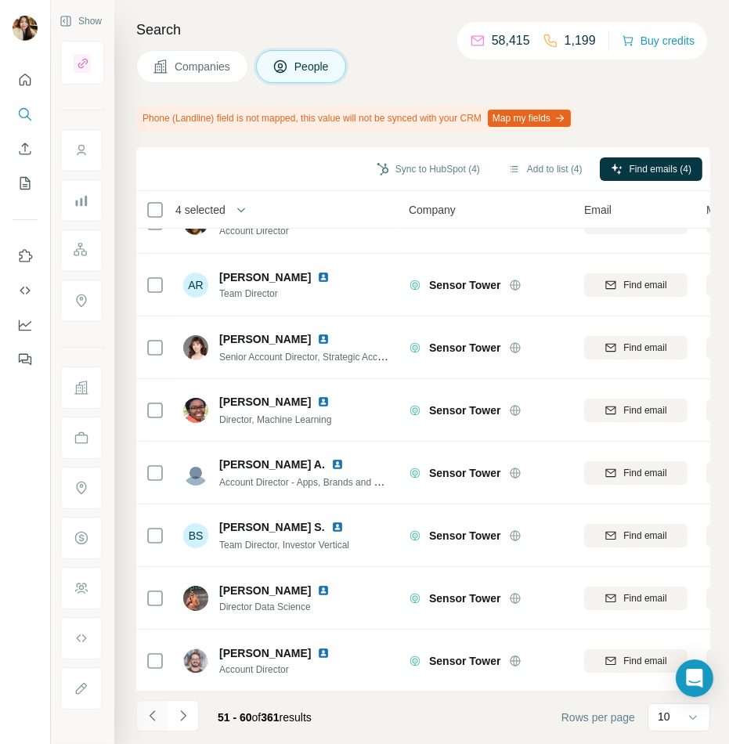
click at [147, 714] on icon "Navigate to previous page" at bounding box center [153, 716] width 16 height 16
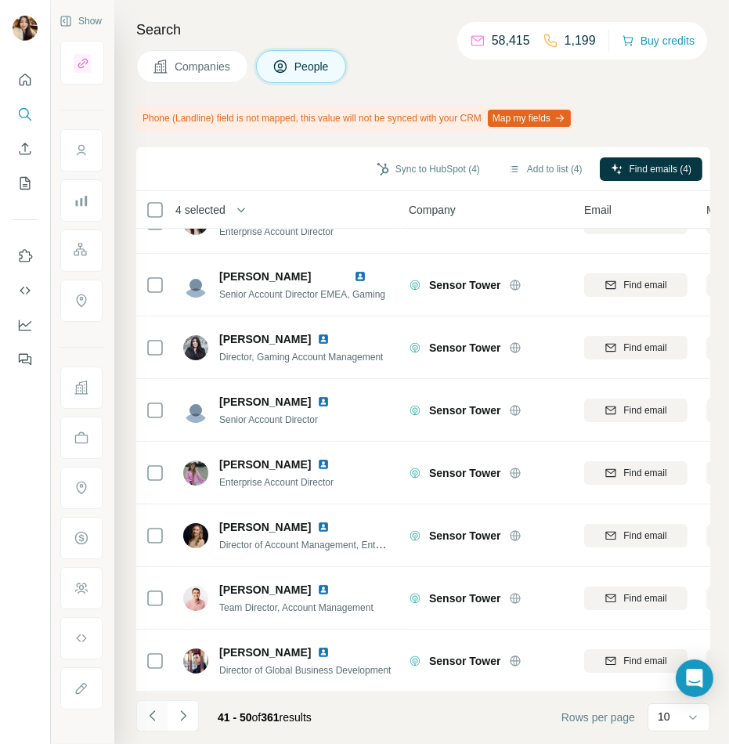
click at [151, 715] on icon "Navigate to previous page" at bounding box center [153, 716] width 16 height 16
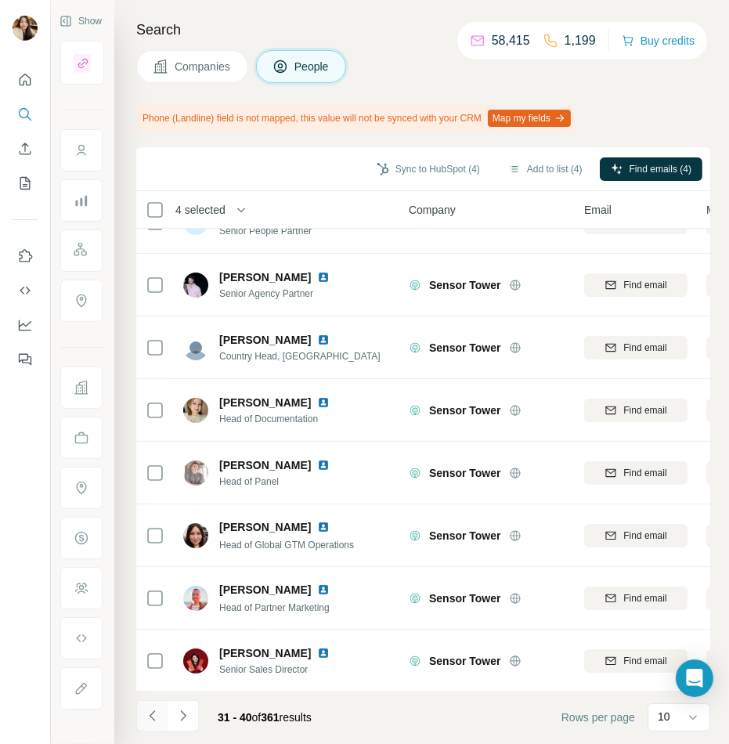
click at [151, 715] on icon "Navigate to previous page" at bounding box center [153, 716] width 16 height 16
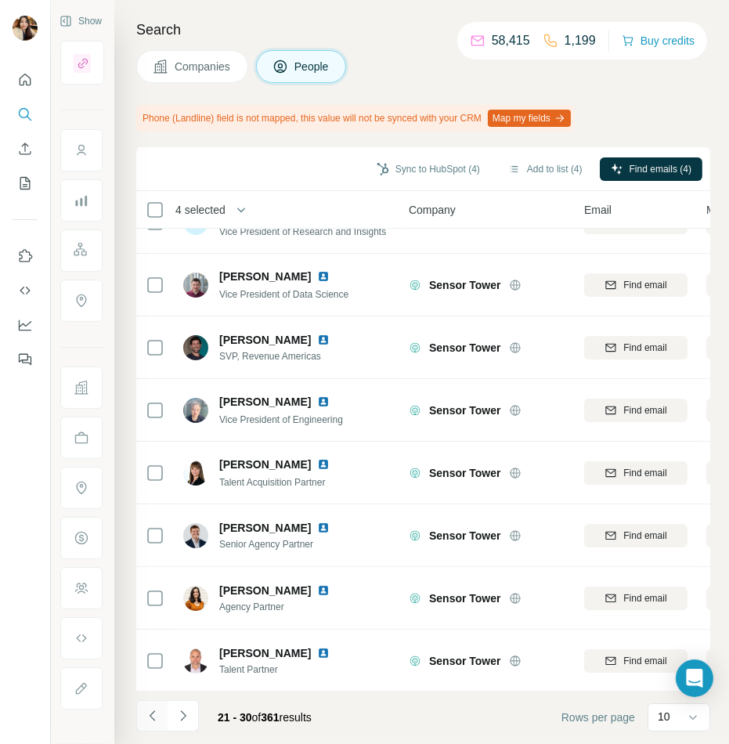
click at [151, 715] on icon "Navigate to previous page" at bounding box center [153, 716] width 16 height 16
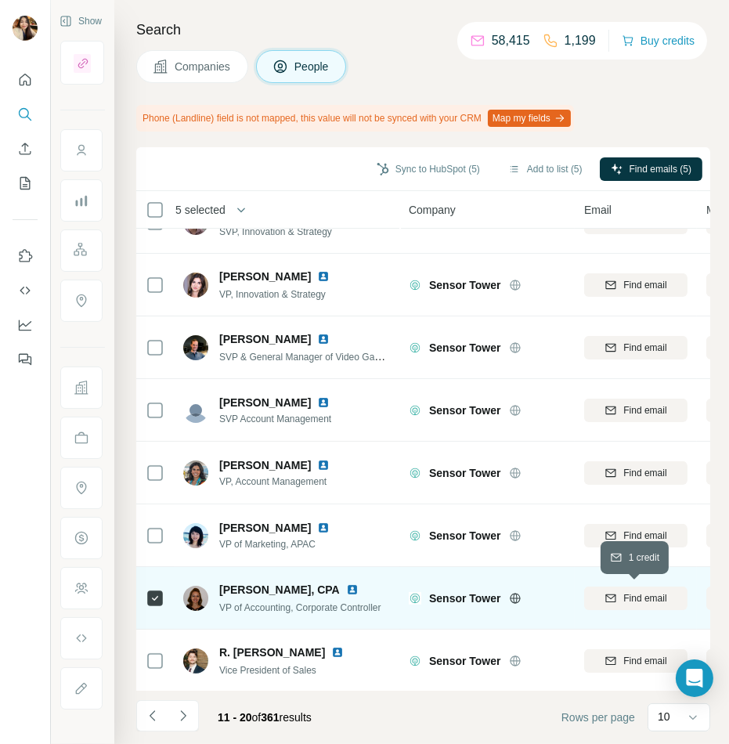
click at [612, 592] on icon "button" at bounding box center [611, 598] width 13 height 13
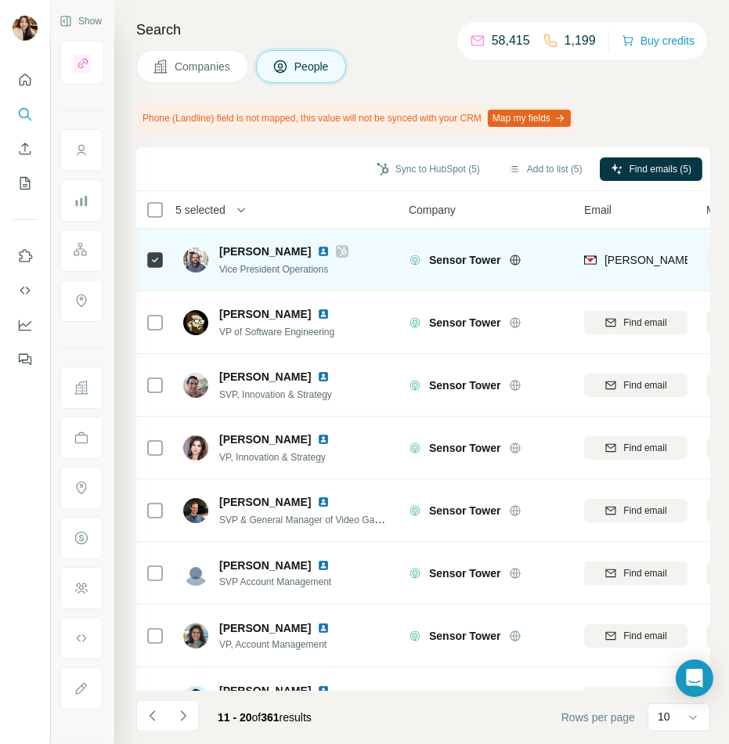
click at [338, 253] on icon at bounding box center [342, 251] width 9 height 9
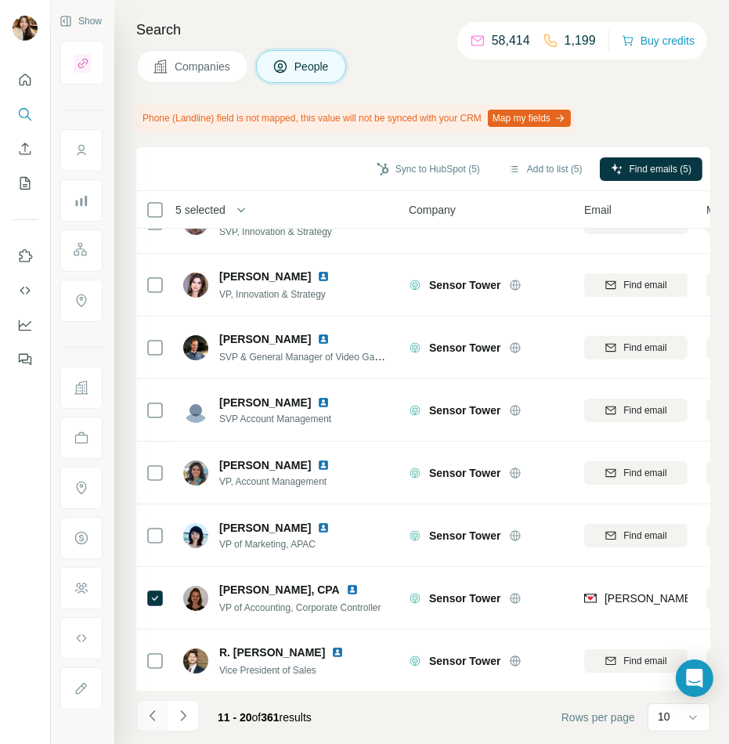
click at [157, 718] on icon "Navigate to previous page" at bounding box center [153, 716] width 16 height 16
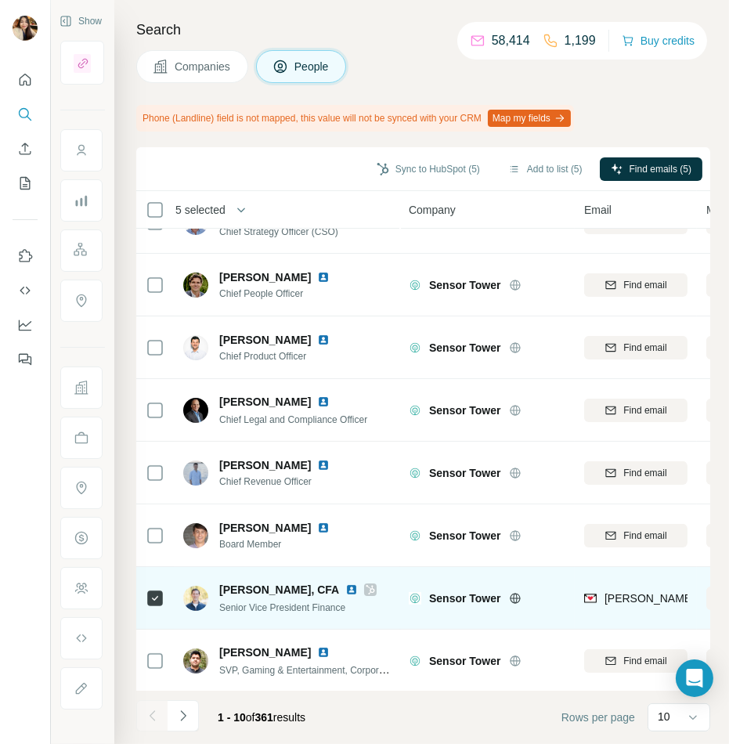
click at [367, 587] on icon at bounding box center [371, 589] width 9 height 9
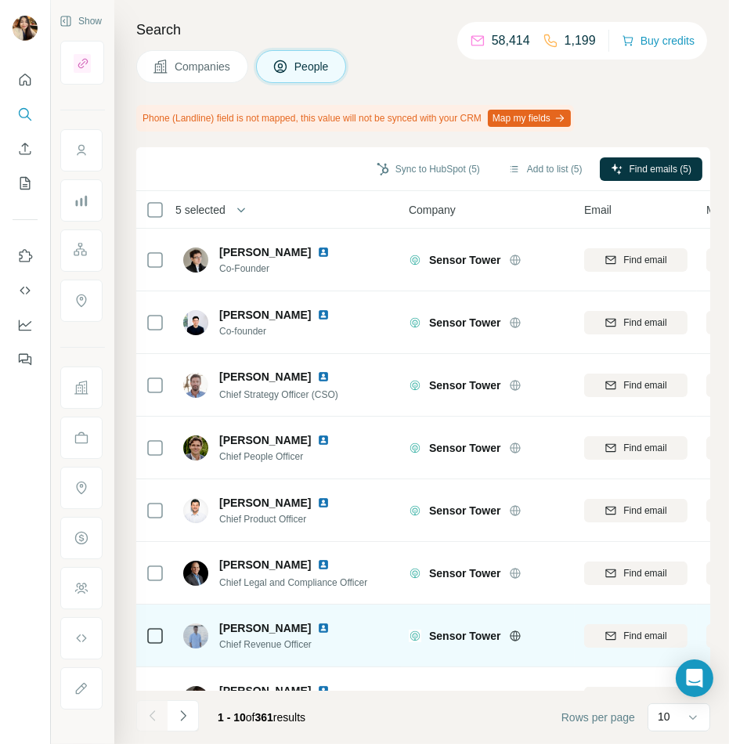
scroll to position [163, 0]
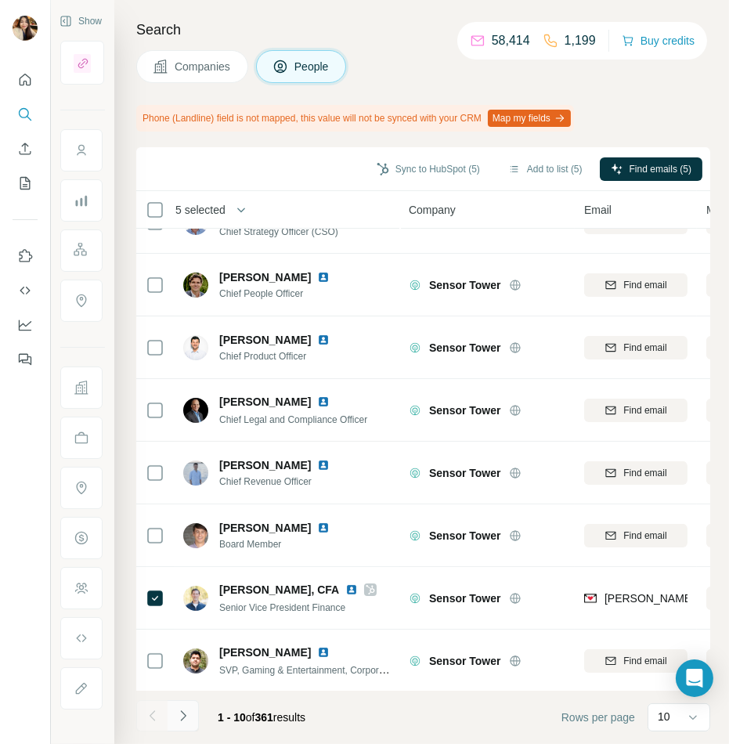
click at [185, 714] on icon "Navigate to next page" at bounding box center [183, 716] width 16 height 16
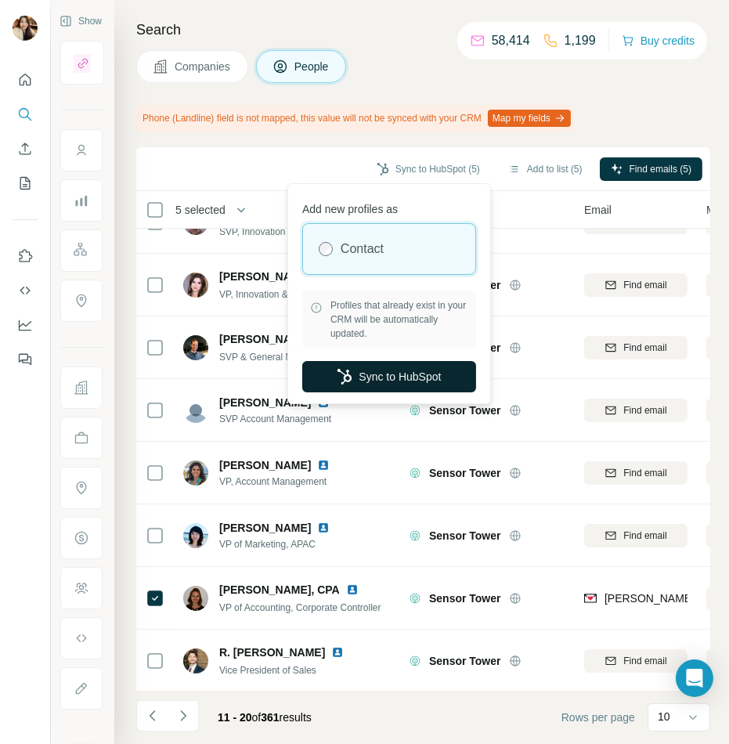
click at [416, 371] on button "Sync to HubSpot" at bounding box center [389, 376] width 174 height 31
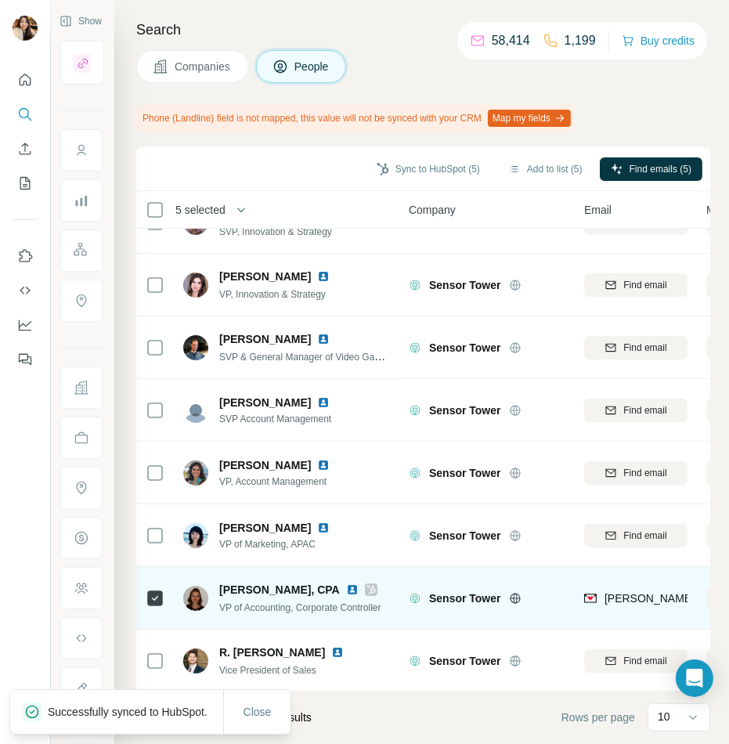
click at [367, 584] on icon at bounding box center [371, 590] width 9 height 13
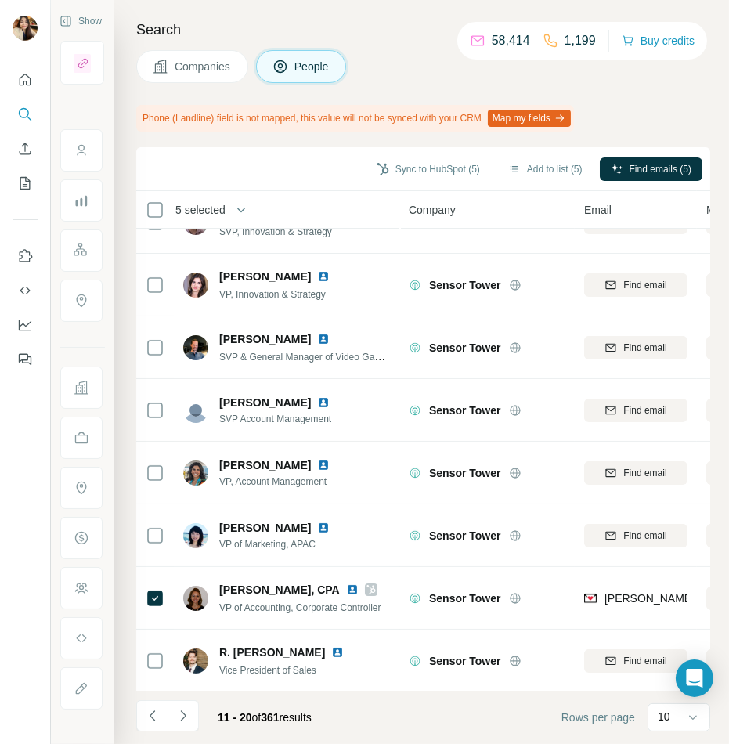
click at [220, 71] on span "Companies" at bounding box center [203, 67] width 57 height 16
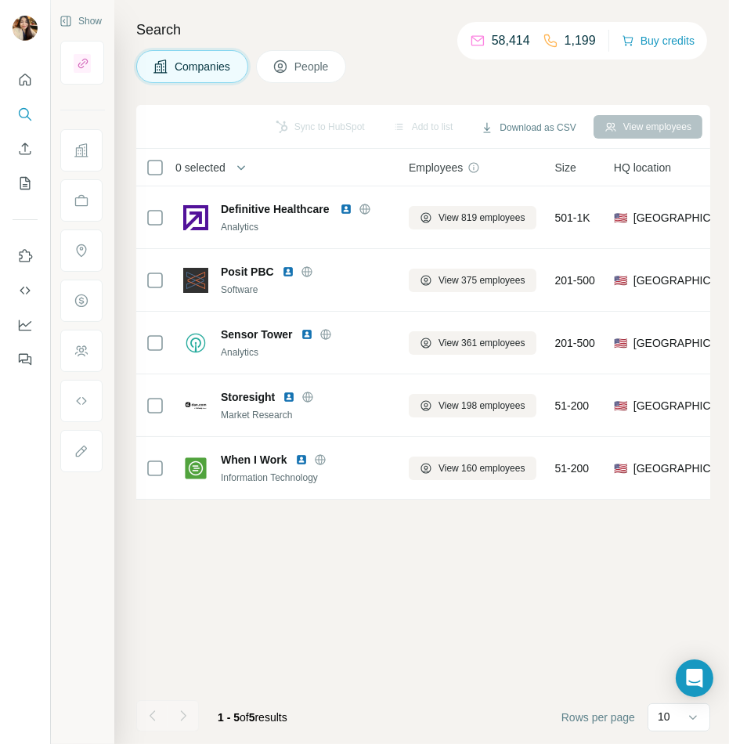
scroll to position [0, 0]
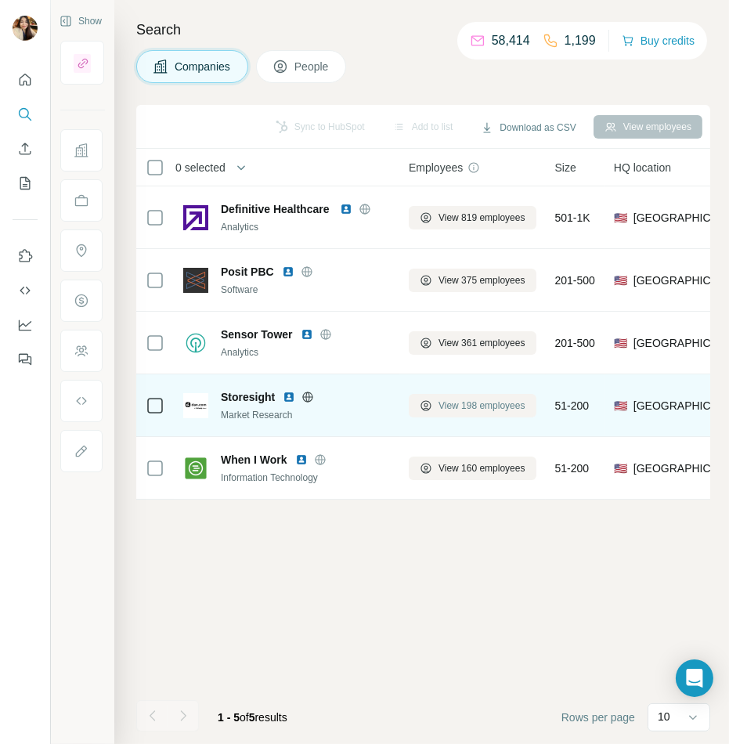
click at [483, 409] on span "View 198 employees" at bounding box center [482, 406] width 87 height 14
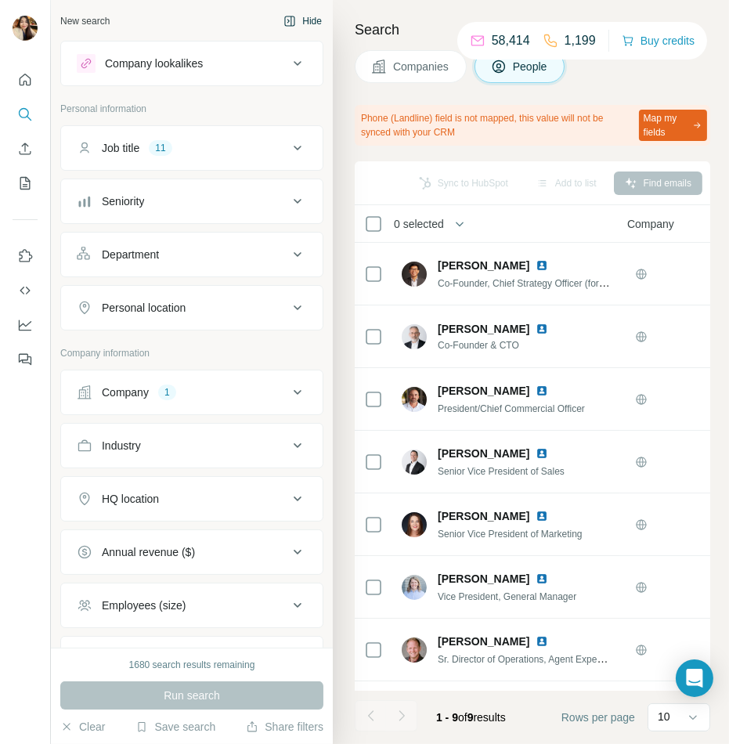
click at [312, 23] on button "Hide" at bounding box center [303, 21] width 60 height 24
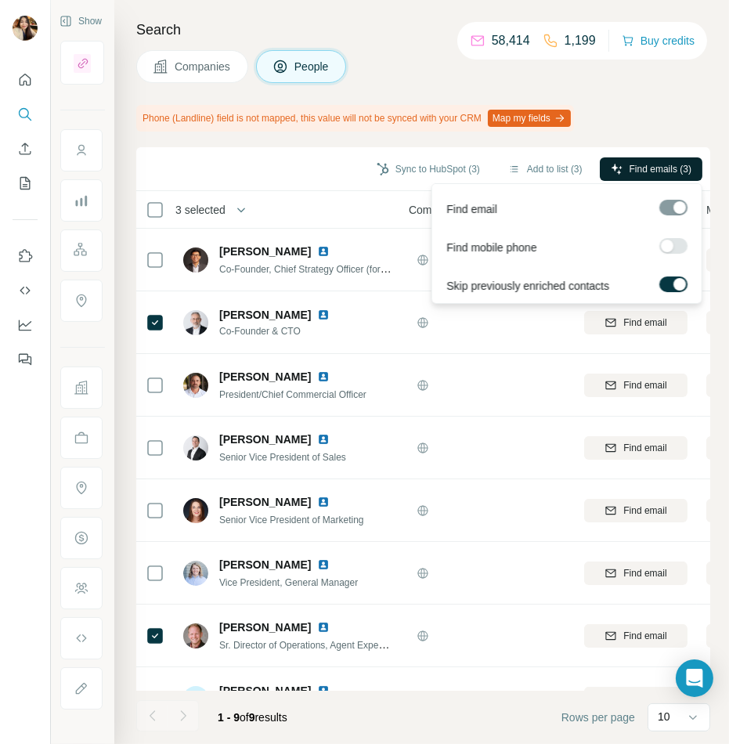
click at [630, 162] on span "Find emails (3)" at bounding box center [661, 169] width 62 height 14
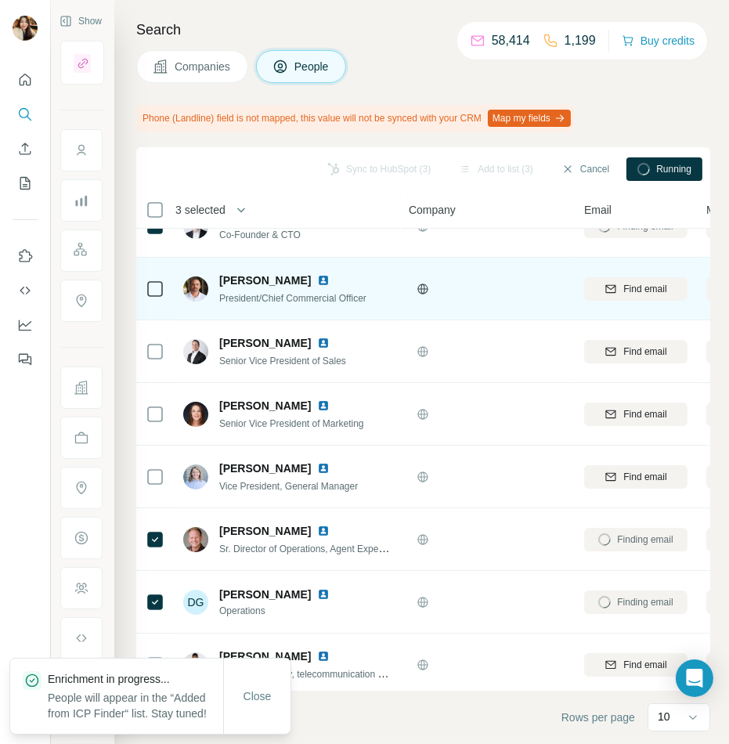
scroll to position [100, 0]
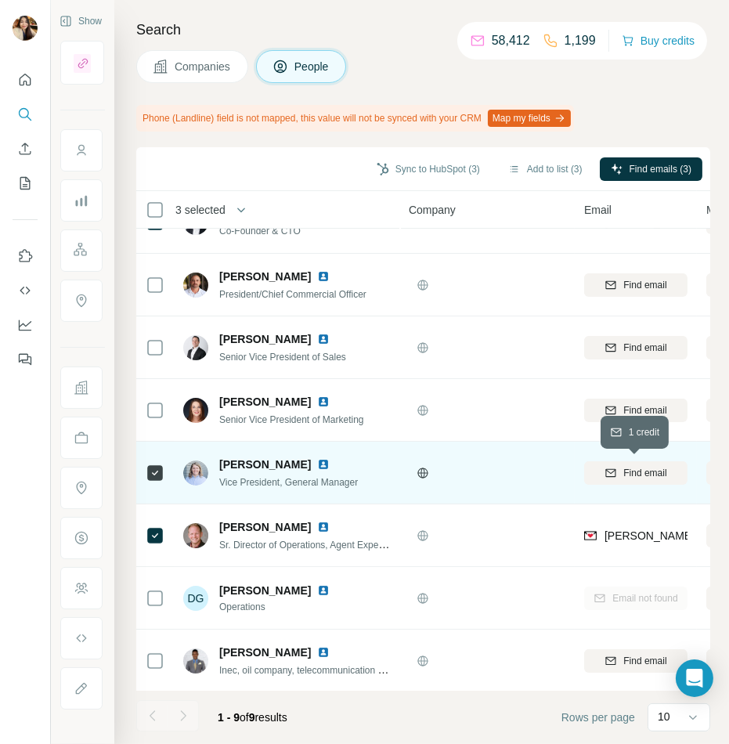
click at [639, 466] on span "Find email" at bounding box center [645, 473] width 43 height 14
click at [446, 172] on button "Sync to HubSpot (2)" at bounding box center [428, 169] width 125 height 24
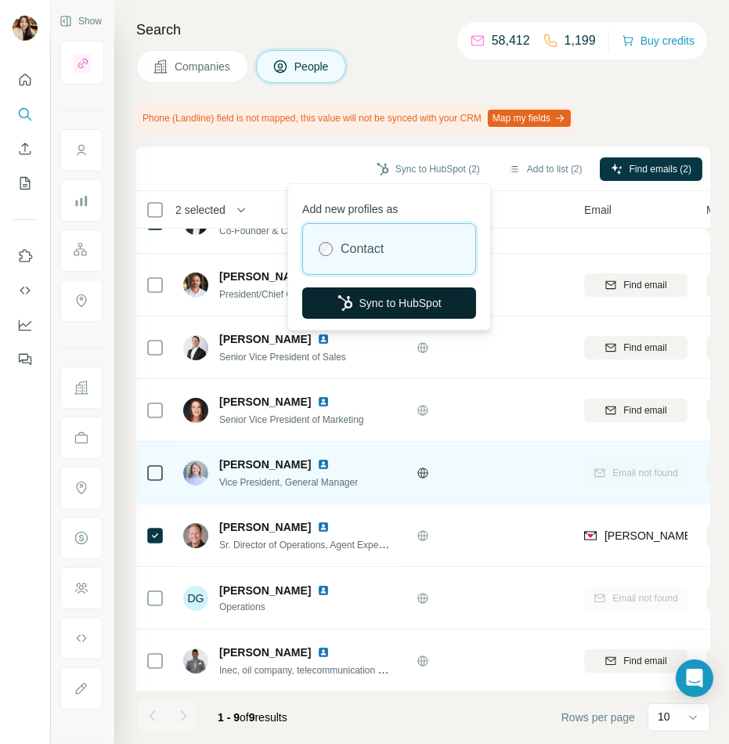
click at [421, 308] on button "Sync to HubSpot" at bounding box center [389, 303] width 174 height 31
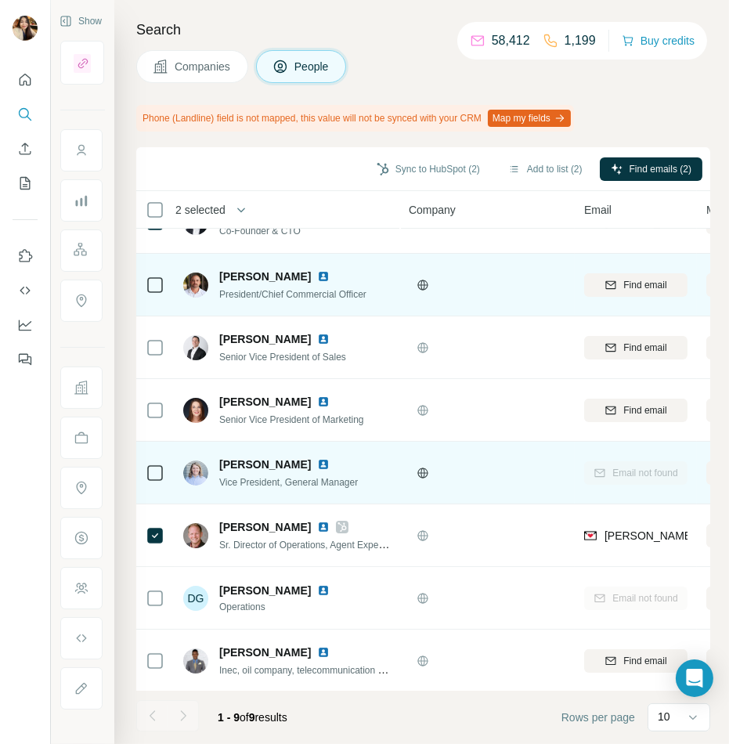
scroll to position [0, 0]
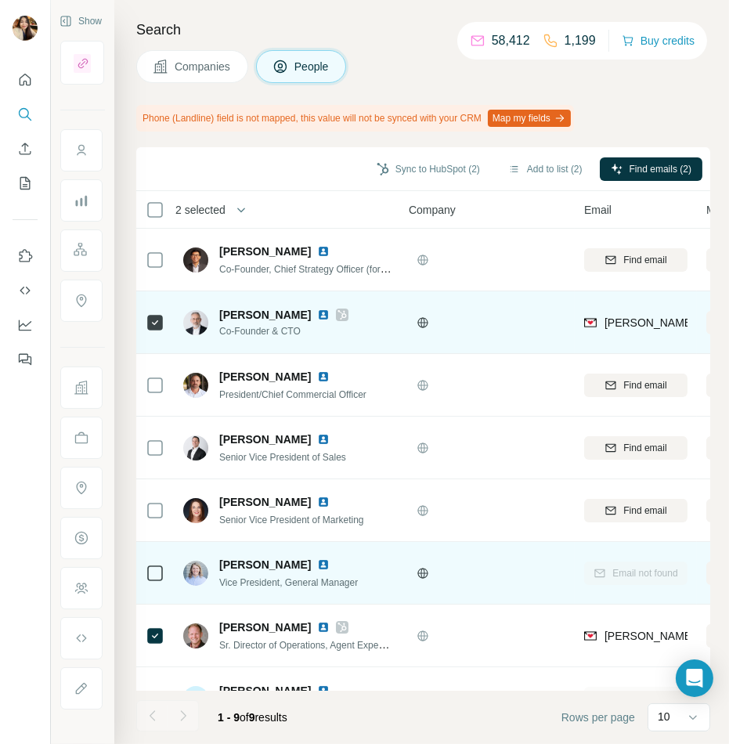
click at [338, 314] on icon at bounding box center [342, 315] width 9 height 13
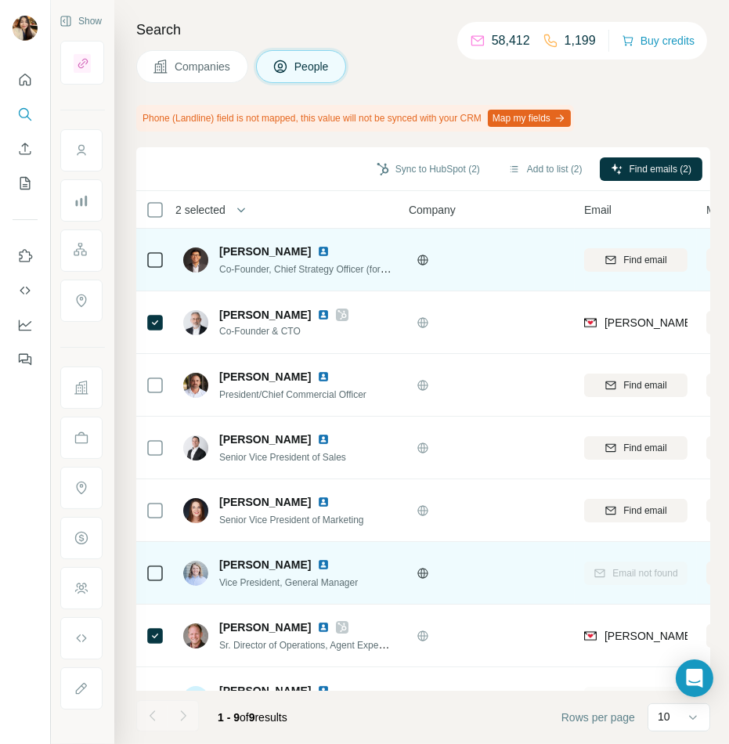
scroll to position [100, 0]
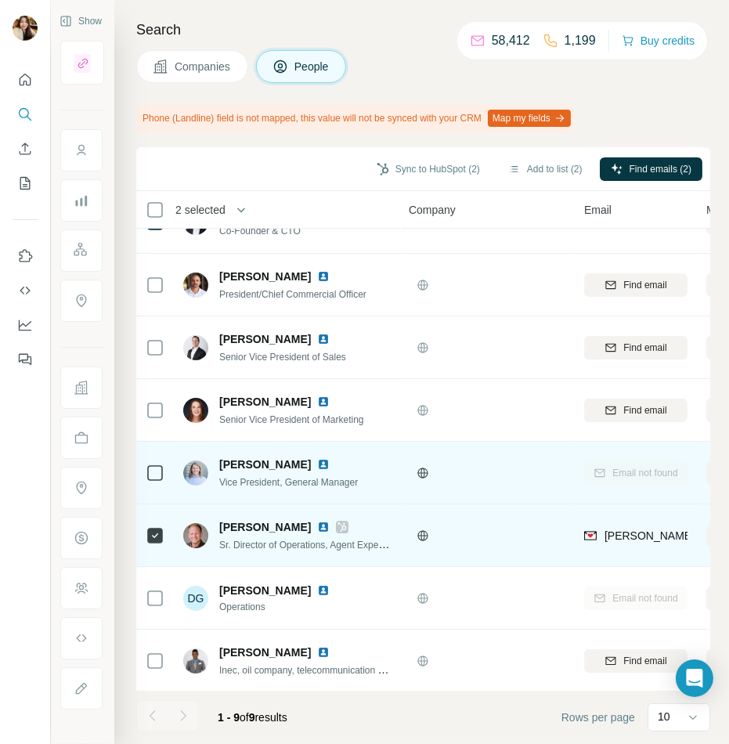
click at [338, 523] on icon at bounding box center [342, 527] width 9 height 13
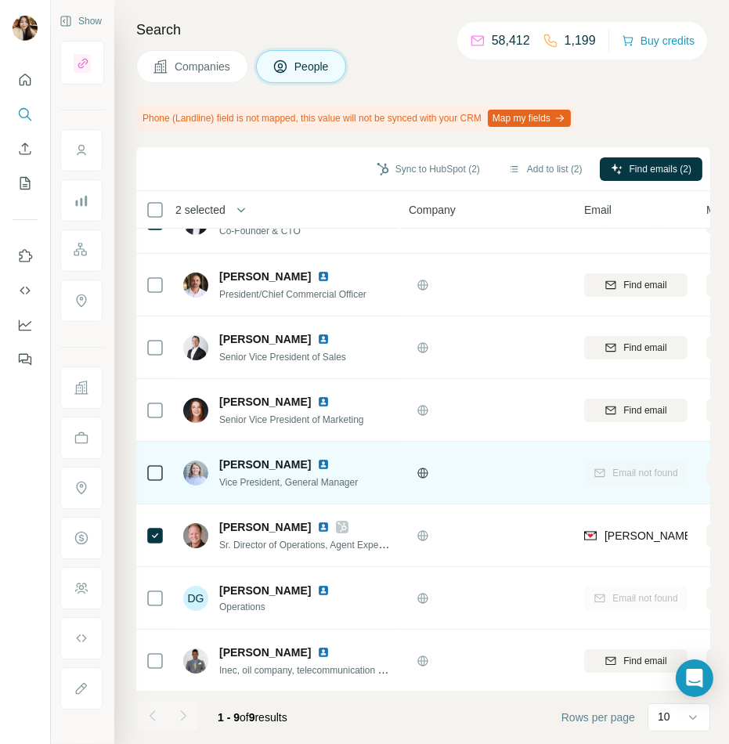
click at [166, 70] on icon at bounding box center [161, 67] width 16 height 16
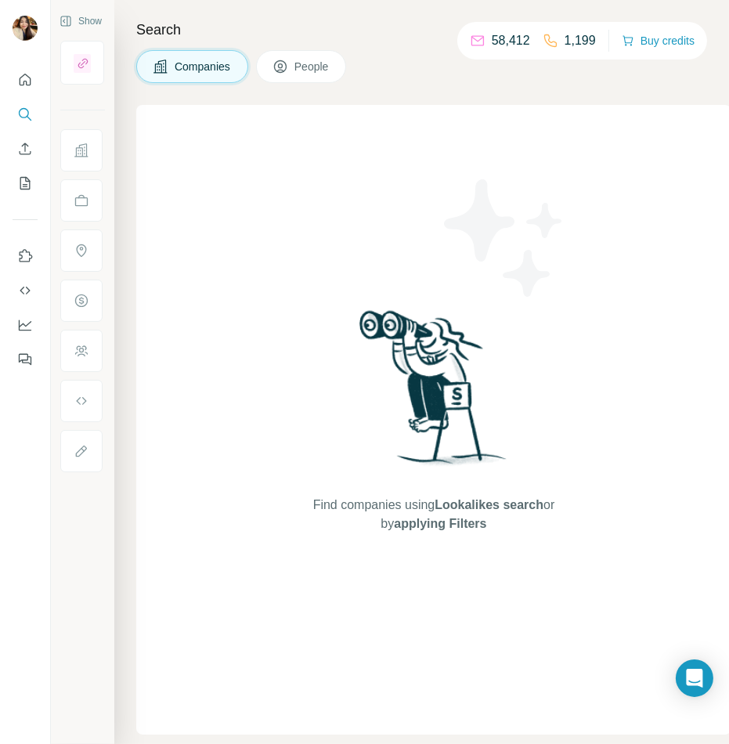
click at [356, 69] on div "Companies People" at bounding box center [423, 66] width 574 height 33
click at [324, 69] on span "People" at bounding box center [313, 67] width 36 height 16
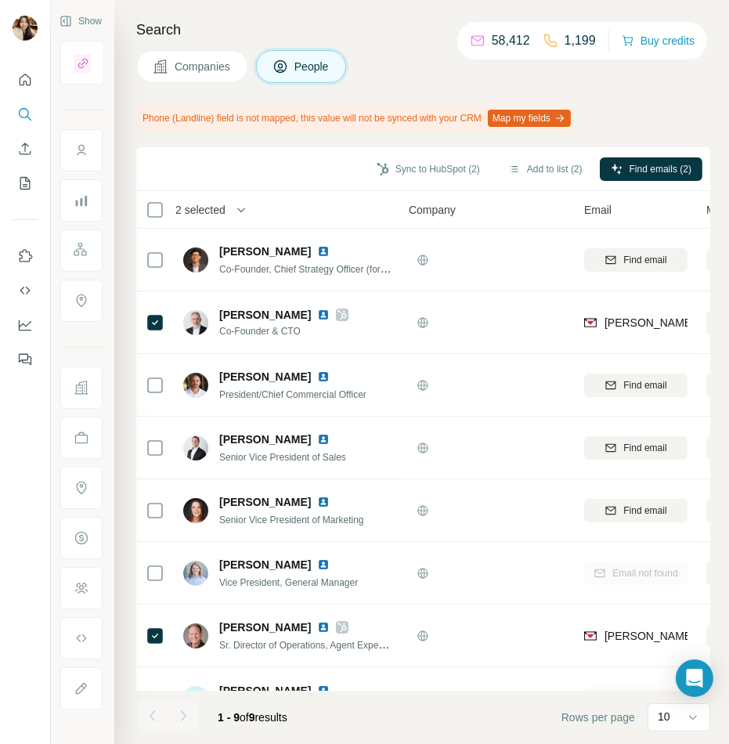
click at [173, 62] on button "Companies" at bounding box center [192, 66] width 112 height 33
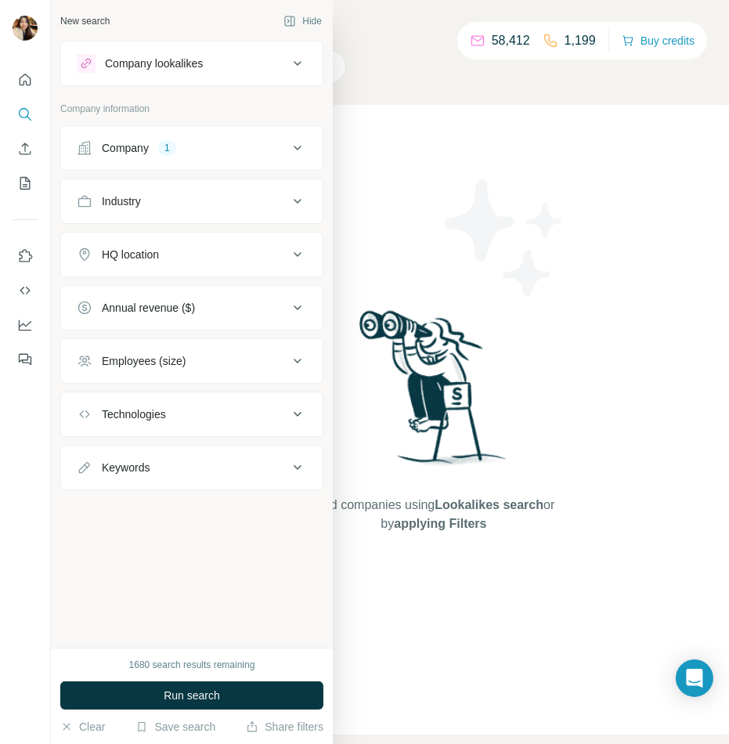
click at [121, 150] on div "Company" at bounding box center [125, 148] width 47 height 16
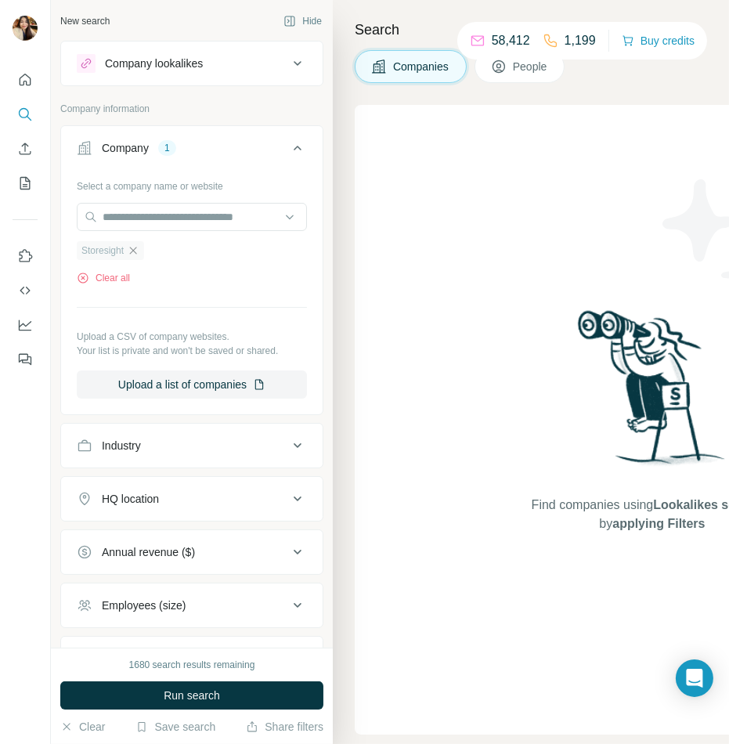
click at [133, 247] on icon "button" at bounding box center [133, 250] width 13 height 13
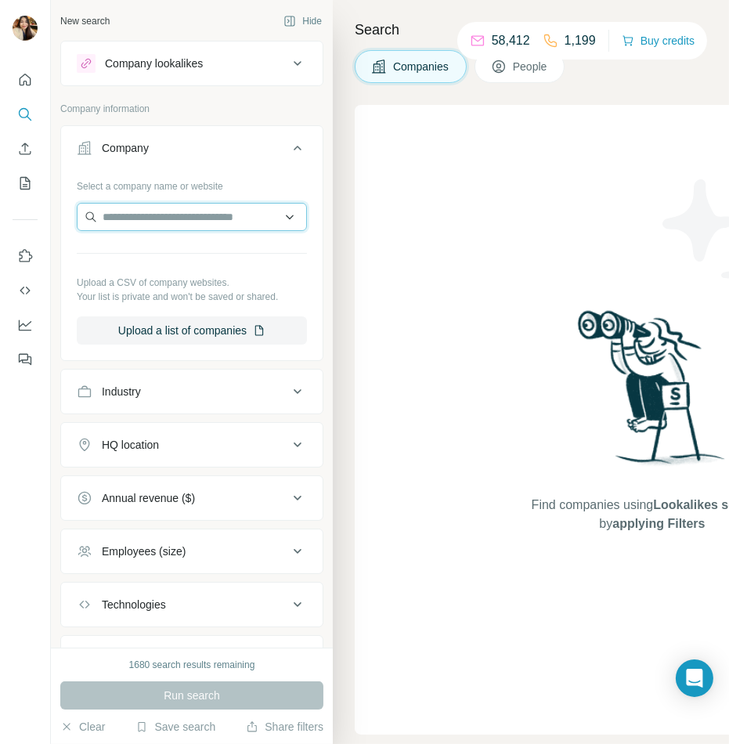
click at [178, 218] on input "text" at bounding box center [192, 217] width 230 height 28
paste input "**********"
type input "**********"
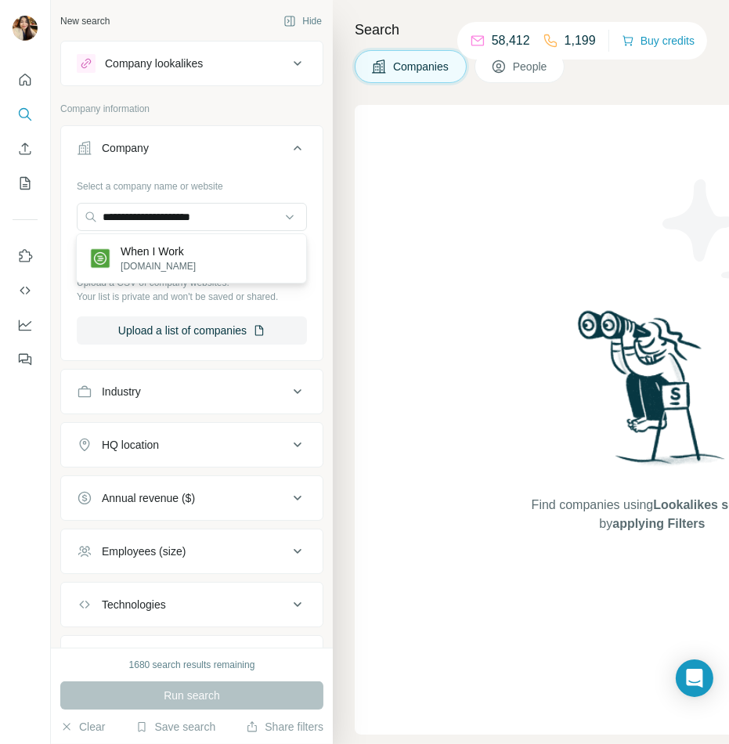
click at [188, 262] on p "[DOMAIN_NAME]" at bounding box center [158, 266] width 75 height 14
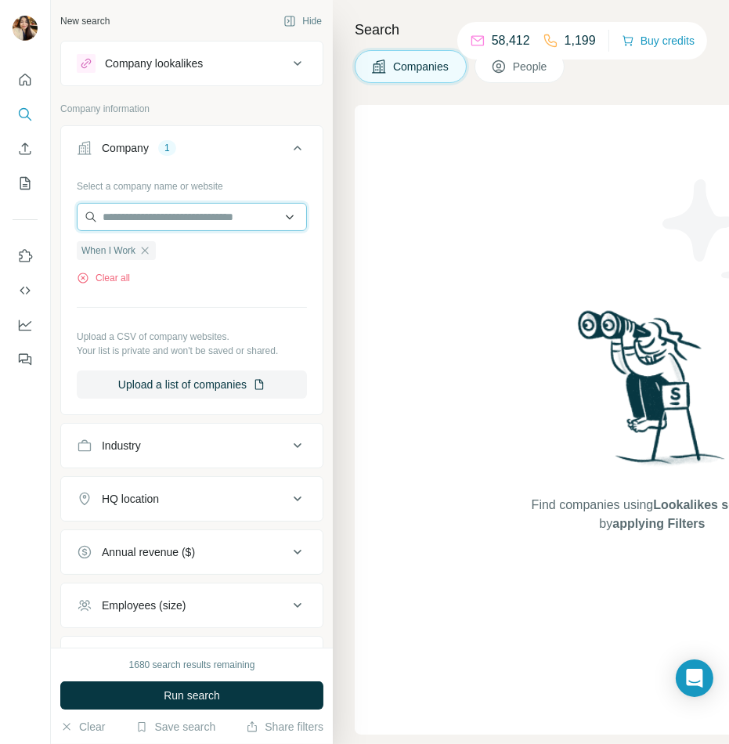
click at [197, 218] on input "text" at bounding box center [192, 217] width 230 height 28
paste input "**********"
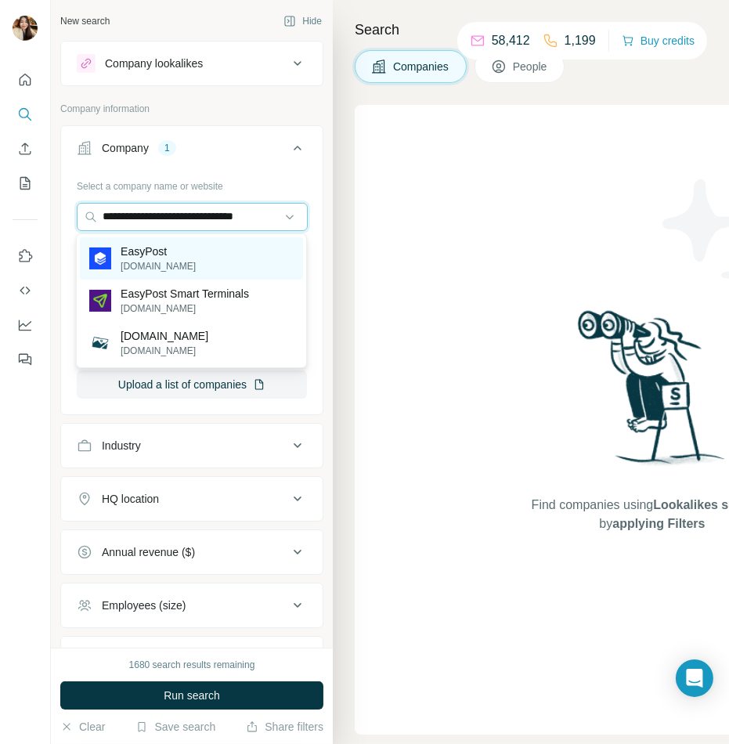
type input "**********"
click at [182, 259] on p "easypost.com" at bounding box center [158, 266] width 75 height 14
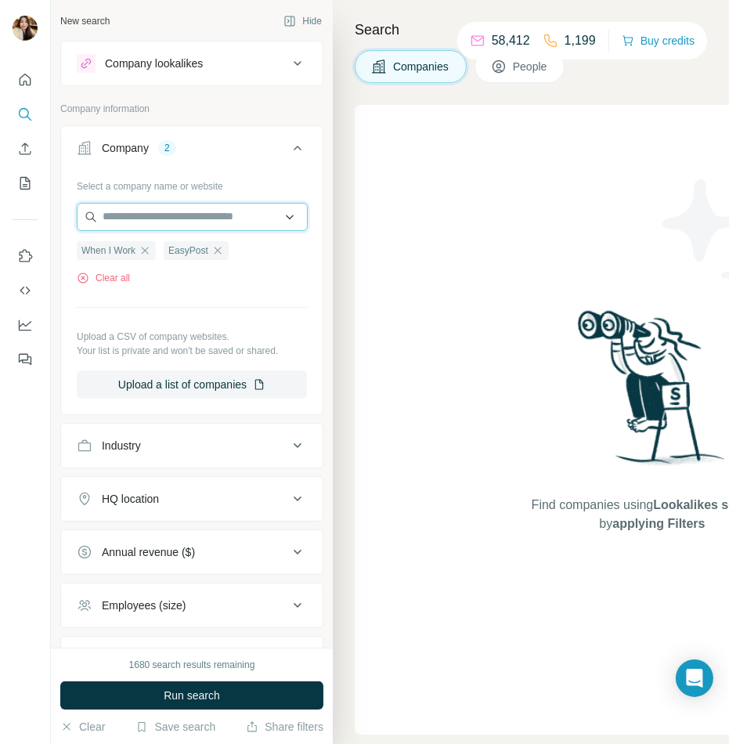
click at [176, 213] on input "text" at bounding box center [192, 217] width 231 height 28
paste input "**********"
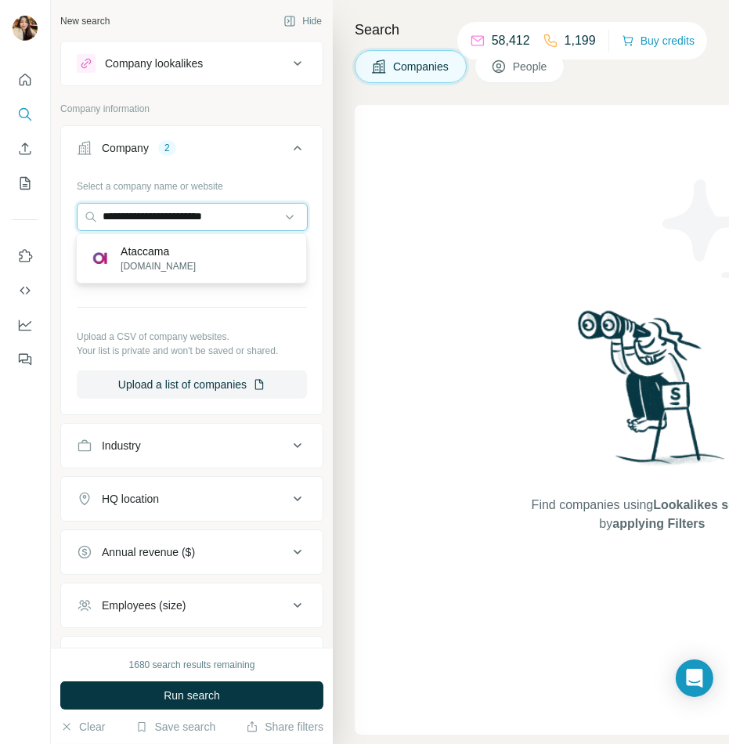
type input "**********"
click at [181, 266] on p "ataccama.com" at bounding box center [158, 266] width 75 height 14
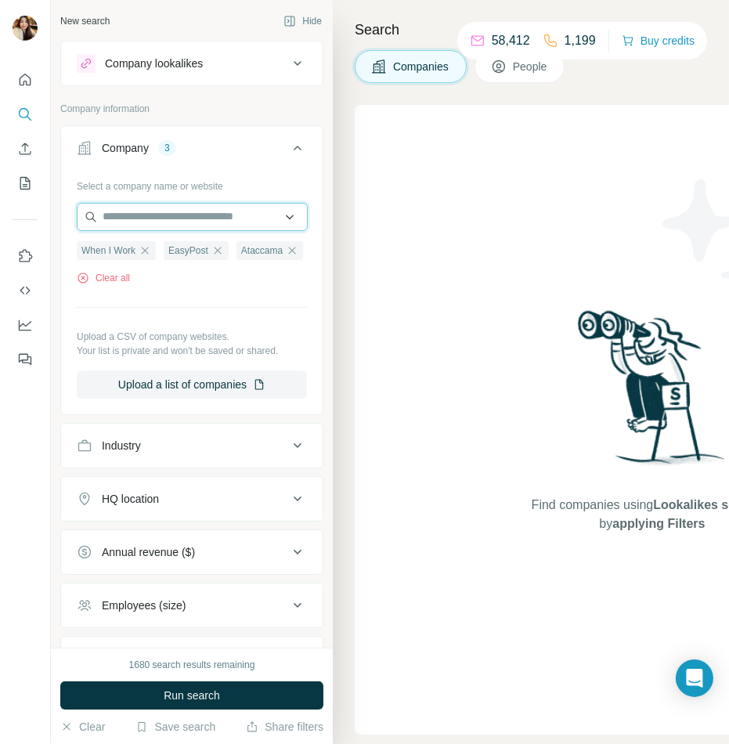
click at [227, 205] on input "text" at bounding box center [192, 217] width 231 height 28
paste input "**********"
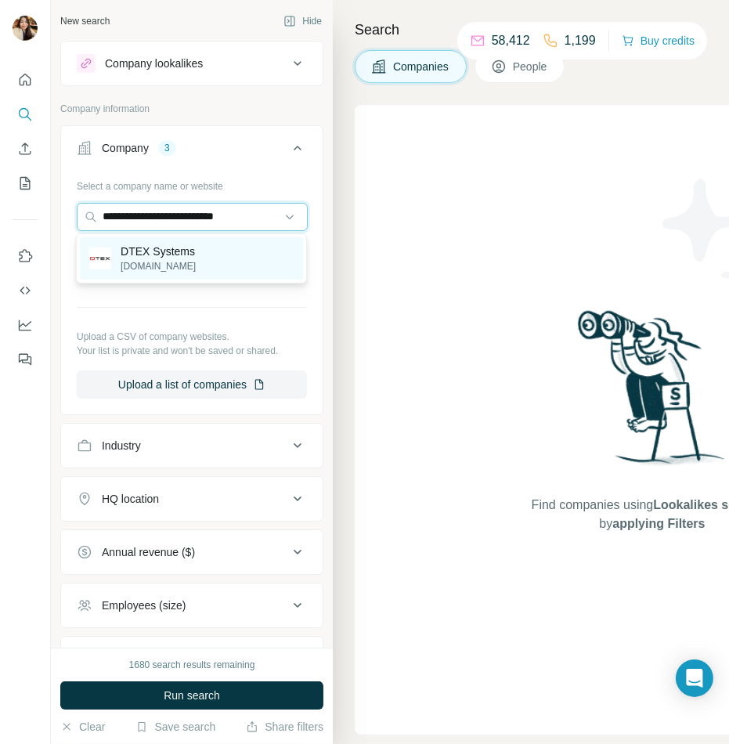
type input "**********"
click at [211, 259] on div "DTEX Systems dtexsystems.com" at bounding box center [191, 258] width 223 height 42
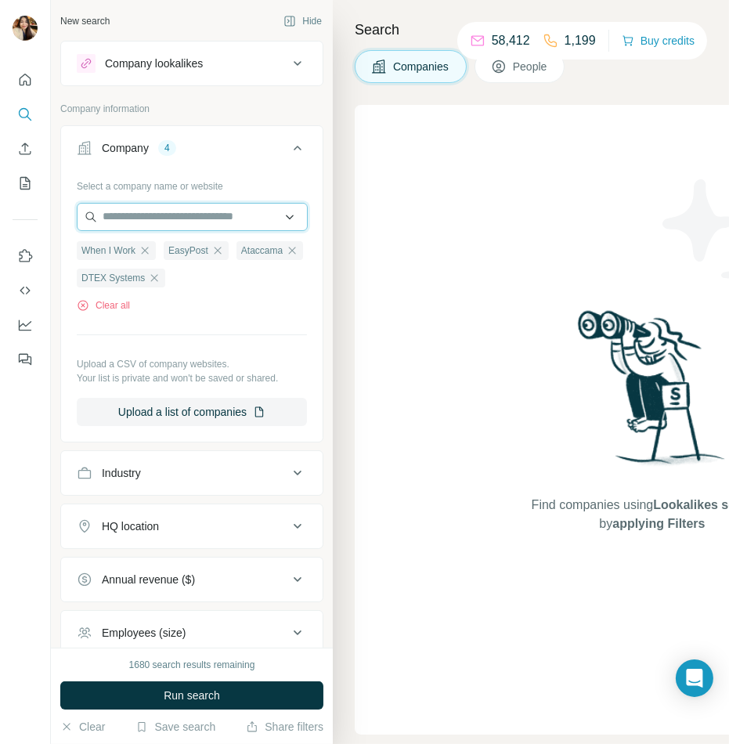
click at [187, 219] on input "text" at bounding box center [192, 217] width 231 height 28
paste input "**********"
type input "**********"
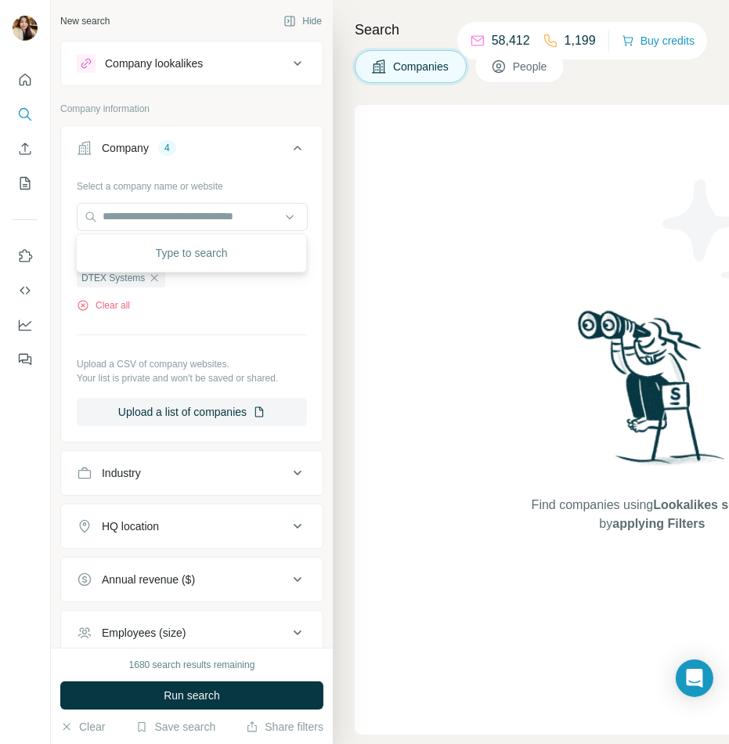
click at [219, 295] on div "When I Work EasyPost Ataccama DTEX Systems Clear all" at bounding box center [192, 271] width 230 height 81
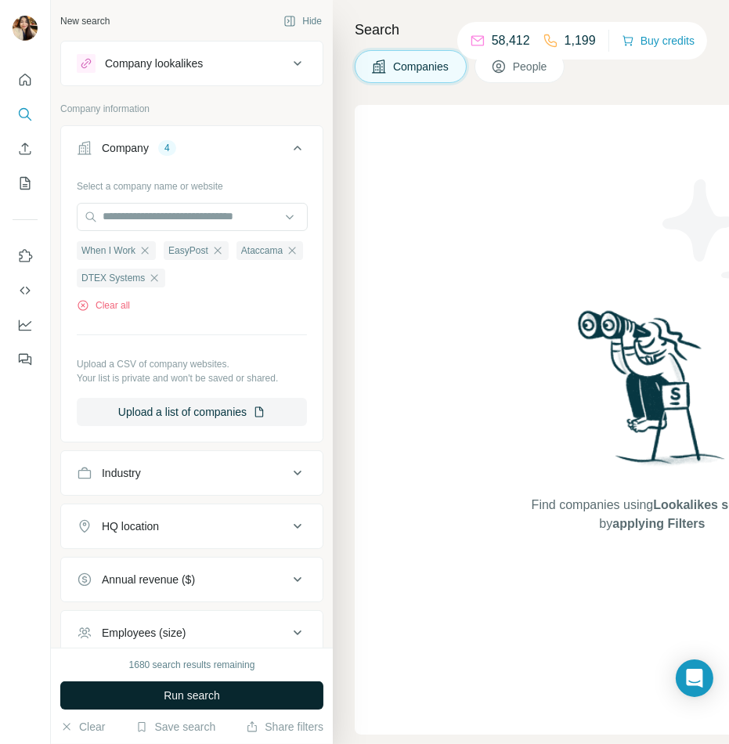
click at [199, 696] on span "Run search" at bounding box center [192, 696] width 56 height 16
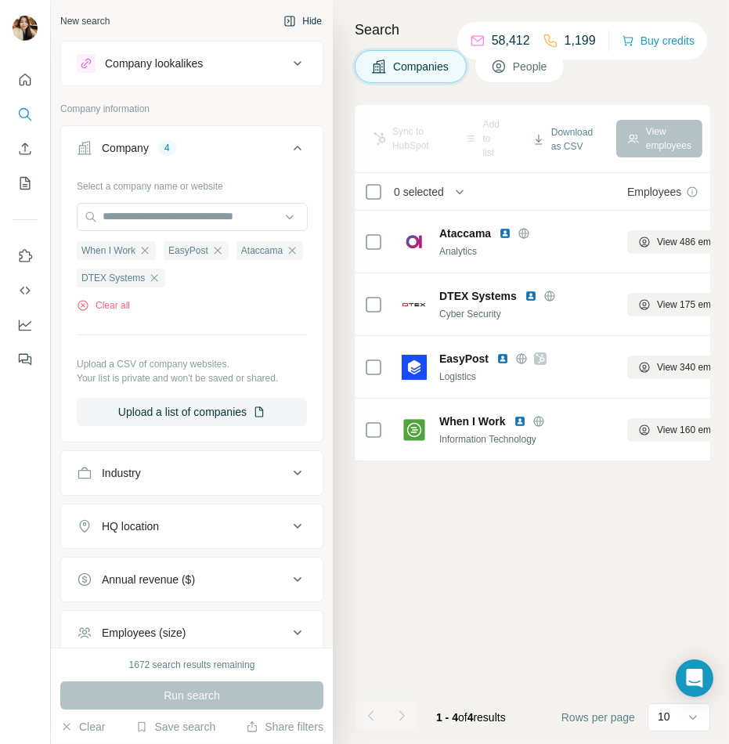
click at [320, 22] on button "Hide" at bounding box center [303, 21] width 60 height 24
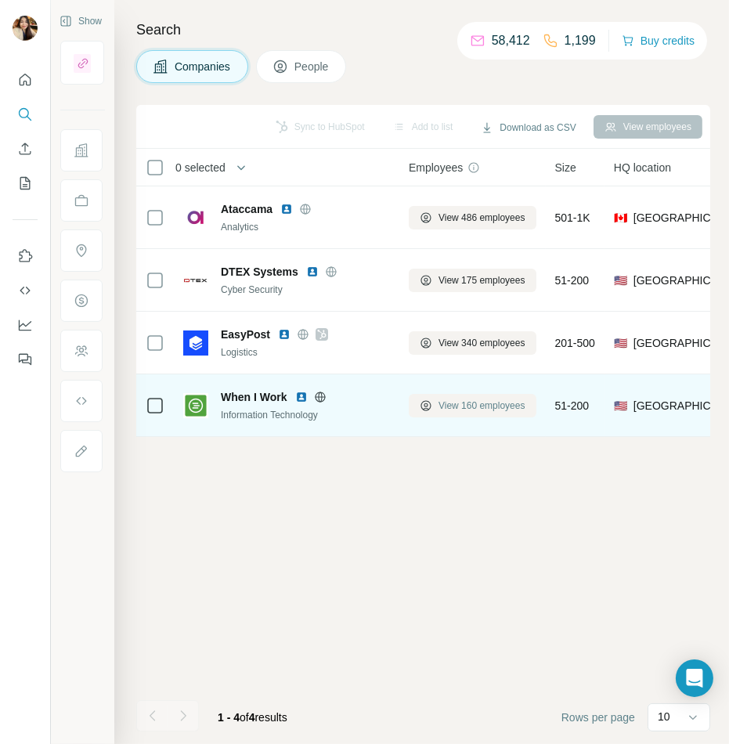
click at [420, 405] on icon at bounding box center [426, 406] width 13 height 13
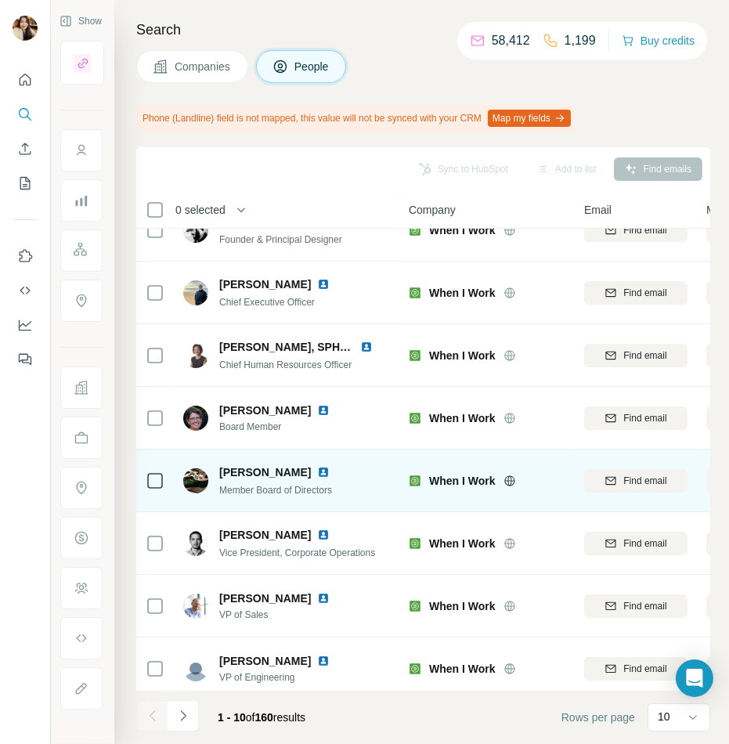
scroll to position [163, 0]
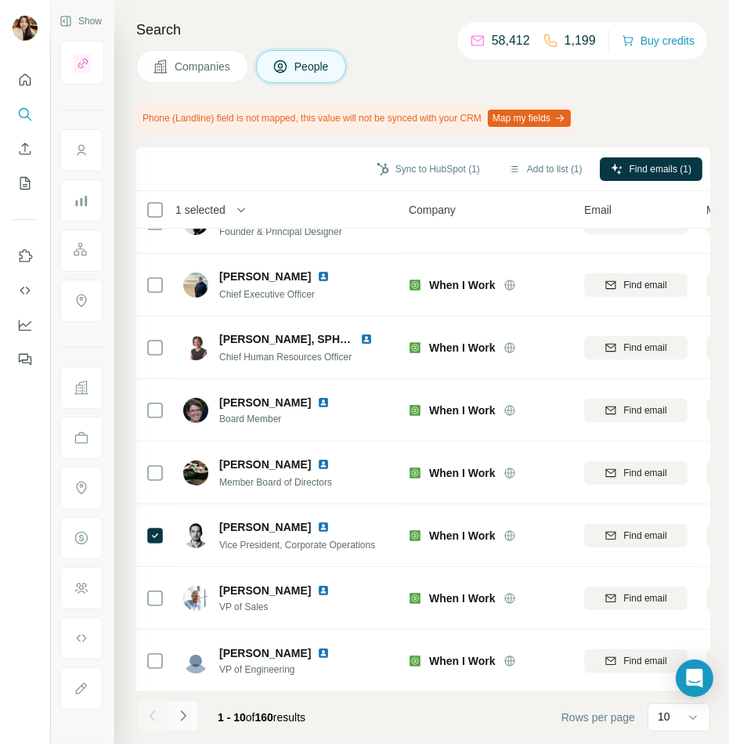
click at [179, 707] on button "Navigate to next page" at bounding box center [183, 715] width 31 height 31
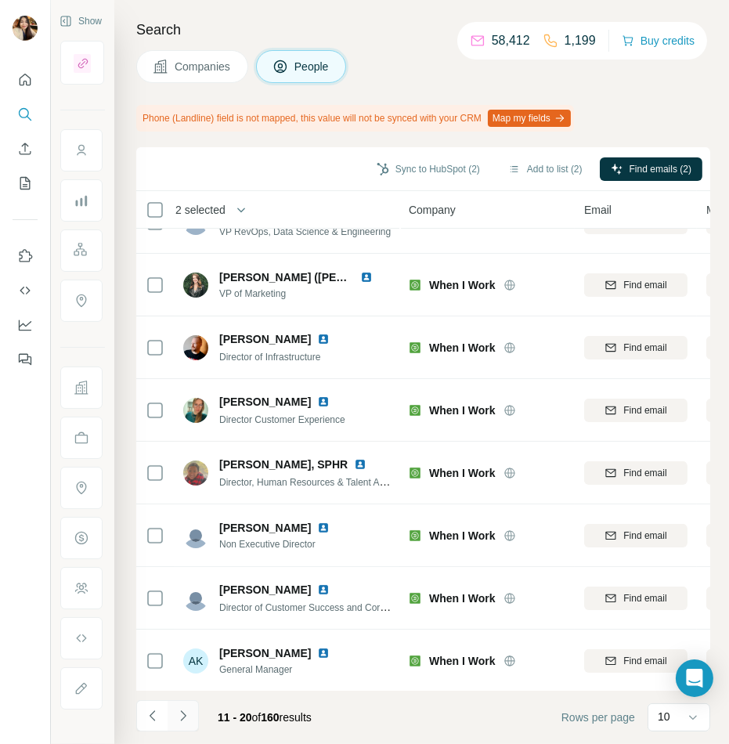
click at [192, 712] on button "Navigate to next page" at bounding box center [183, 715] width 31 height 31
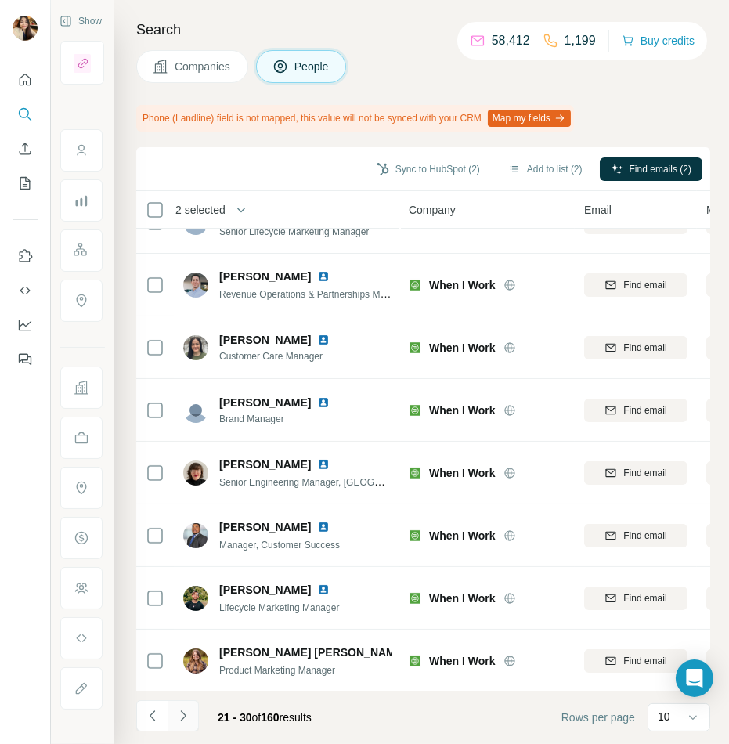
click at [183, 725] on button "Navigate to next page" at bounding box center [183, 715] width 31 height 31
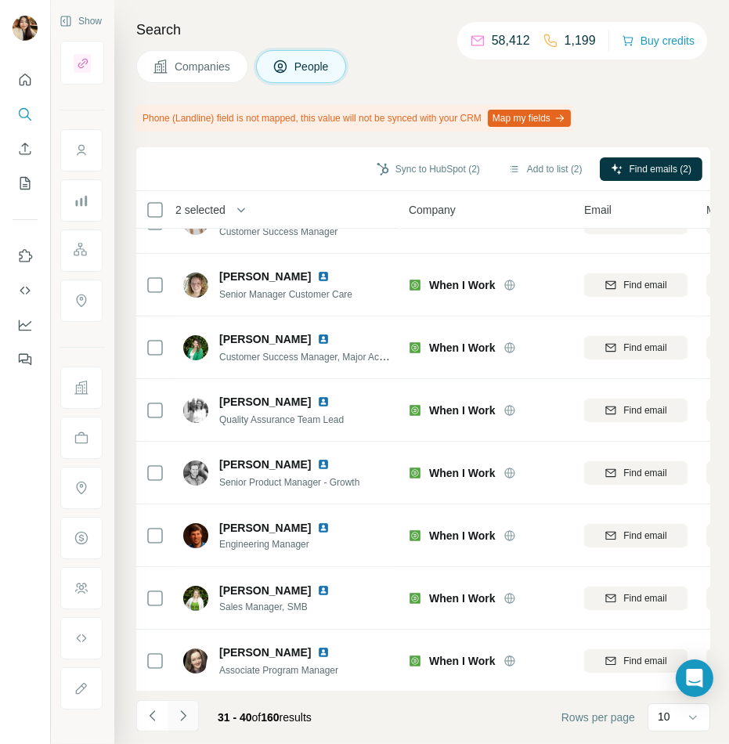
click at [176, 716] on icon "Navigate to next page" at bounding box center [183, 716] width 16 height 16
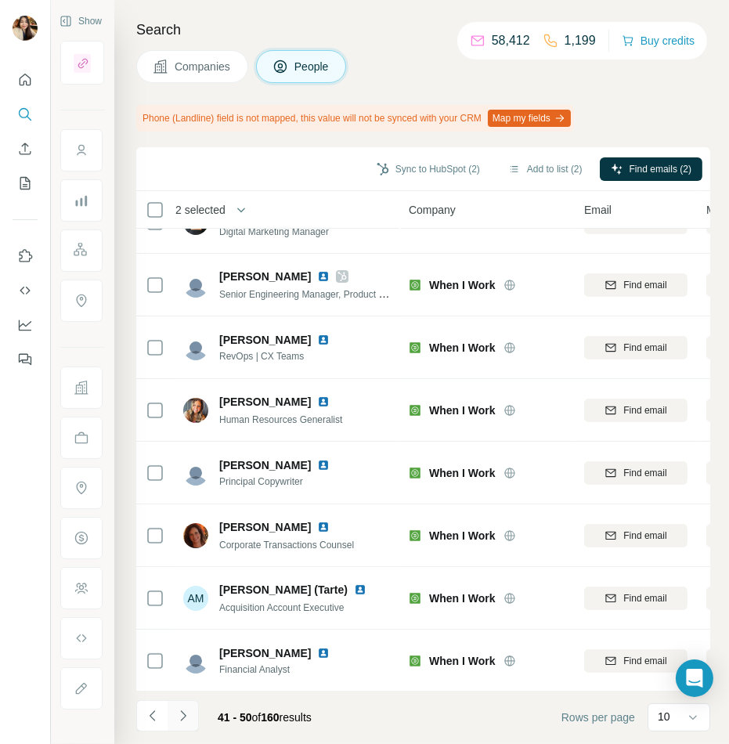
click at [187, 714] on icon "Navigate to next page" at bounding box center [183, 716] width 16 height 16
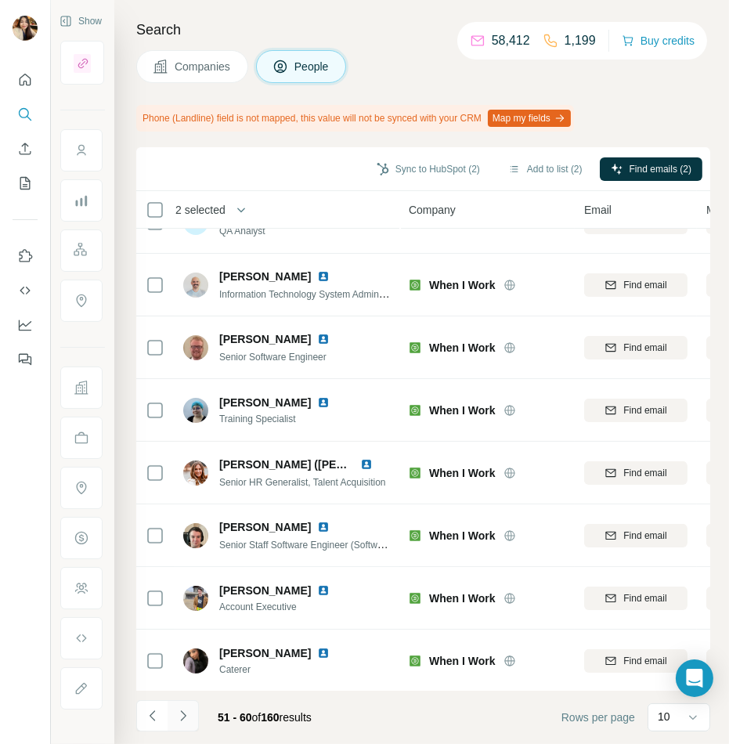
click at [189, 708] on icon "Navigate to next page" at bounding box center [183, 716] width 16 height 16
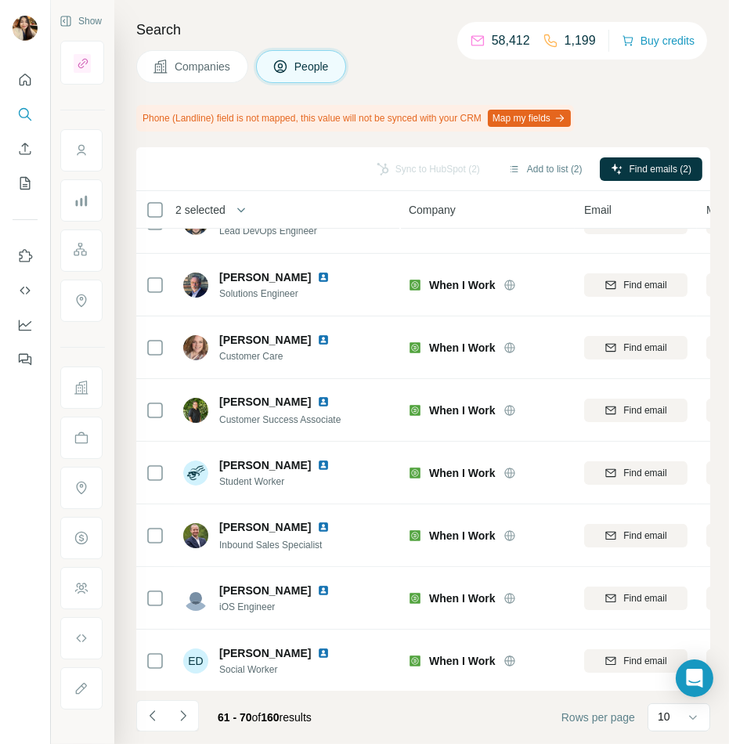
scroll to position [0, 0]
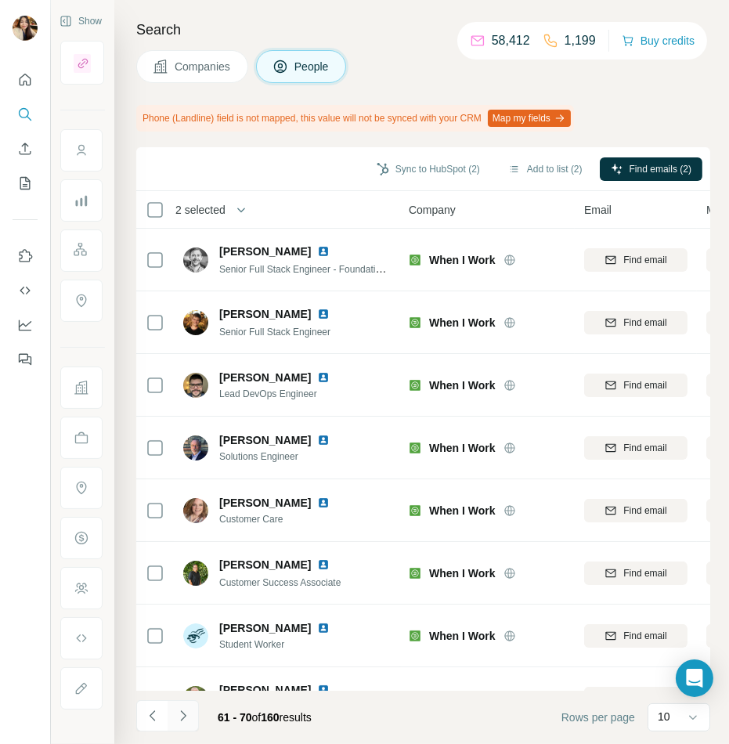
click at [175, 716] on icon "Navigate to next page" at bounding box center [183, 716] width 16 height 16
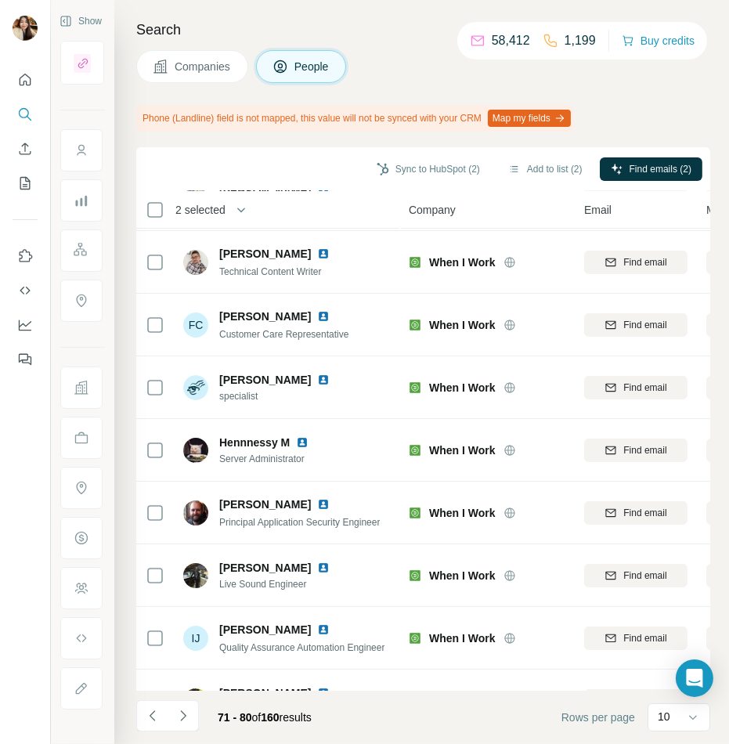
scroll to position [163, 0]
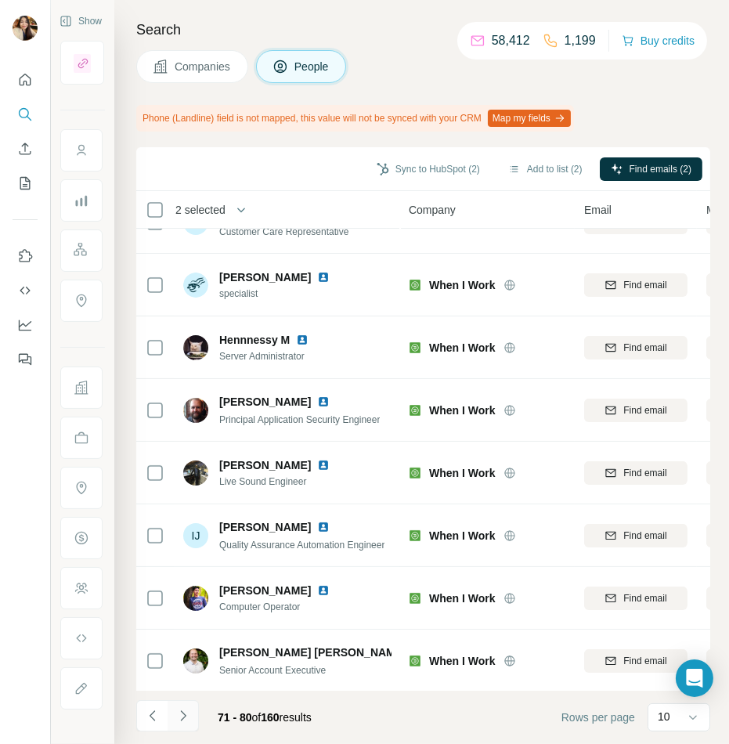
click at [192, 715] on button "Navigate to next page" at bounding box center [183, 715] width 31 height 31
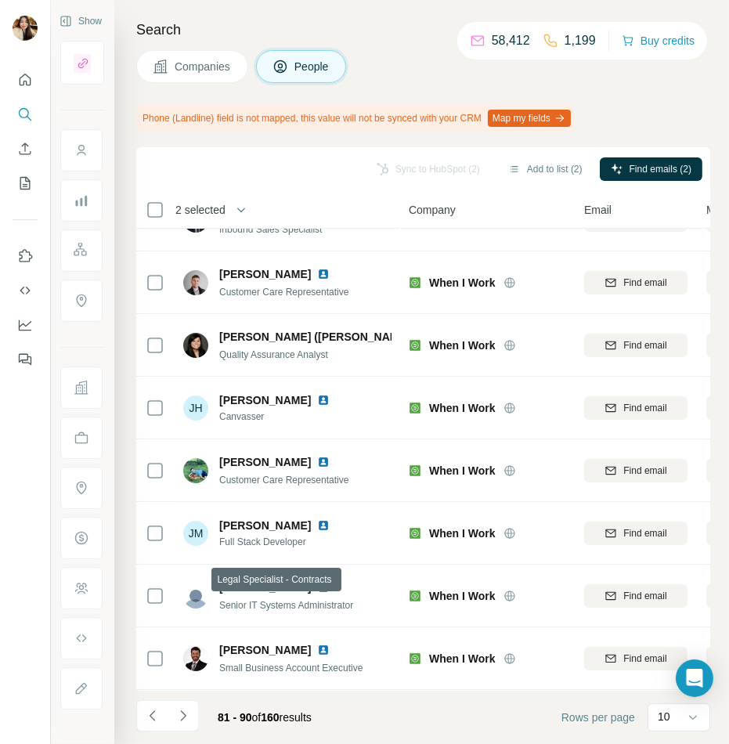
scroll to position [0, 0]
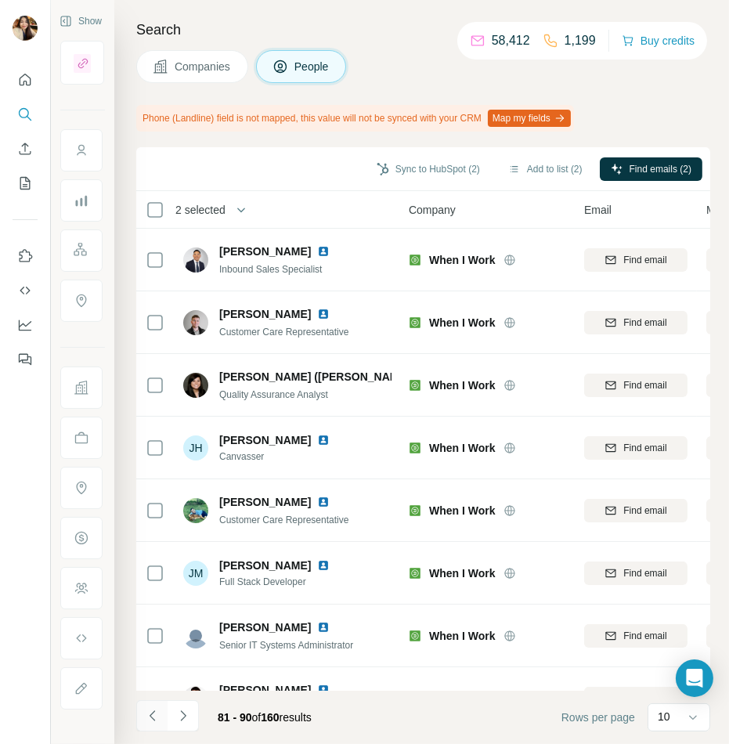
click at [152, 714] on icon "Navigate to previous page" at bounding box center [153, 716] width 16 height 16
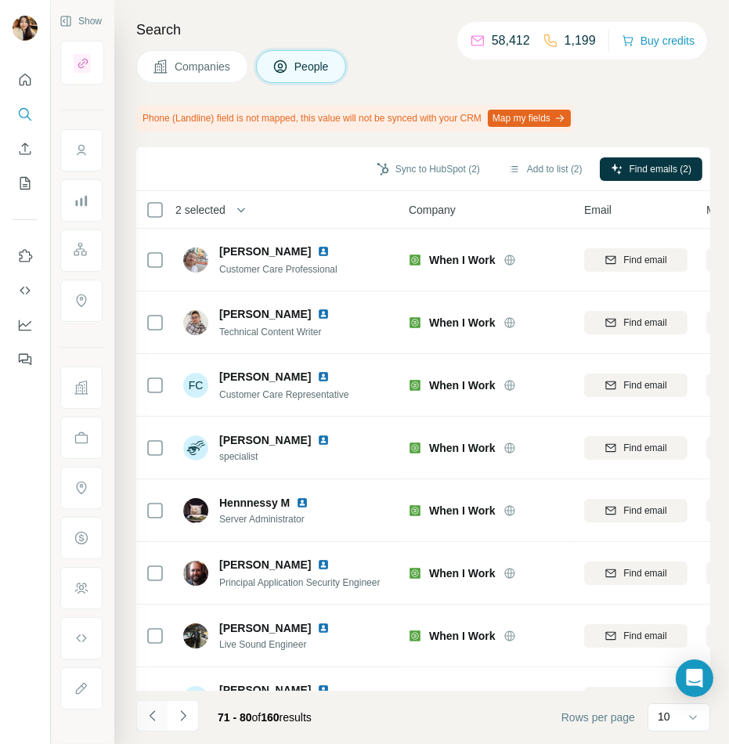
click at [152, 714] on icon "Navigate to previous page" at bounding box center [153, 716] width 16 height 16
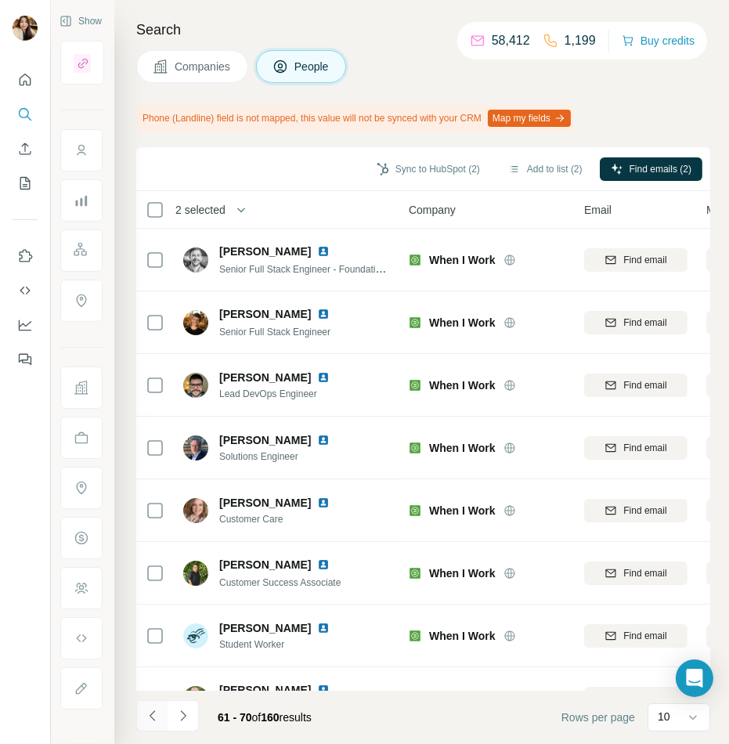
click at [152, 714] on icon "Navigate to previous page" at bounding box center [153, 716] width 16 height 16
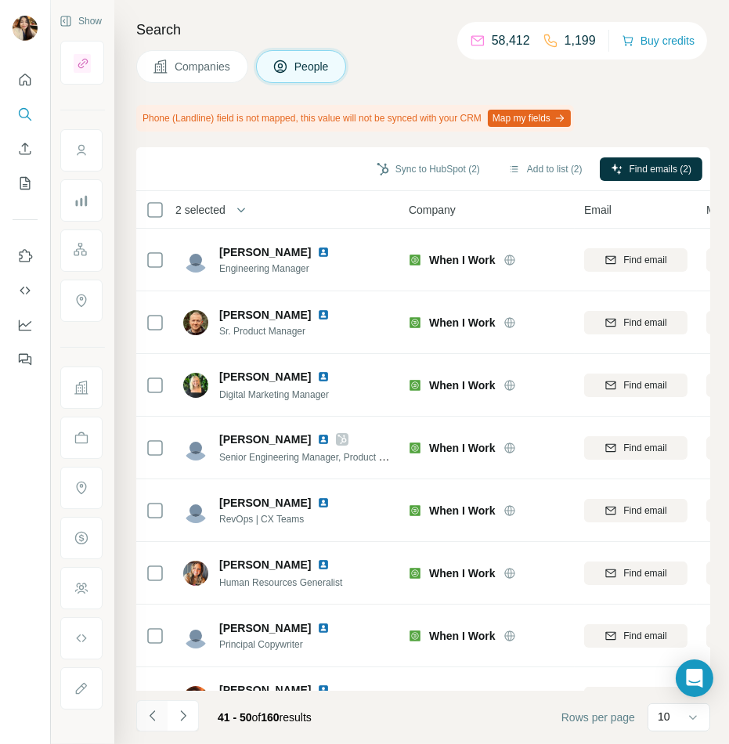
click at [152, 714] on icon "Navigate to previous page" at bounding box center [153, 716] width 16 height 16
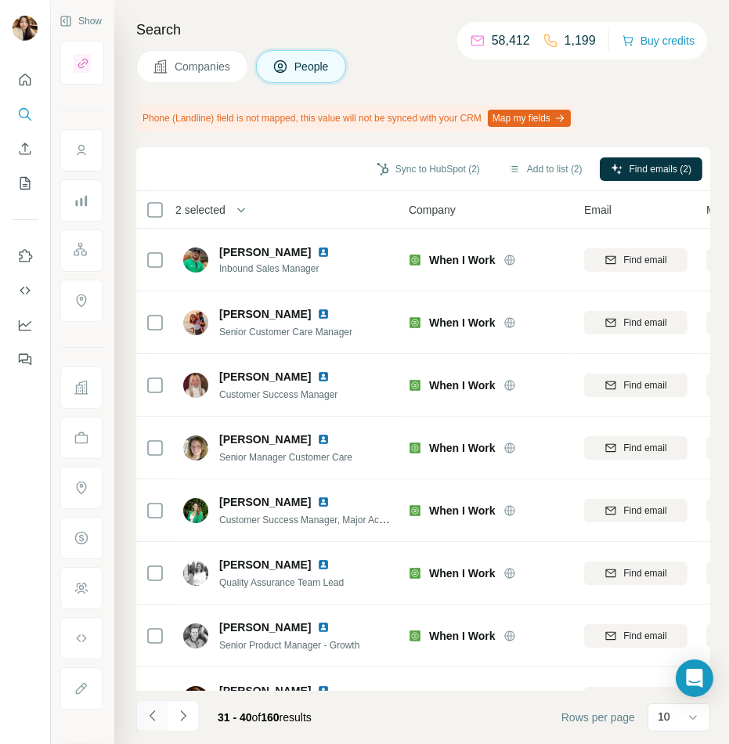
click at [152, 714] on icon "Navigate to previous page" at bounding box center [153, 716] width 16 height 16
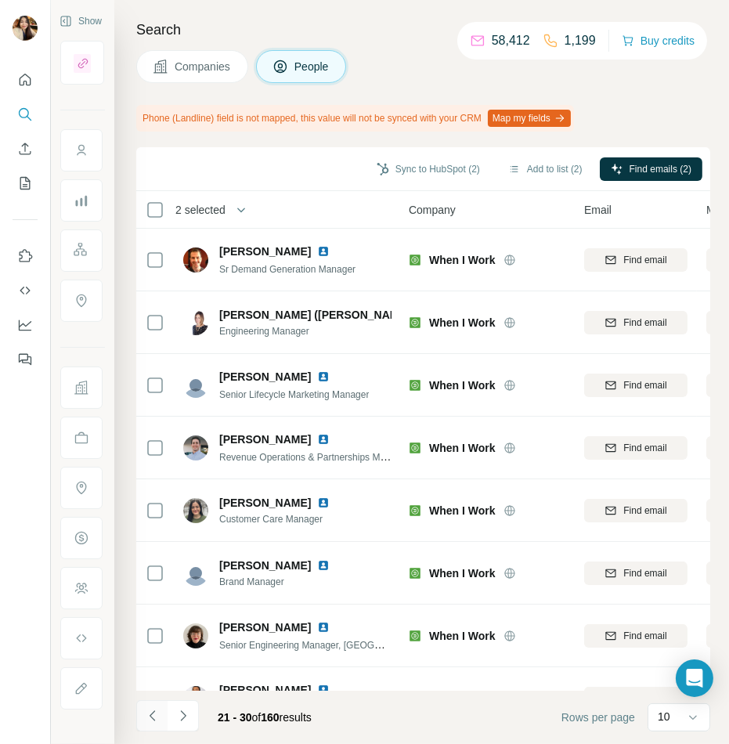
click at [152, 714] on icon "Navigate to previous page" at bounding box center [153, 716] width 16 height 16
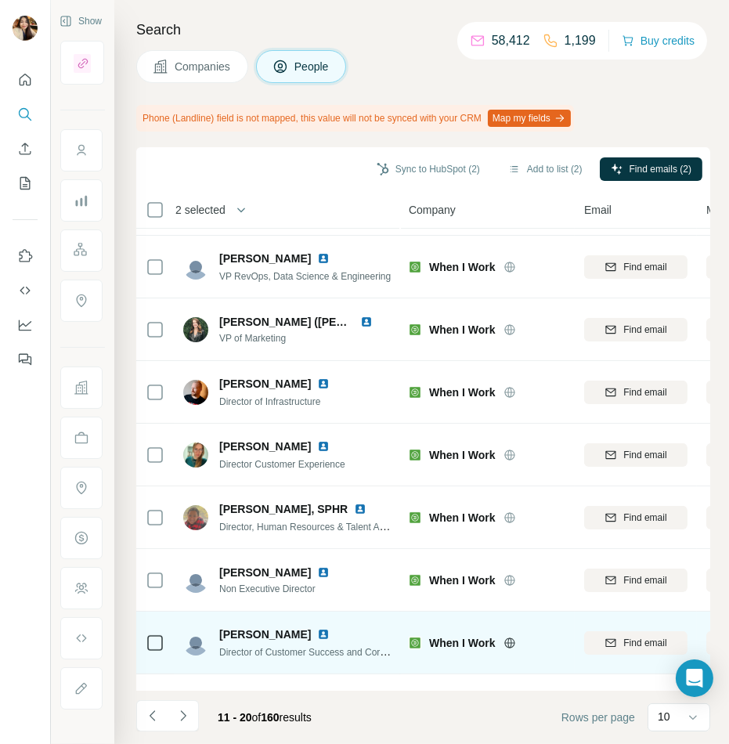
scroll to position [119, 0]
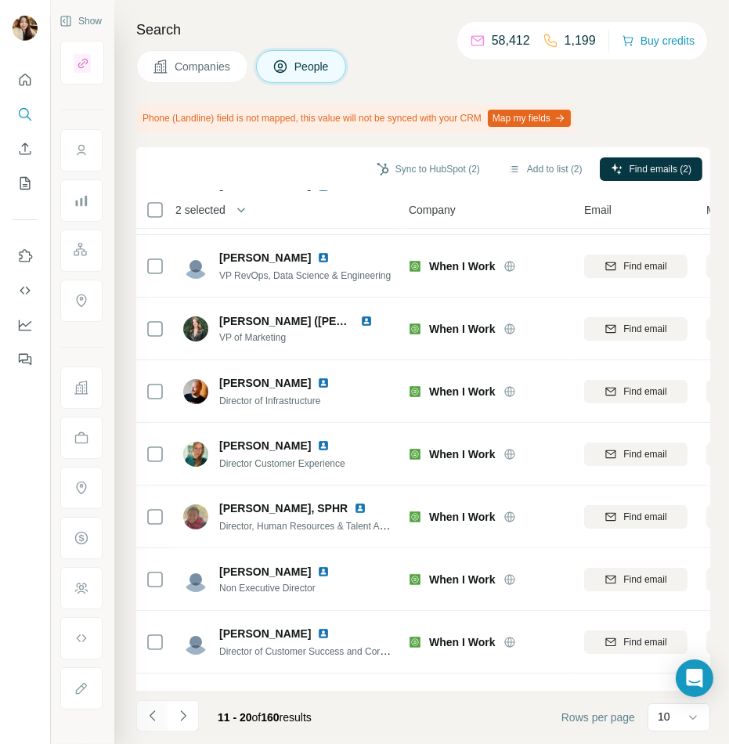
click at [150, 711] on icon "Navigate to previous page" at bounding box center [153, 716] width 16 height 16
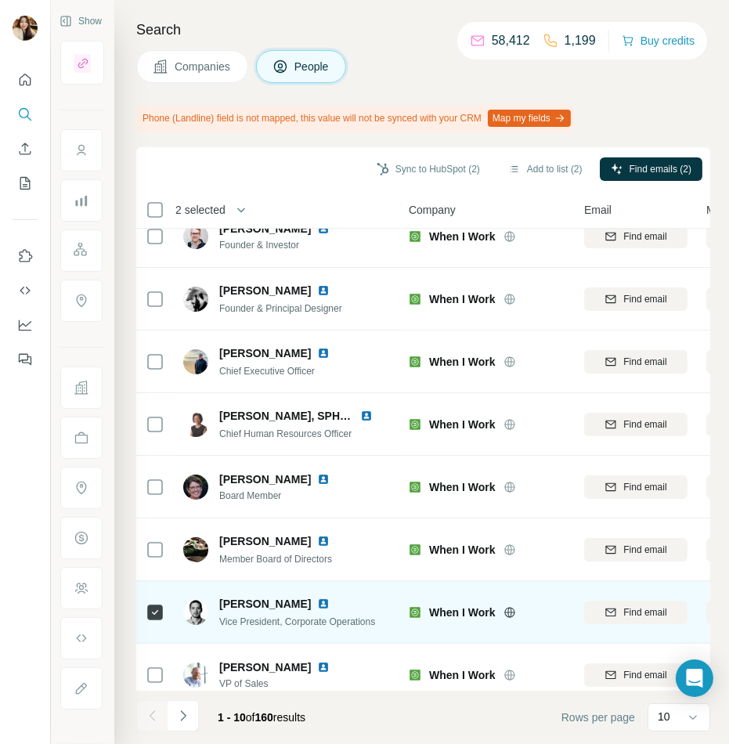
scroll to position [0, 0]
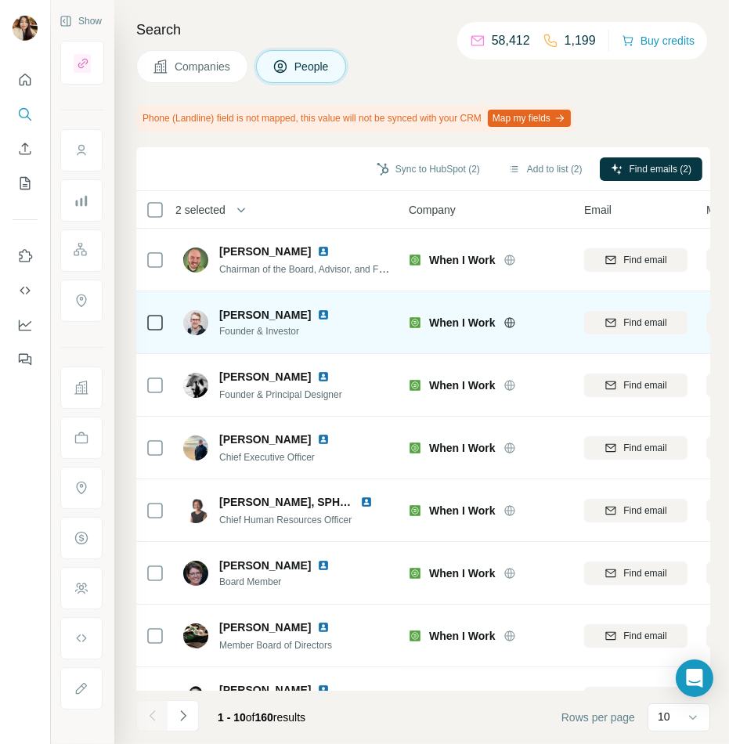
click at [156, 330] on icon at bounding box center [155, 322] width 19 height 19
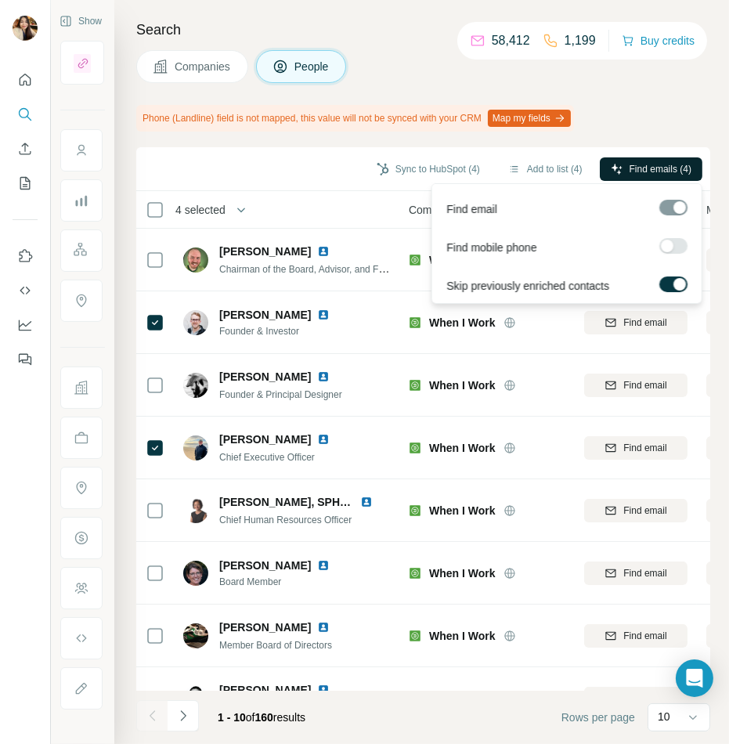
click at [612, 168] on icon "button" at bounding box center [617, 169] width 13 height 13
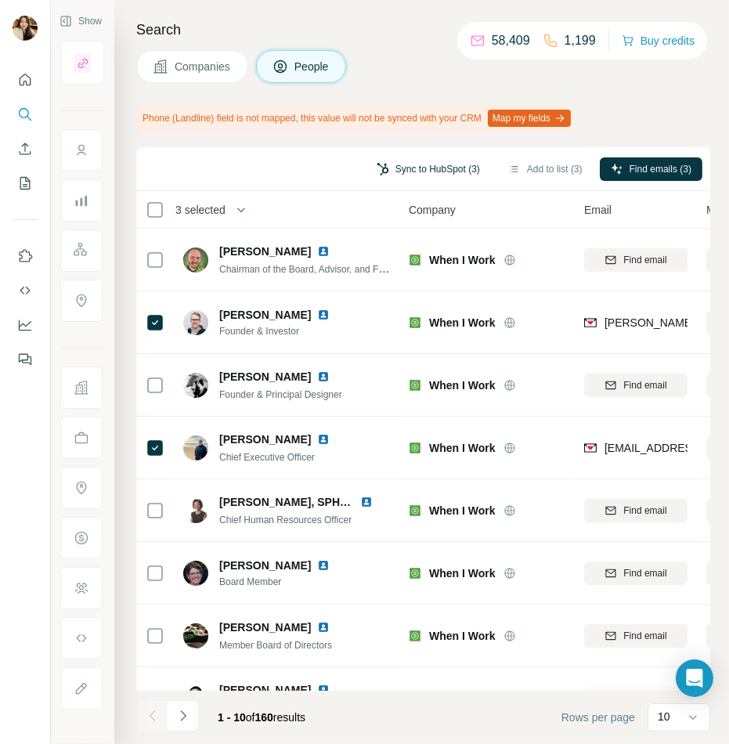
click at [458, 171] on button "Sync to HubSpot (3)" at bounding box center [428, 169] width 125 height 24
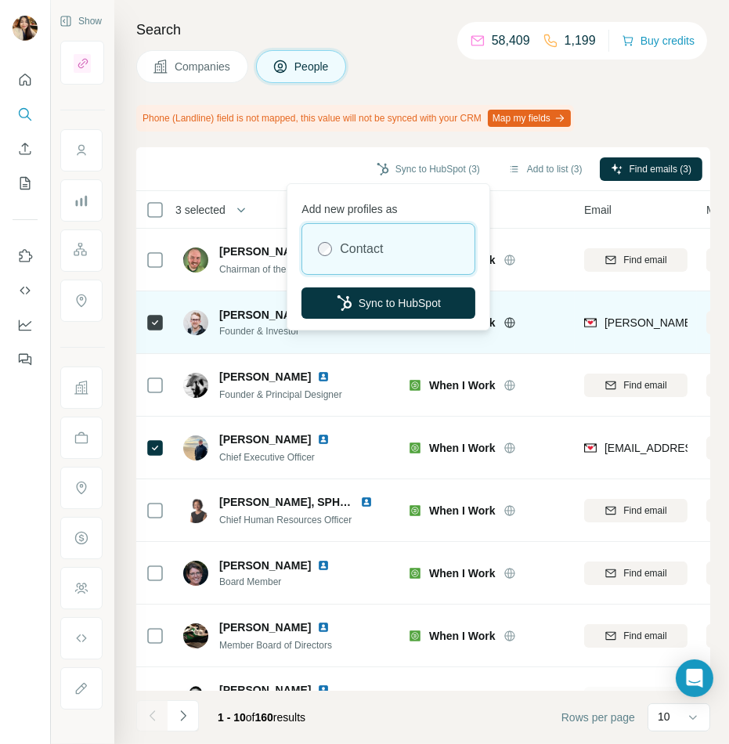
drag, startPoint x: 462, startPoint y: 304, endPoint x: 244, endPoint y: 324, distance: 218.7
click at [461, 304] on button "Sync to HubSpot" at bounding box center [389, 303] width 174 height 31
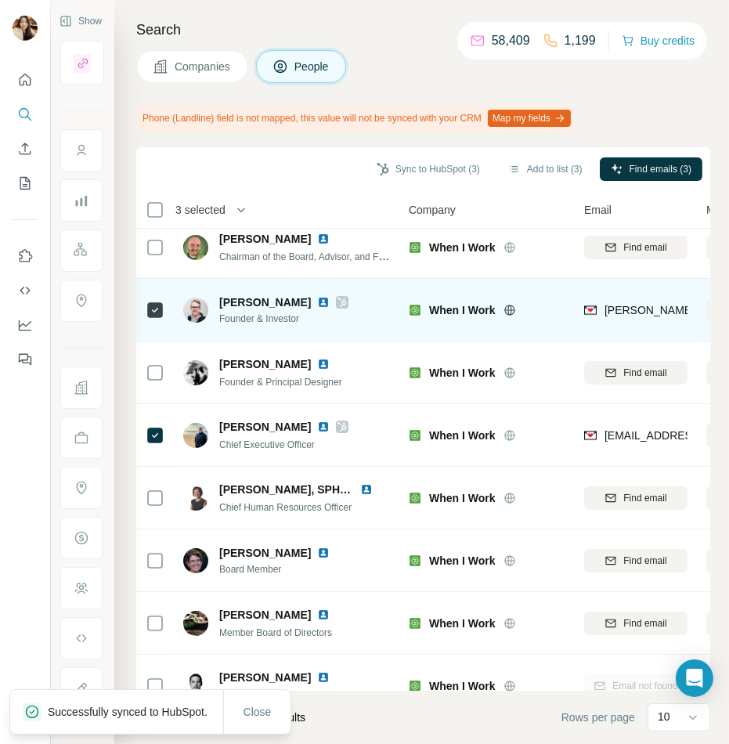
scroll to position [25, 0]
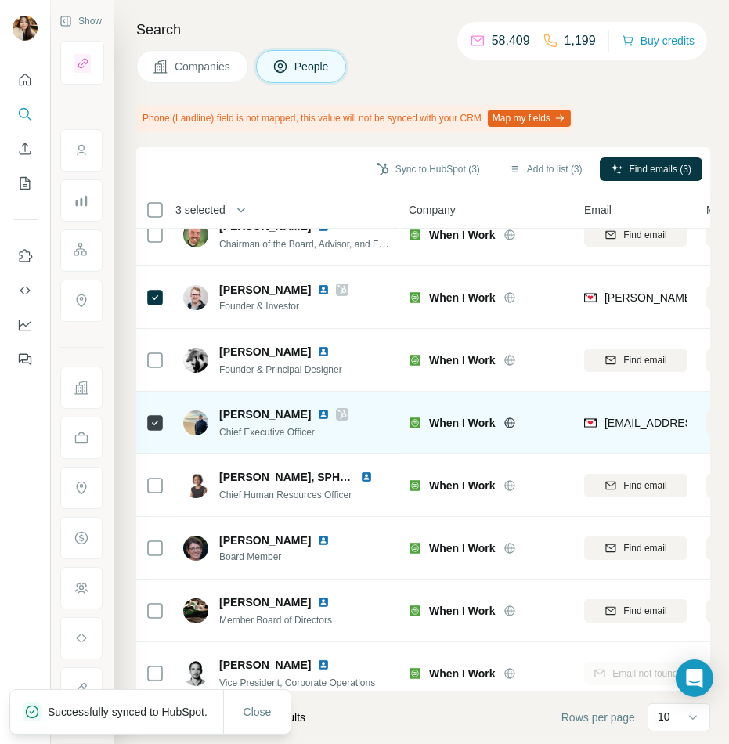
click at [338, 408] on icon at bounding box center [342, 414] width 9 height 13
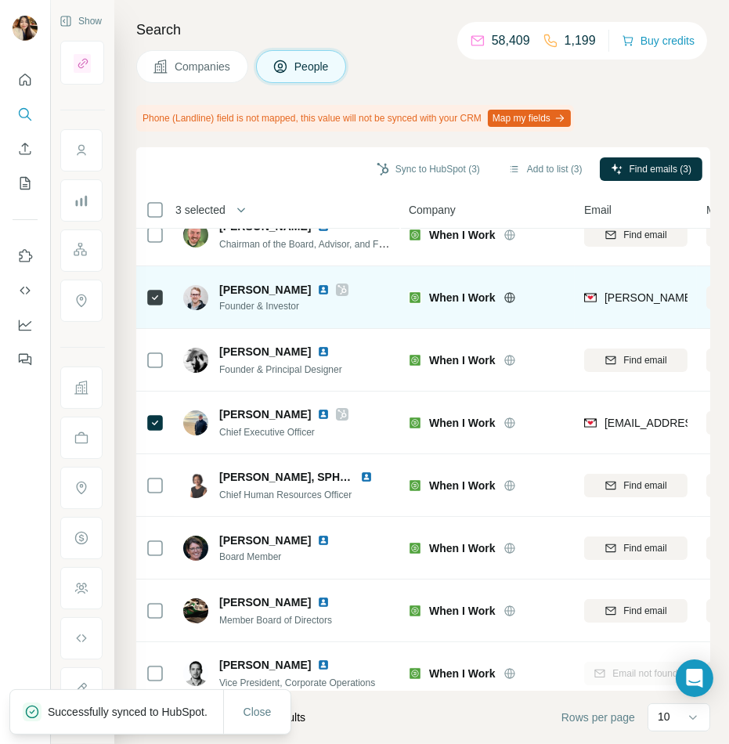
click at [338, 285] on icon at bounding box center [342, 289] width 9 height 9
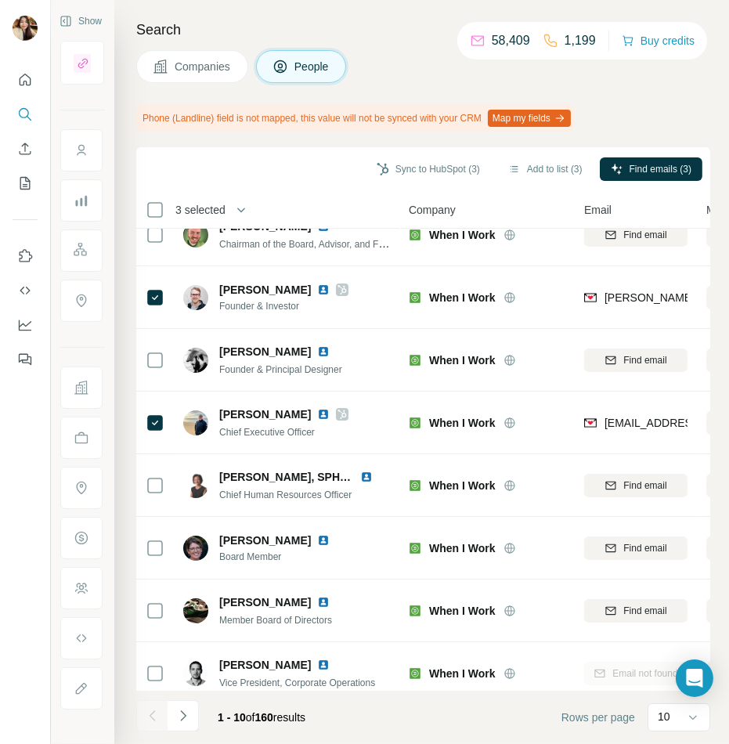
click at [188, 65] on span "Companies" at bounding box center [203, 67] width 57 height 16
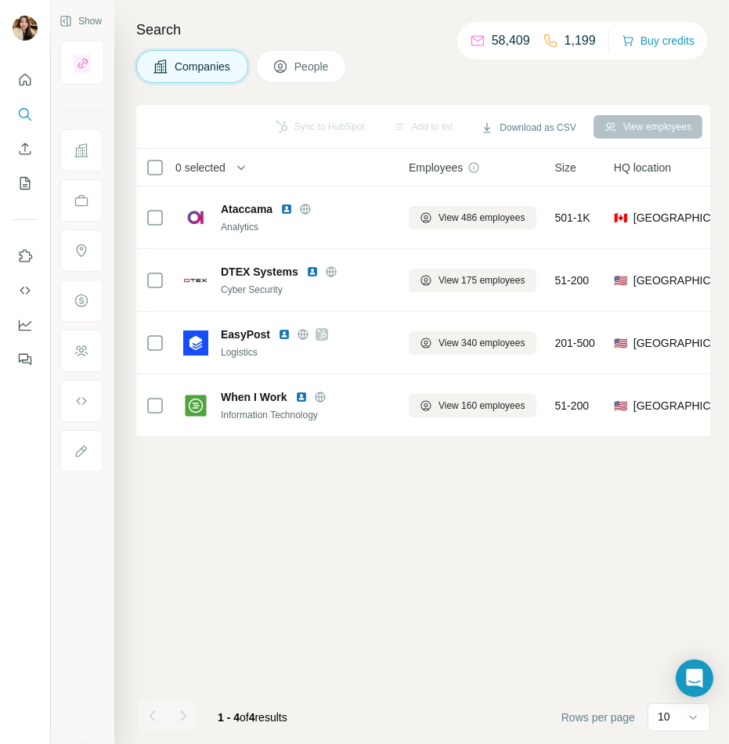
scroll to position [0, 0]
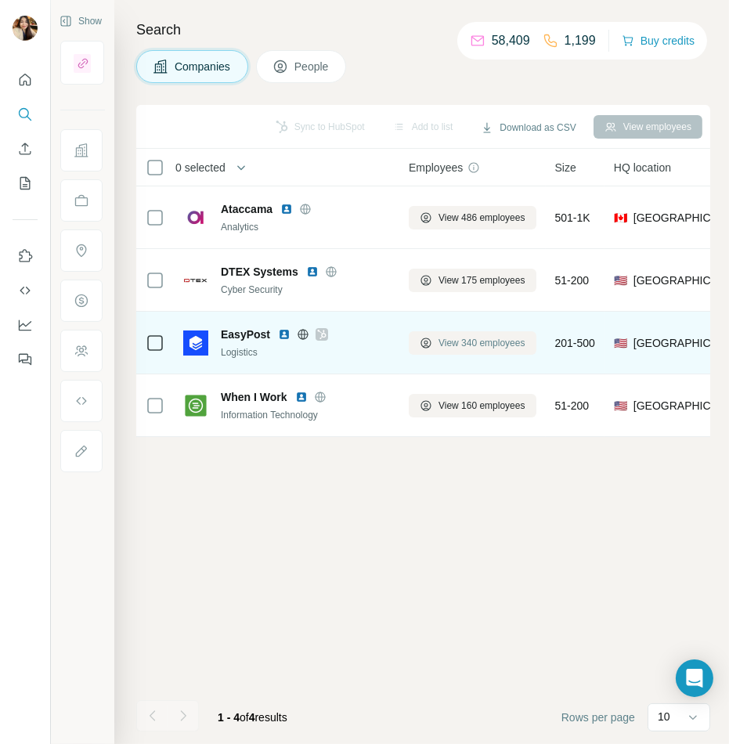
click at [444, 340] on span "View 340 employees" at bounding box center [482, 343] width 87 height 14
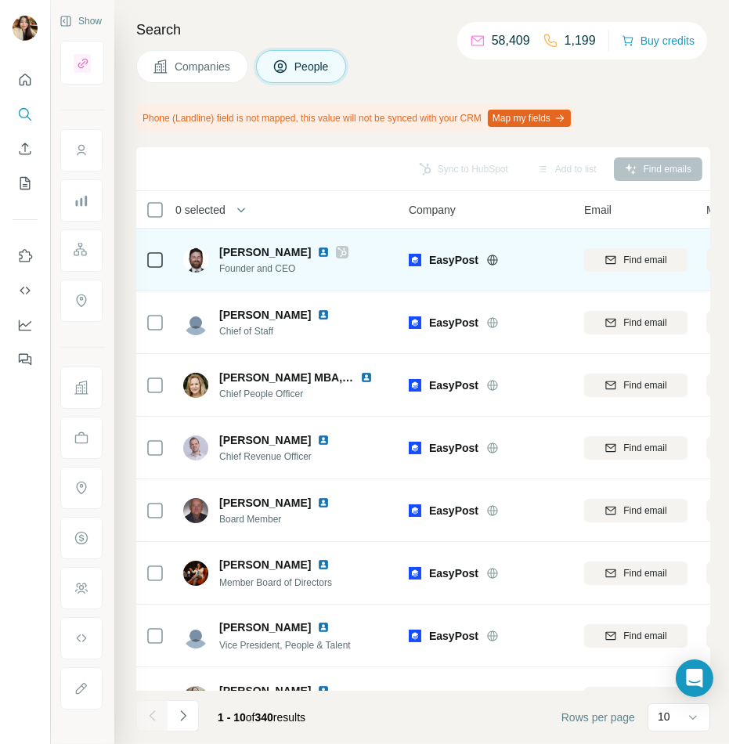
click at [338, 252] on icon at bounding box center [342, 252] width 9 height 13
click at [146, 260] on icon at bounding box center [155, 260] width 19 height 19
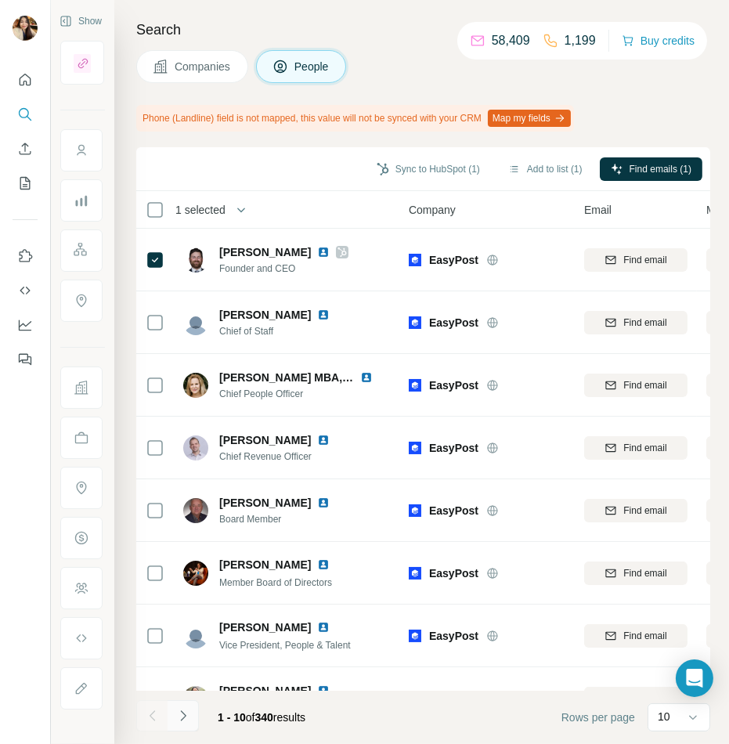
click at [172, 720] on button "Navigate to next page" at bounding box center [183, 715] width 31 height 31
